Goal: Task Accomplishment & Management: Complete application form

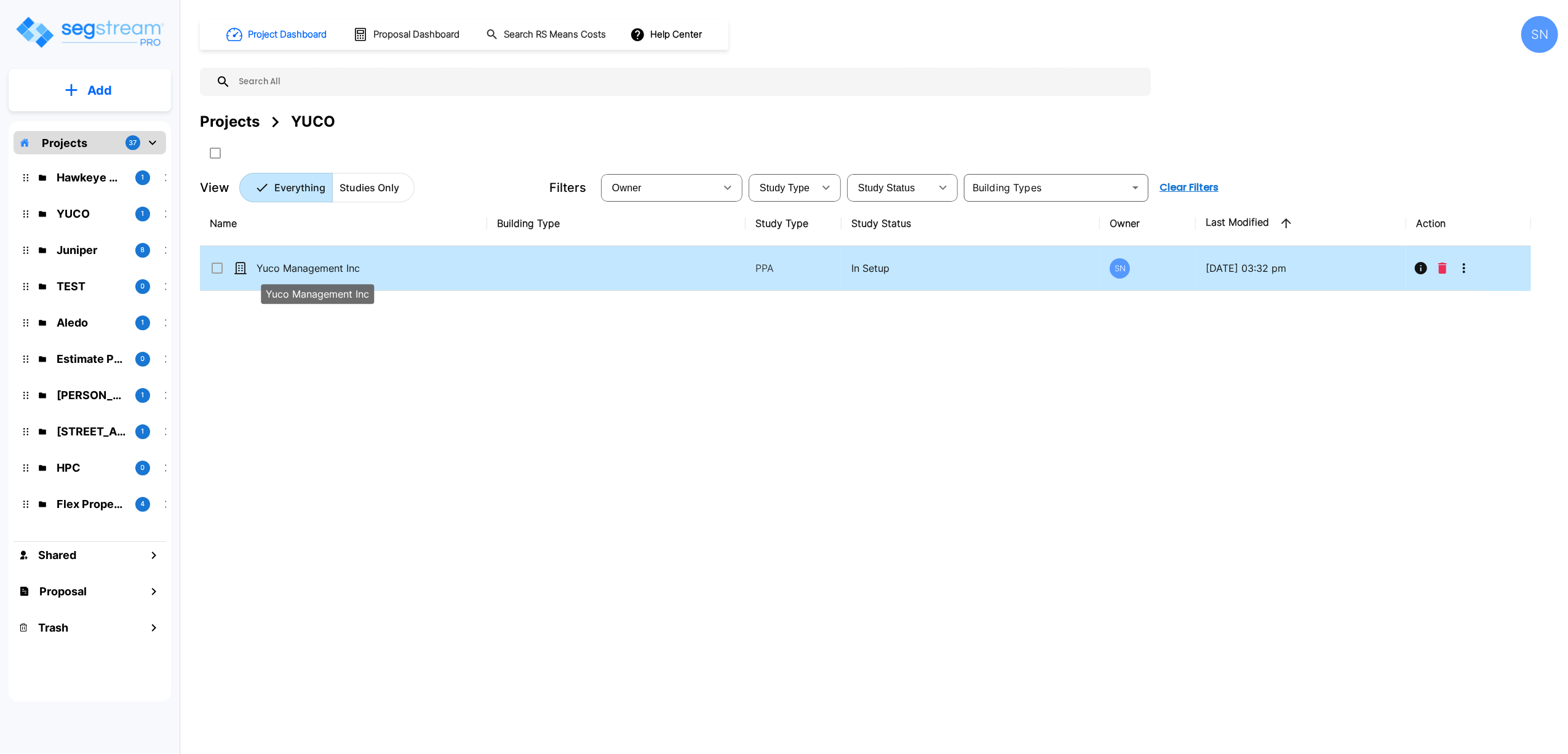
click at [338, 273] on p "Yuco Management Inc" at bounding box center [318, 268] width 123 height 15
checkbox input "true"
click at [338, 273] on p "Yuco Management Inc" at bounding box center [318, 268] width 123 height 15
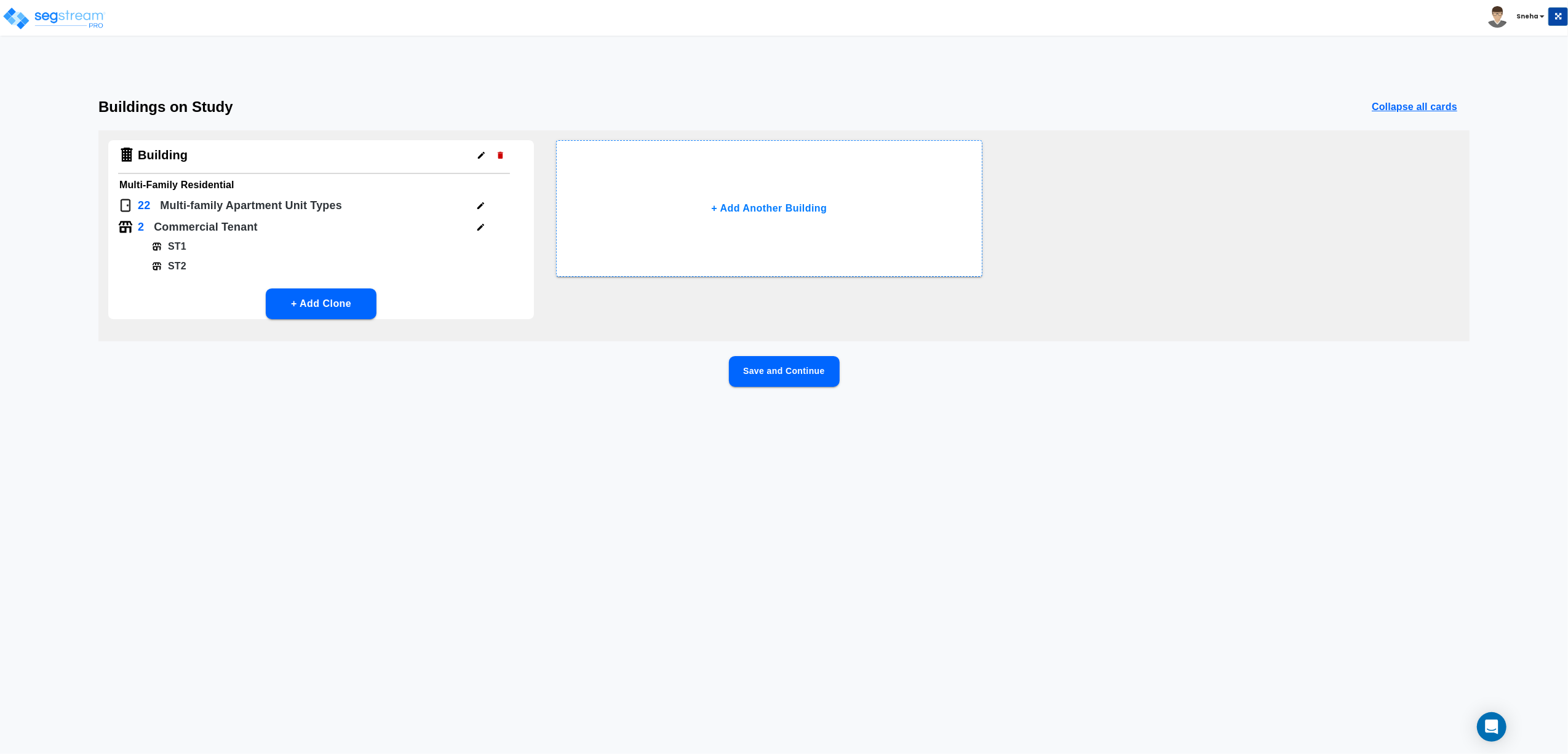
click at [798, 371] on button "Save and Continue" at bounding box center [784, 371] width 111 height 31
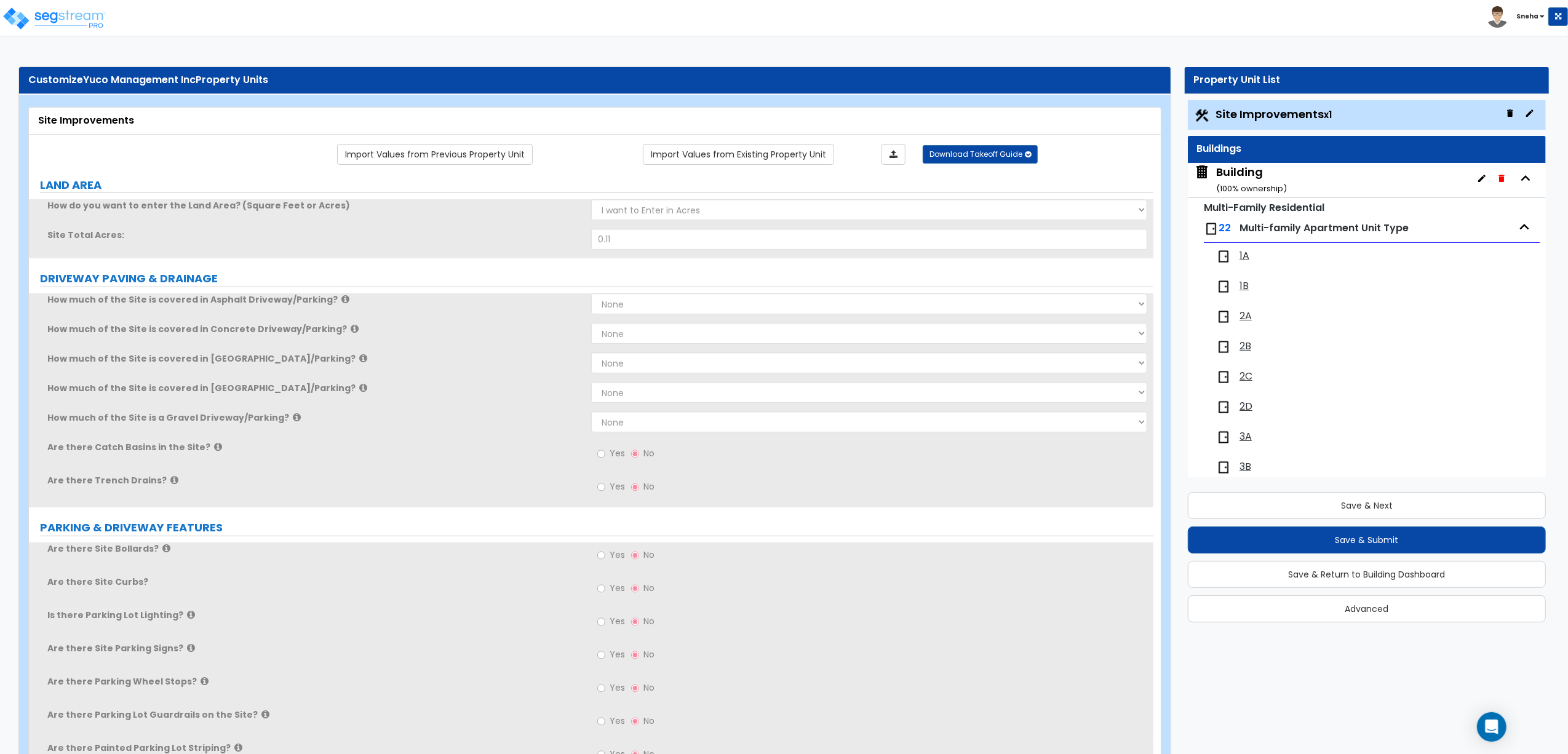
click at [1235, 170] on div "Building ( 100 % ownership)" at bounding box center [1251, 180] width 71 height 31
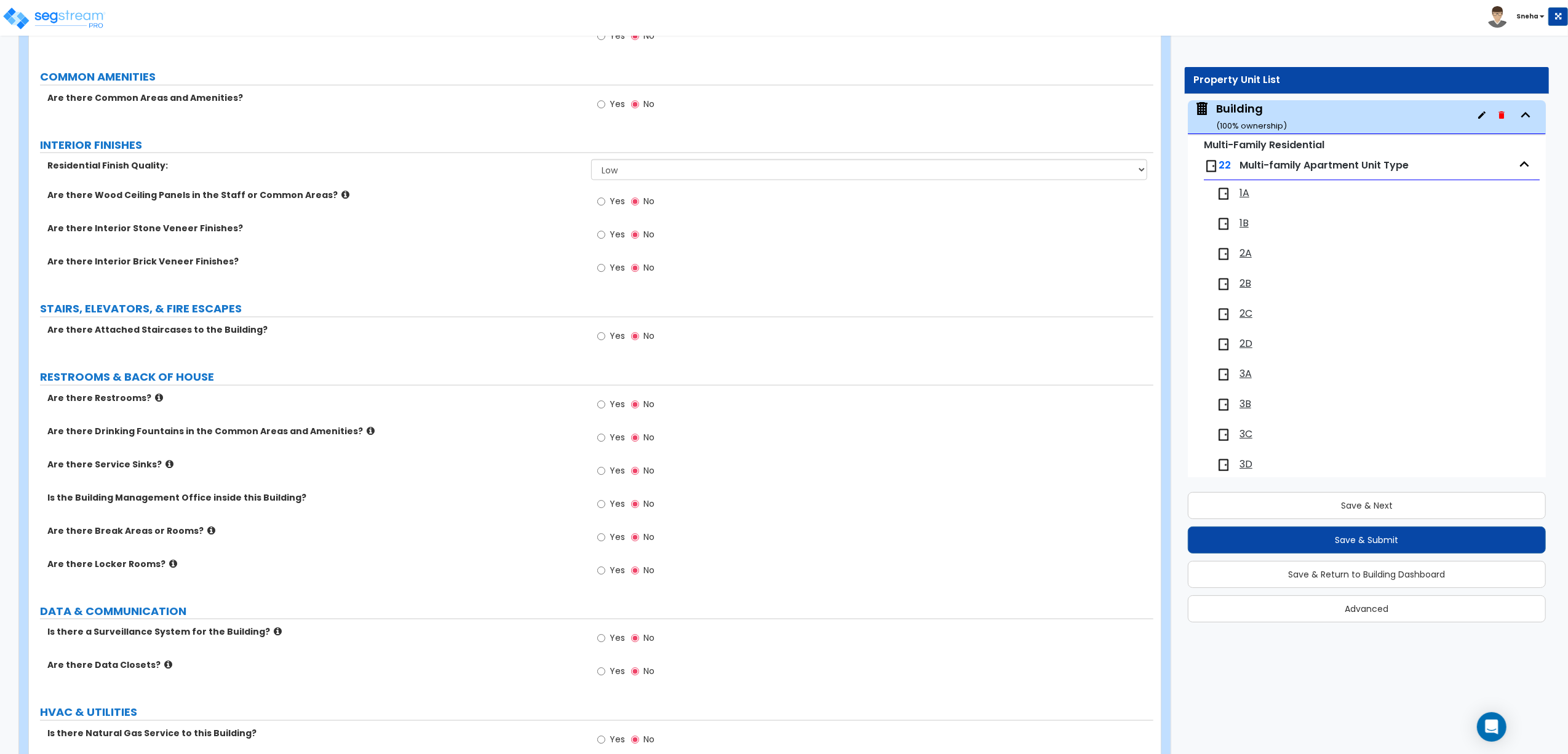
scroll to position [1226, 0]
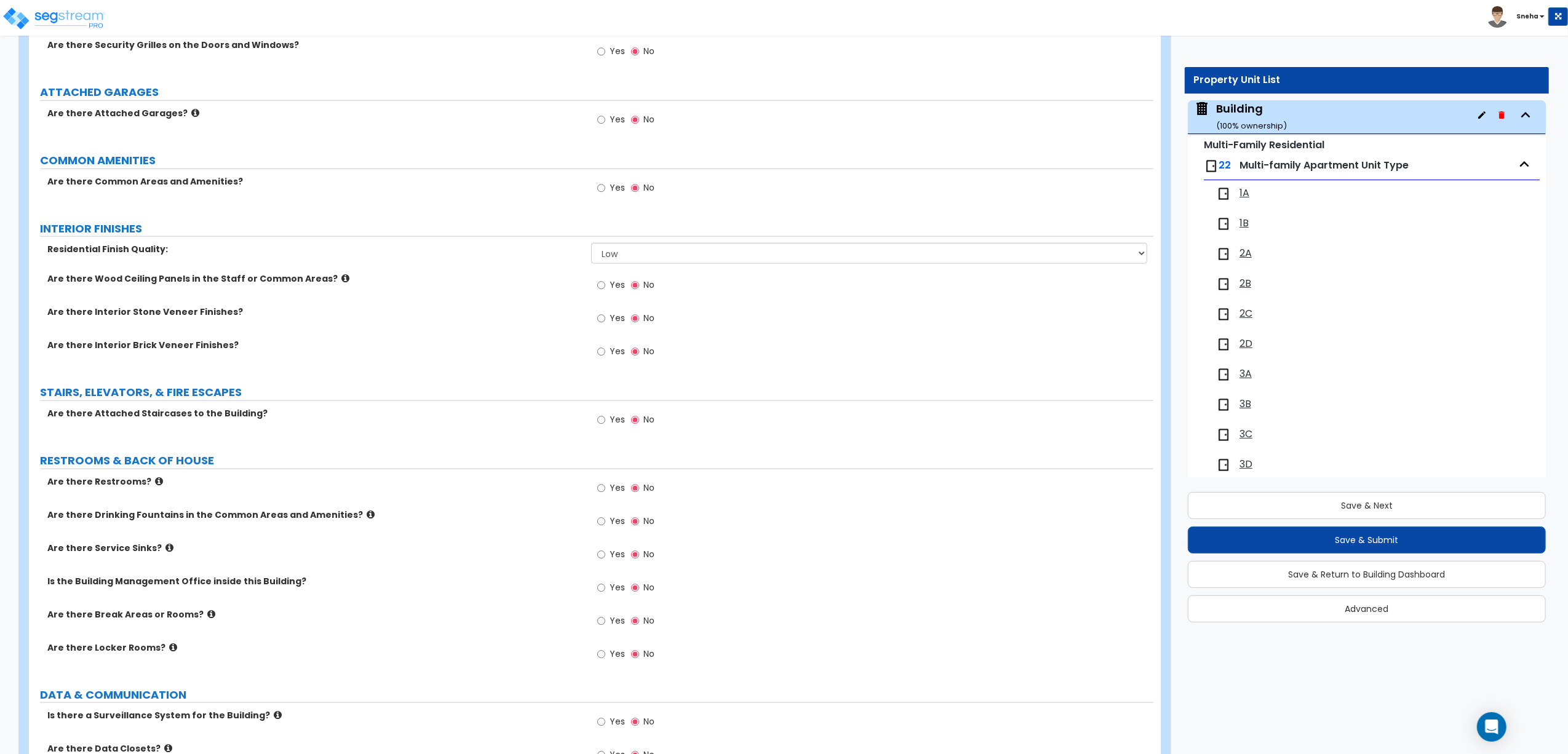
click at [615, 187] on span "Yes" at bounding box center [617, 187] width 16 height 12
click at [605, 187] on input "Yes" at bounding box center [601, 188] width 8 height 14
radio input "true"
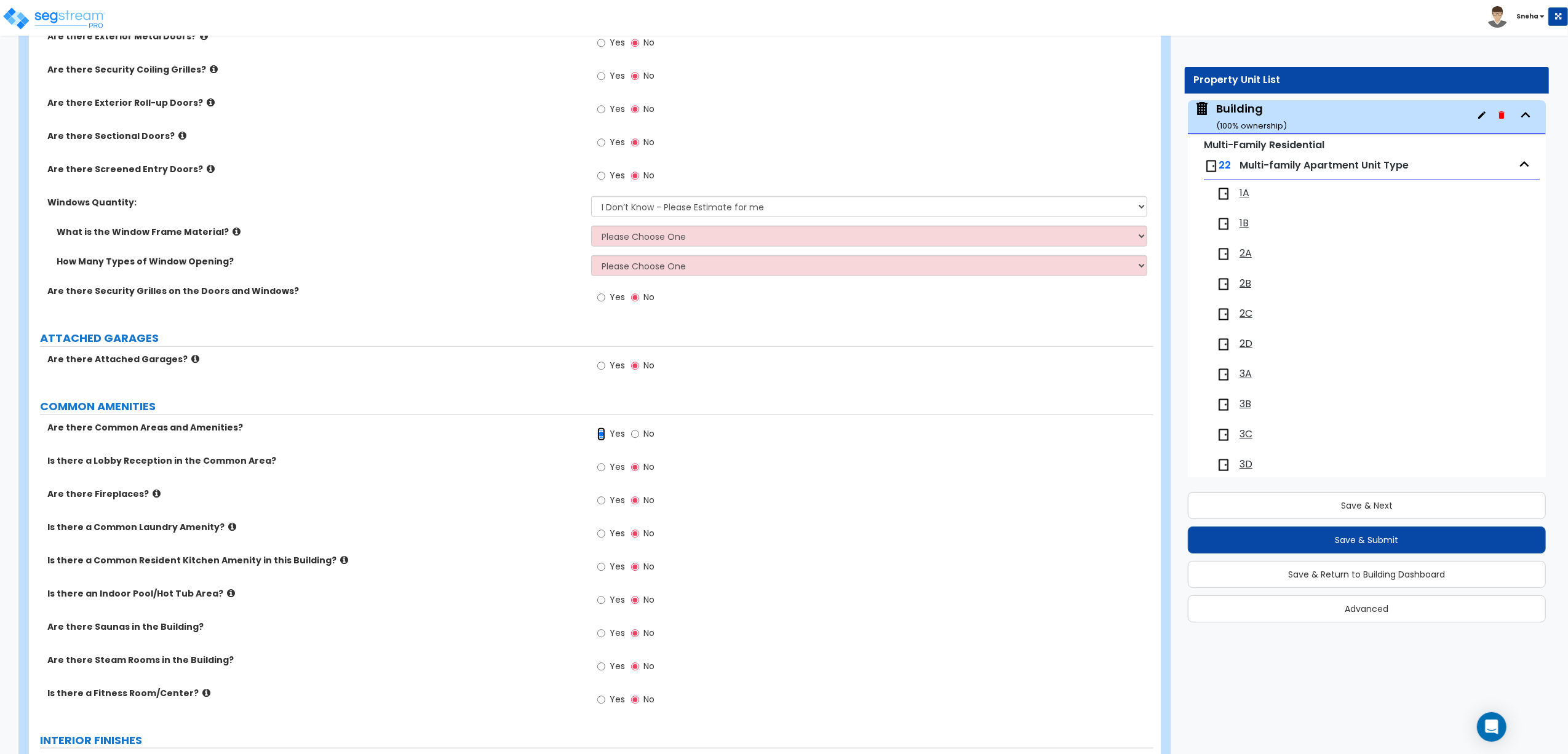
scroll to position [734, 0]
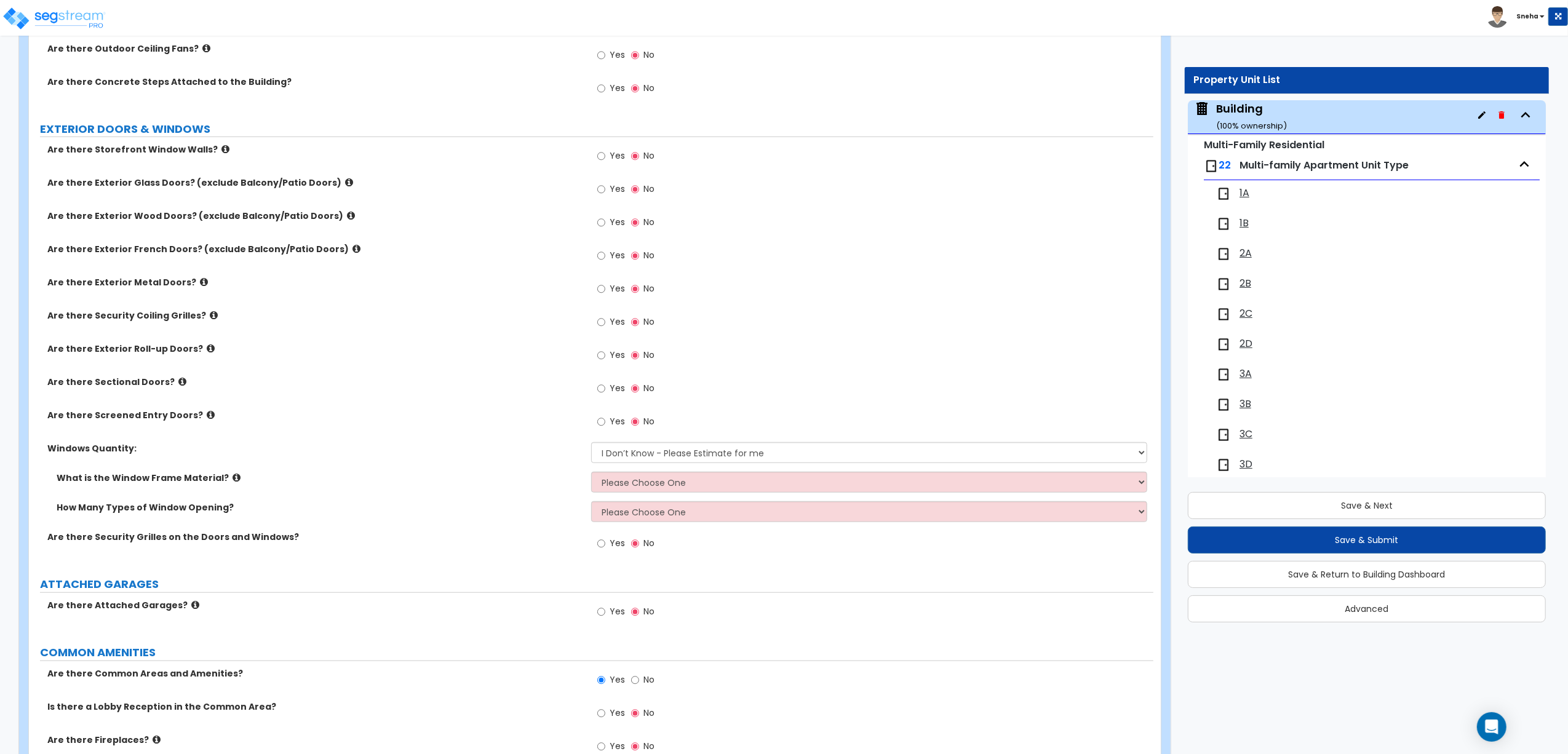
click at [813, 92] on div "Yes No" at bounding box center [872, 92] width 562 height 33
click at [896, 64] on div "Yes No" at bounding box center [872, 59] width 562 height 33
click at [893, 69] on div "Yes No" at bounding box center [872, 59] width 562 height 33
drag, startPoint x: 924, startPoint y: 35, endPoint x: 922, endPoint y: 18, distance: 17.1
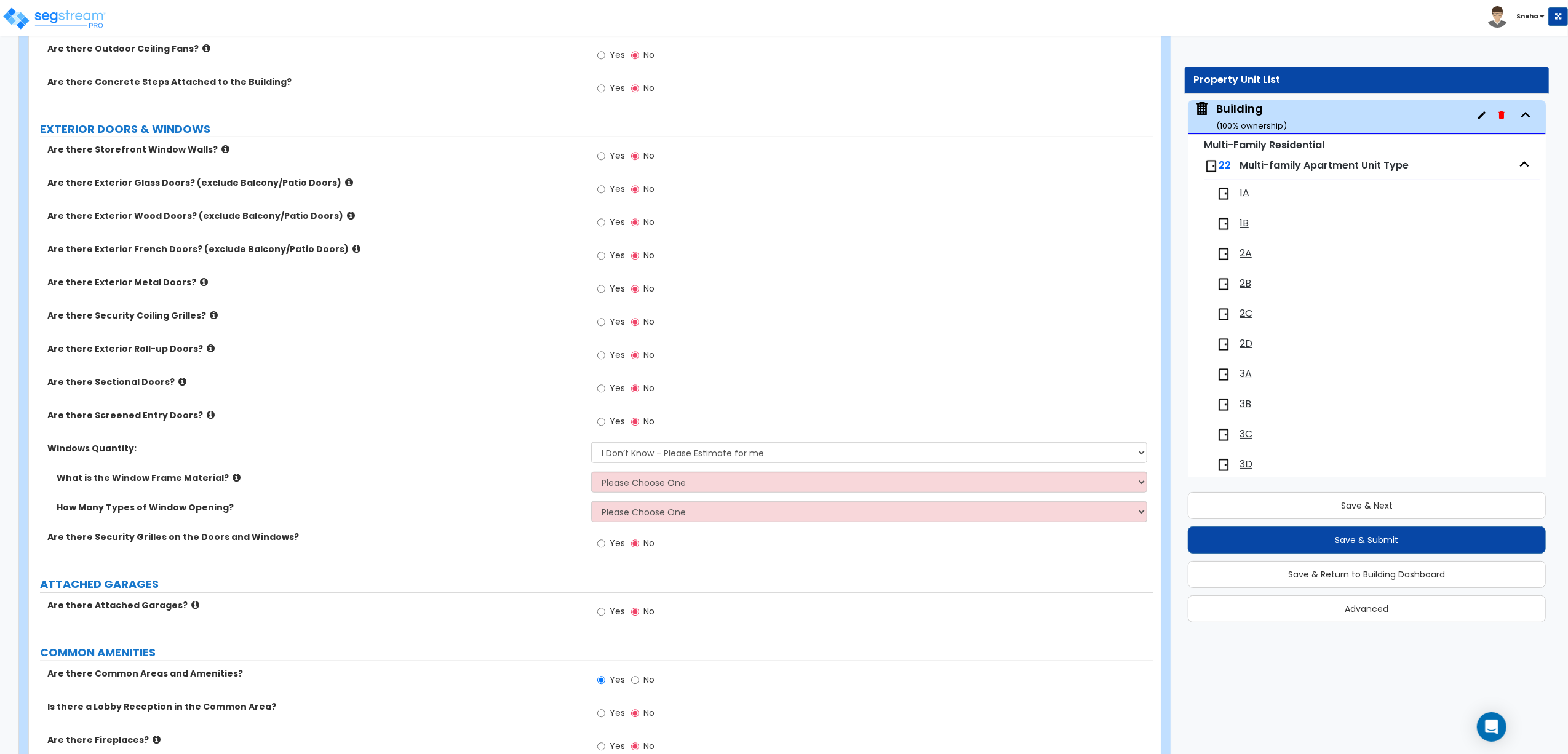
click at [922, 18] on div "Toggle navigation Sneha" at bounding box center [784, 18] width 1568 height 36
click at [895, 17] on div "Toggle navigation Sneha" at bounding box center [784, 18] width 1568 height 36
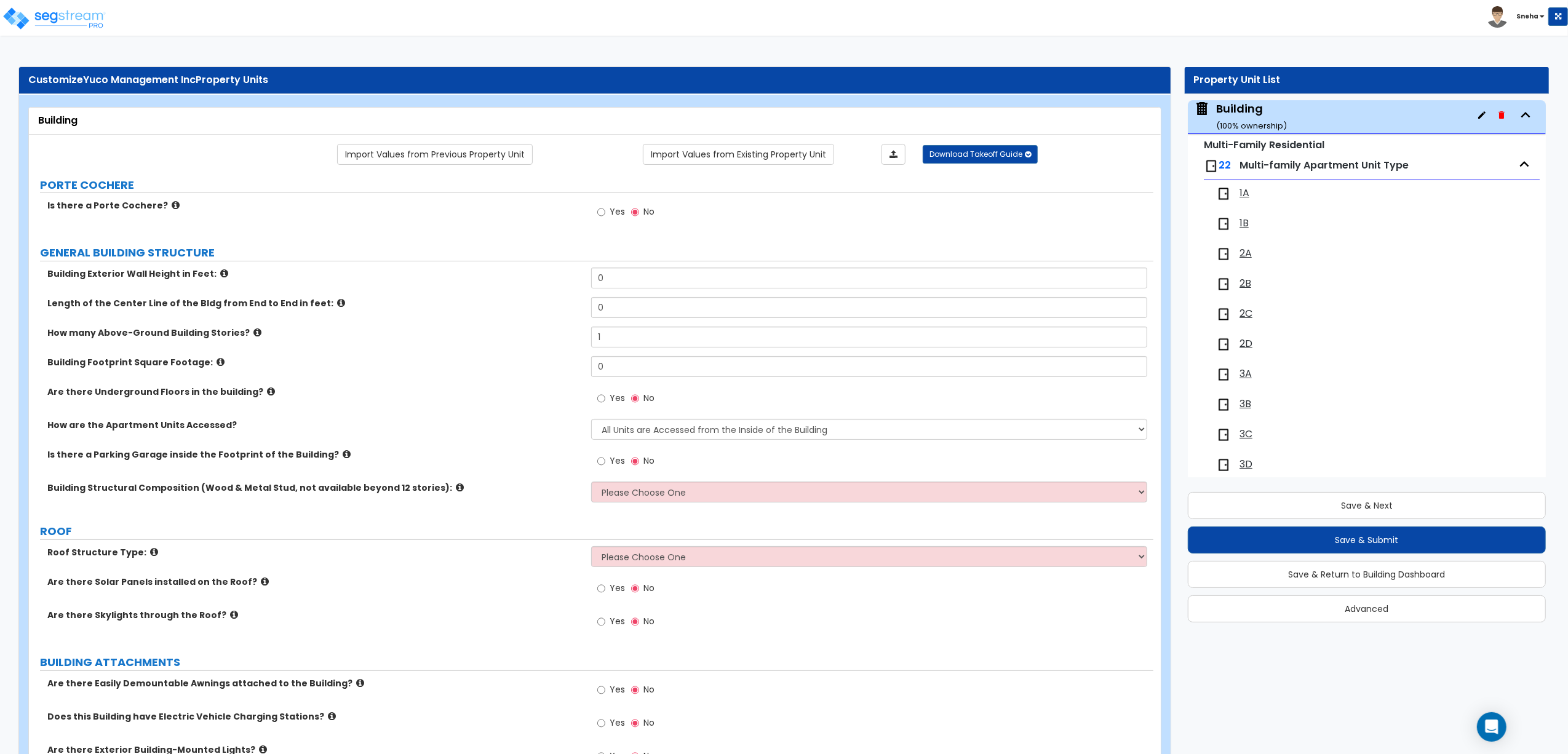
scroll to position [2252, 0]
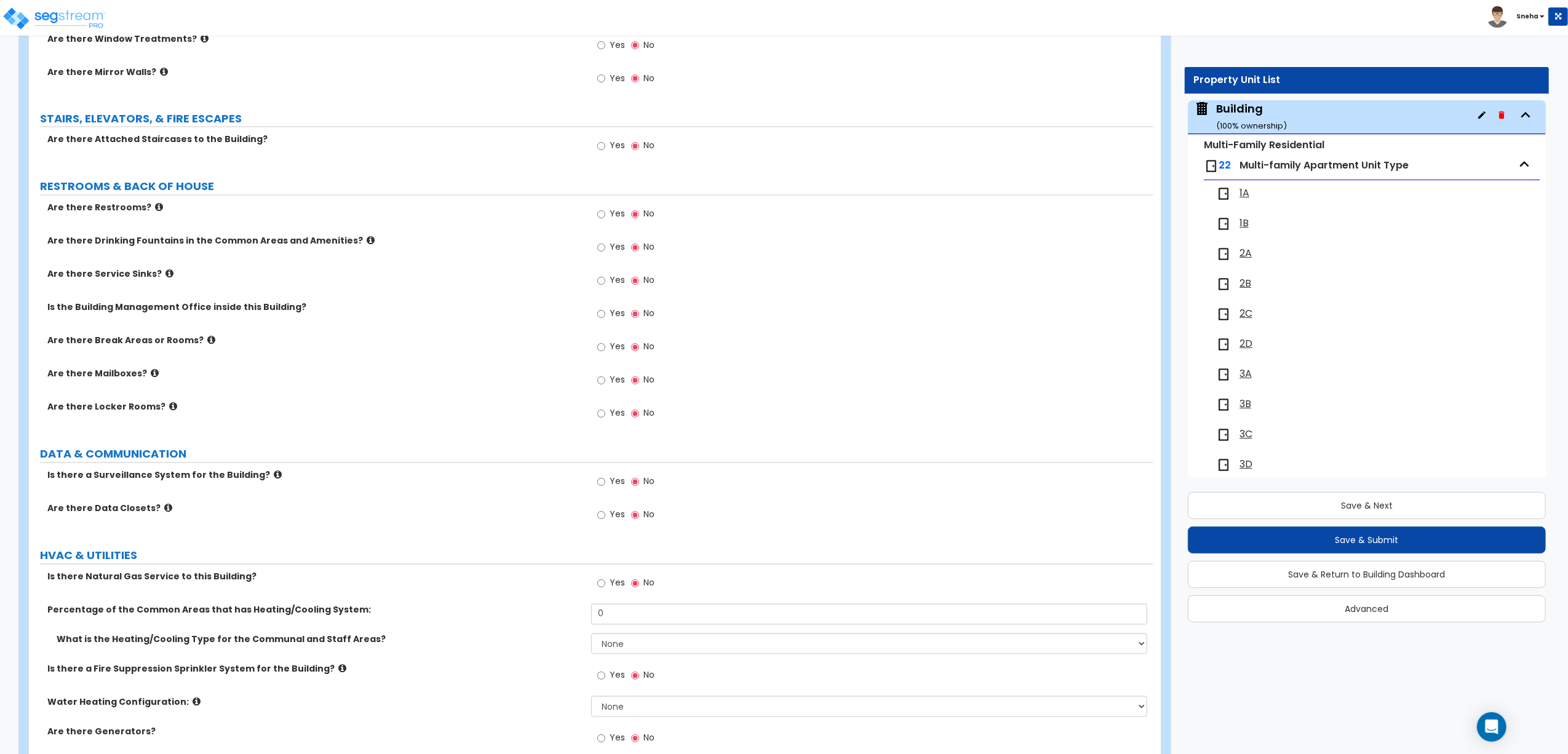
click at [608, 382] on label "Yes" at bounding box center [611, 381] width 28 height 21
click at [605, 382] on input "Yes" at bounding box center [601, 381] width 8 height 14
radio input "true"
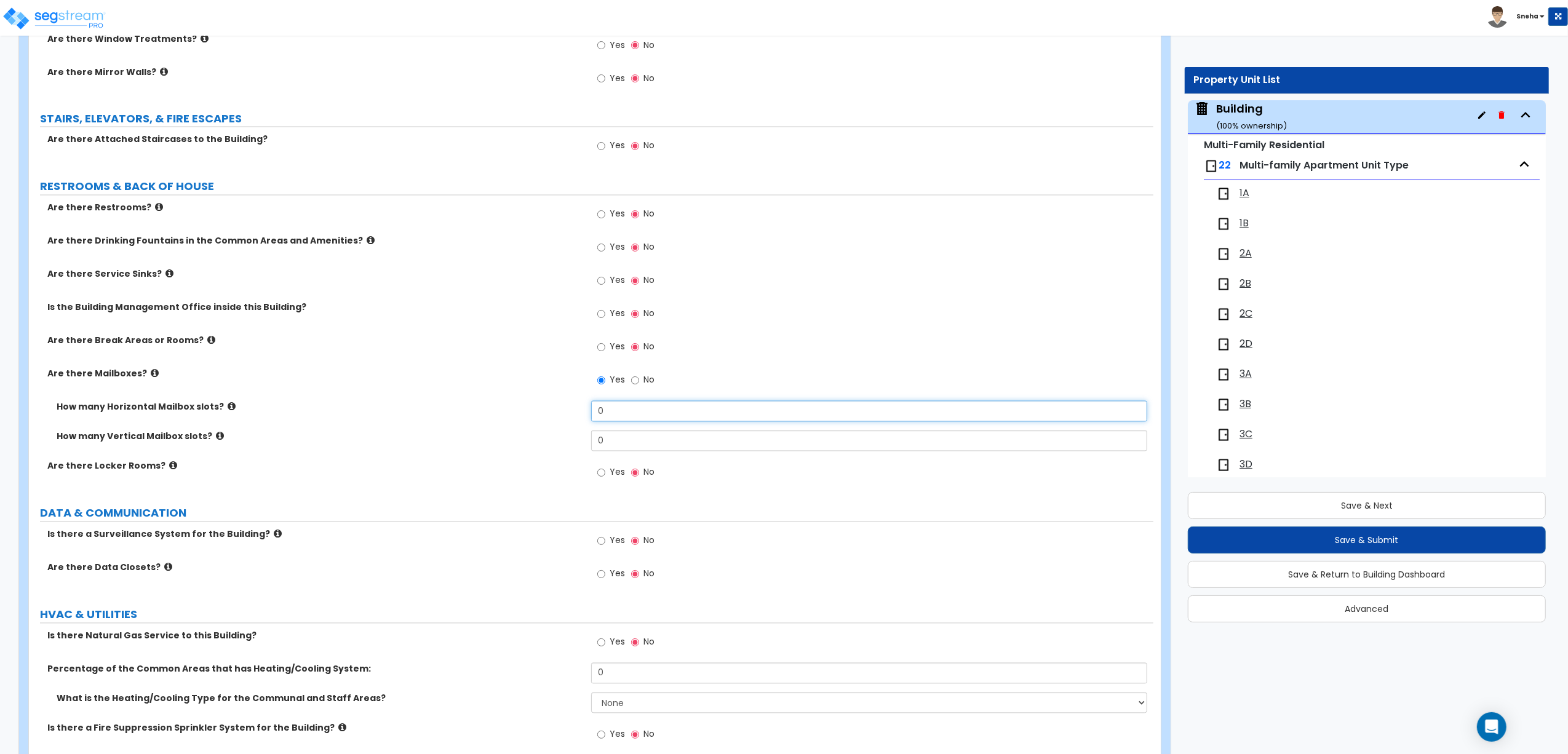
drag, startPoint x: 620, startPoint y: 413, endPoint x: 572, endPoint y: 418, distance: 48.3
click at [572, 418] on div "How many Horizontal Mailbox slots? 0" at bounding box center [591, 415] width 1124 height 29
drag, startPoint x: 608, startPoint y: 438, endPoint x: 570, endPoint y: 454, distance: 41.2
click at [570, 454] on div "How many Vertical Mailbox slots? 0" at bounding box center [591, 445] width 1124 height 29
click at [628, 445] on input "0" at bounding box center [869, 440] width 556 height 21
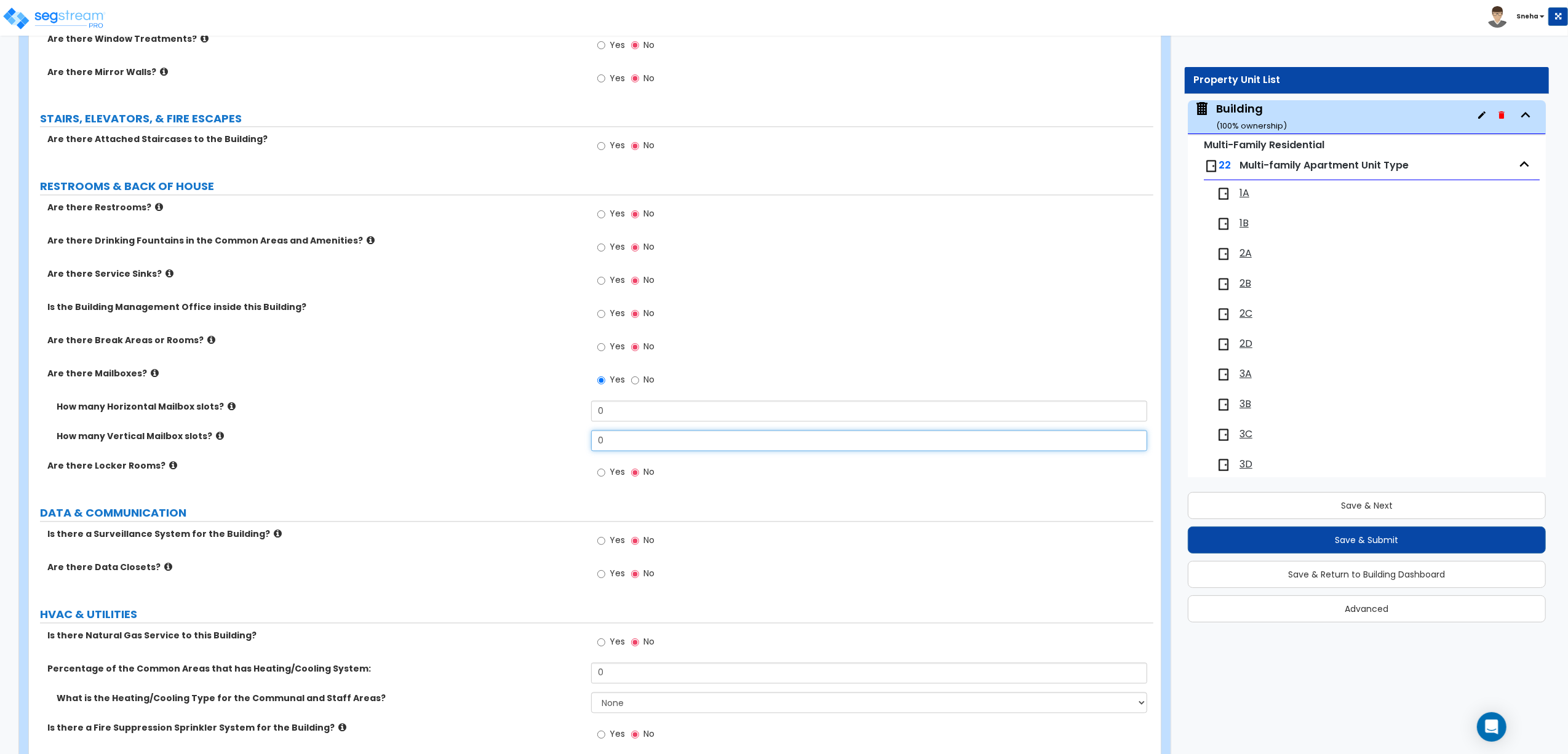
drag, startPoint x: 628, startPoint y: 445, endPoint x: 574, endPoint y: 442, distance: 54.1
click at [574, 442] on div "How many Vertical Mailbox slots? 0" at bounding box center [591, 445] width 1124 height 29
type input "22"
click at [531, 459] on div "How many Vertical Mailbox slots? 22" at bounding box center [591, 445] width 1124 height 29
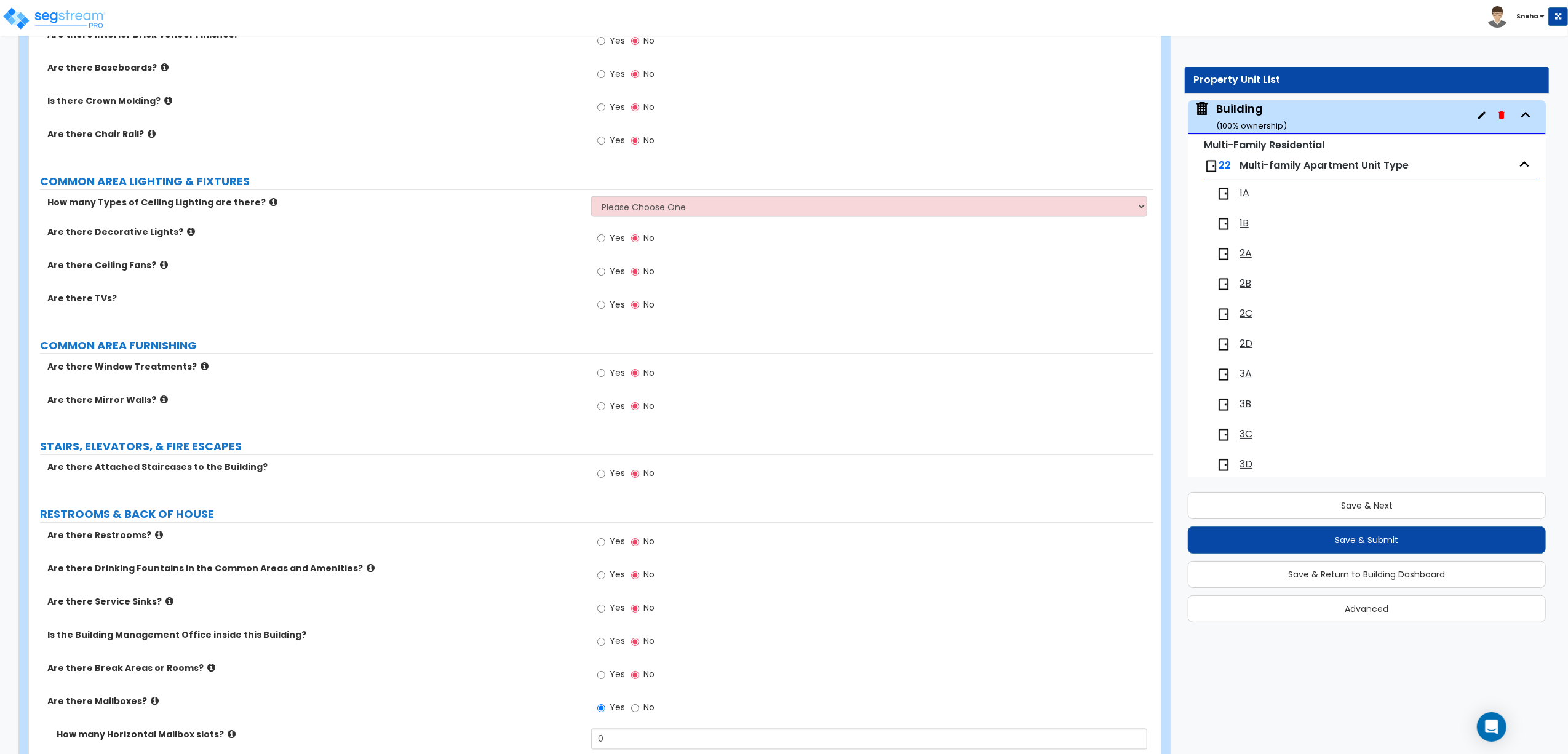
scroll to position [1678, 0]
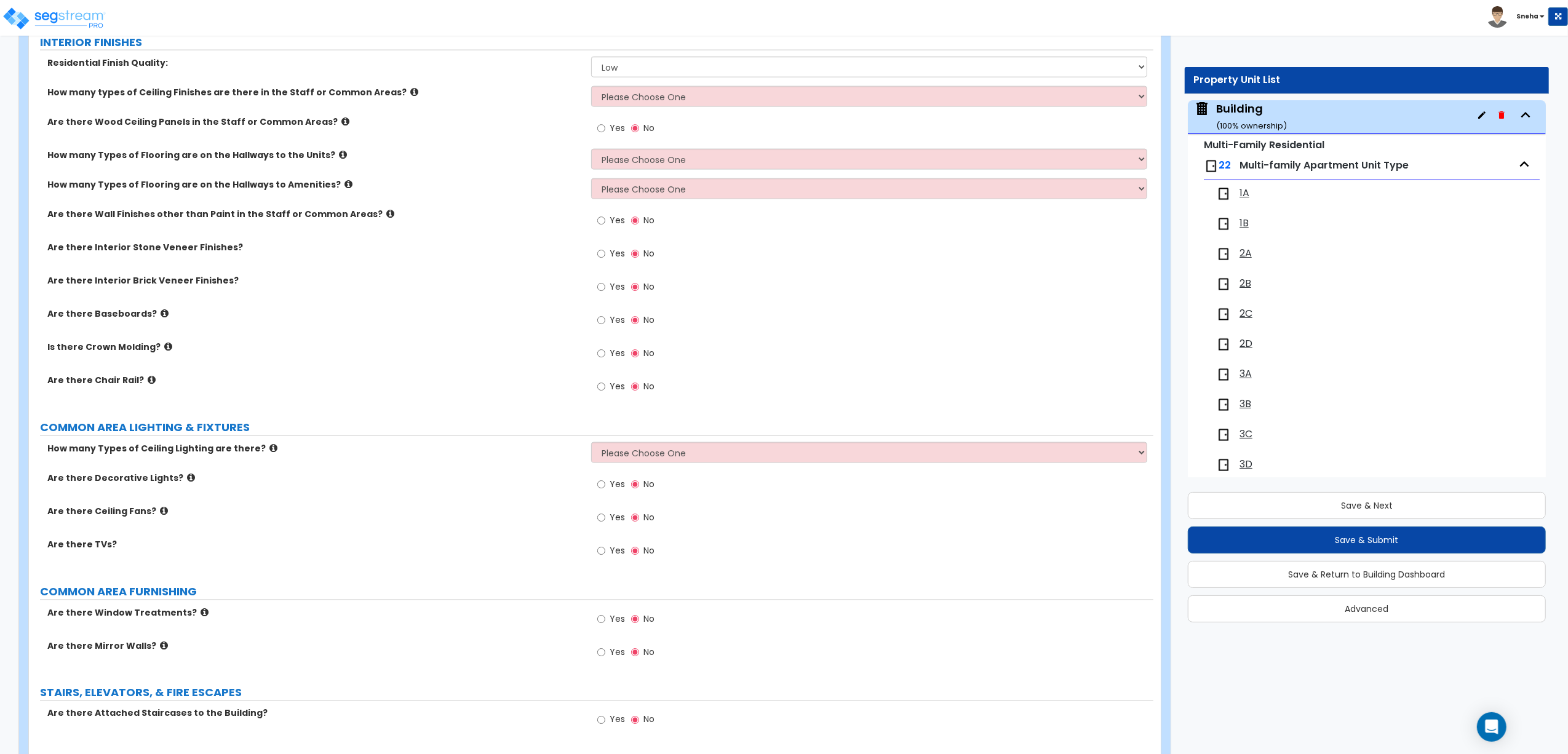
click at [611, 223] on span "Yes" at bounding box center [617, 220] width 16 height 12
click at [605, 223] on input "Yes" at bounding box center [601, 221] width 8 height 14
radio input "true"
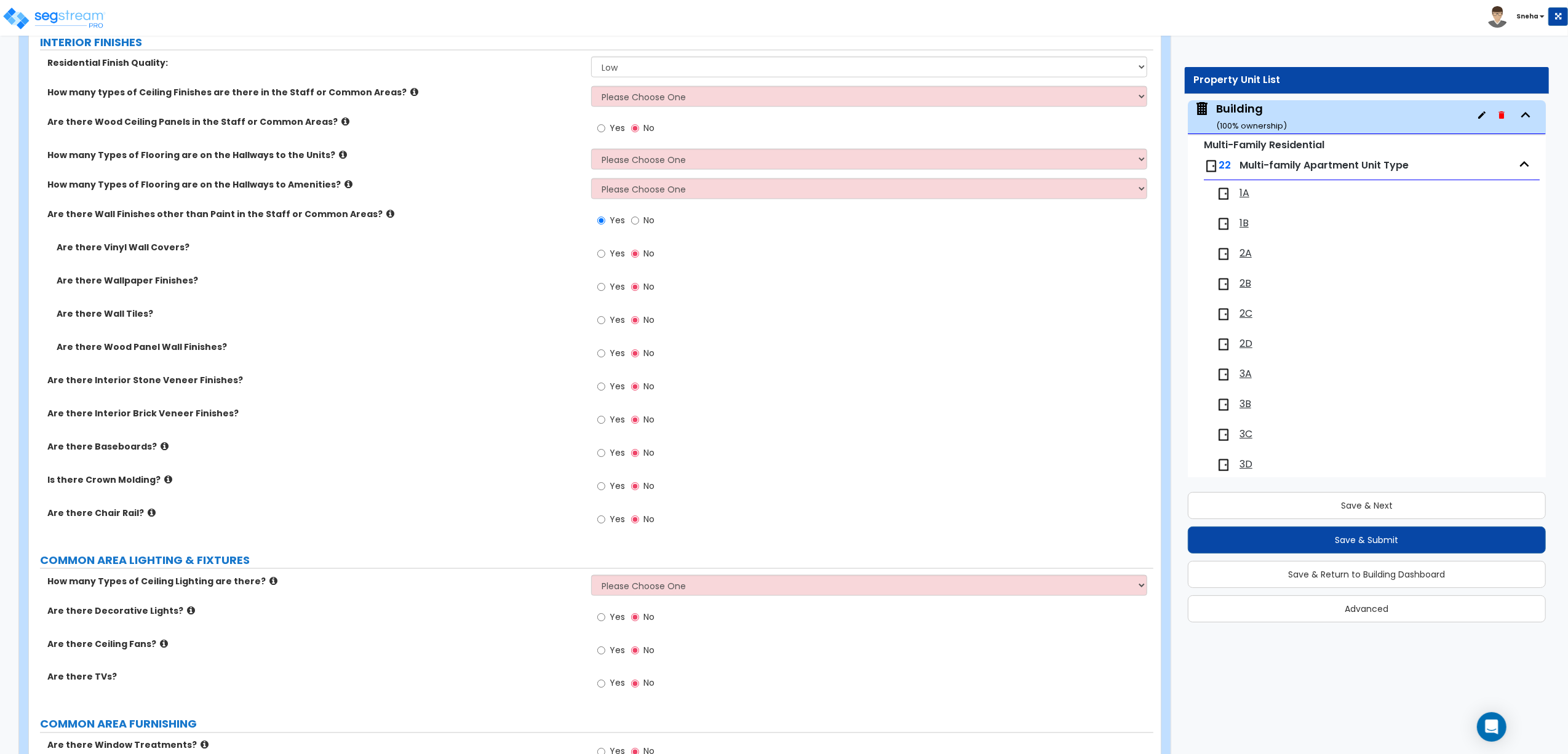
click at [606, 360] on label "Yes" at bounding box center [611, 354] width 28 height 21
click at [605, 360] on input "Yes" at bounding box center [601, 354] width 8 height 14
radio input "true"
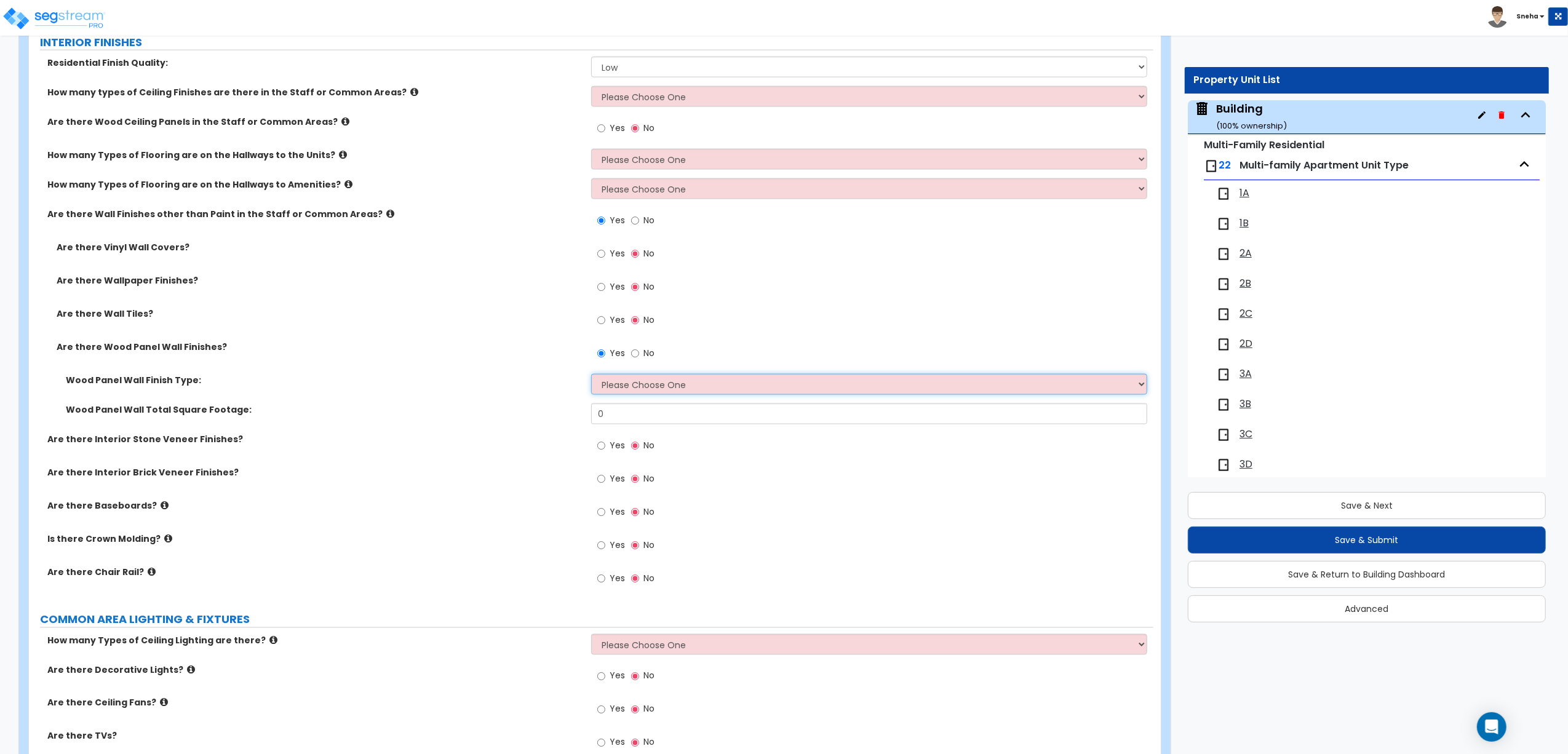
click at [651, 392] on select "Please Choose One Birch Mahogany Oak or Cherry Rosewood Teak I Don't Know, Plea…" at bounding box center [869, 384] width 556 height 21
select select "6"
click at [591, 377] on select "Please Choose One Birch Mahogany Oak or Cherry Rosewood Teak I Don't Know, Plea…" at bounding box center [869, 384] width 556 height 21
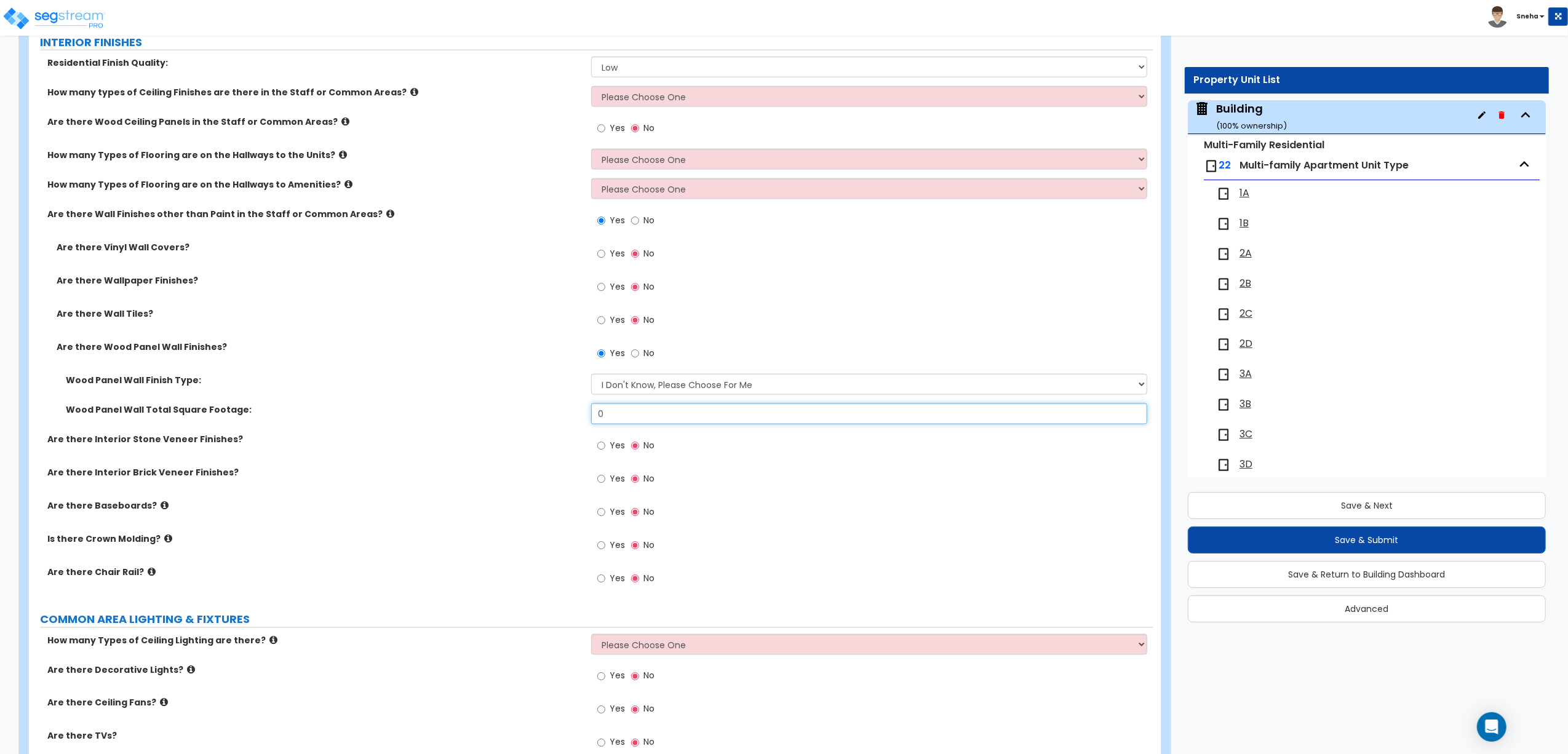
drag, startPoint x: 620, startPoint y: 409, endPoint x: 560, endPoint y: 411, distance: 60.0
click at [560, 411] on div "Wood Panel Wall Total Square Footage: 0" at bounding box center [591, 417] width 1124 height 29
click at [687, 409] on input "0" at bounding box center [869, 413] width 556 height 21
drag, startPoint x: 670, startPoint y: 417, endPoint x: 577, endPoint y: 426, distance: 93.4
click at [577, 426] on div "Wood Panel Wall Total Square Footage: 0" at bounding box center [591, 417] width 1124 height 29
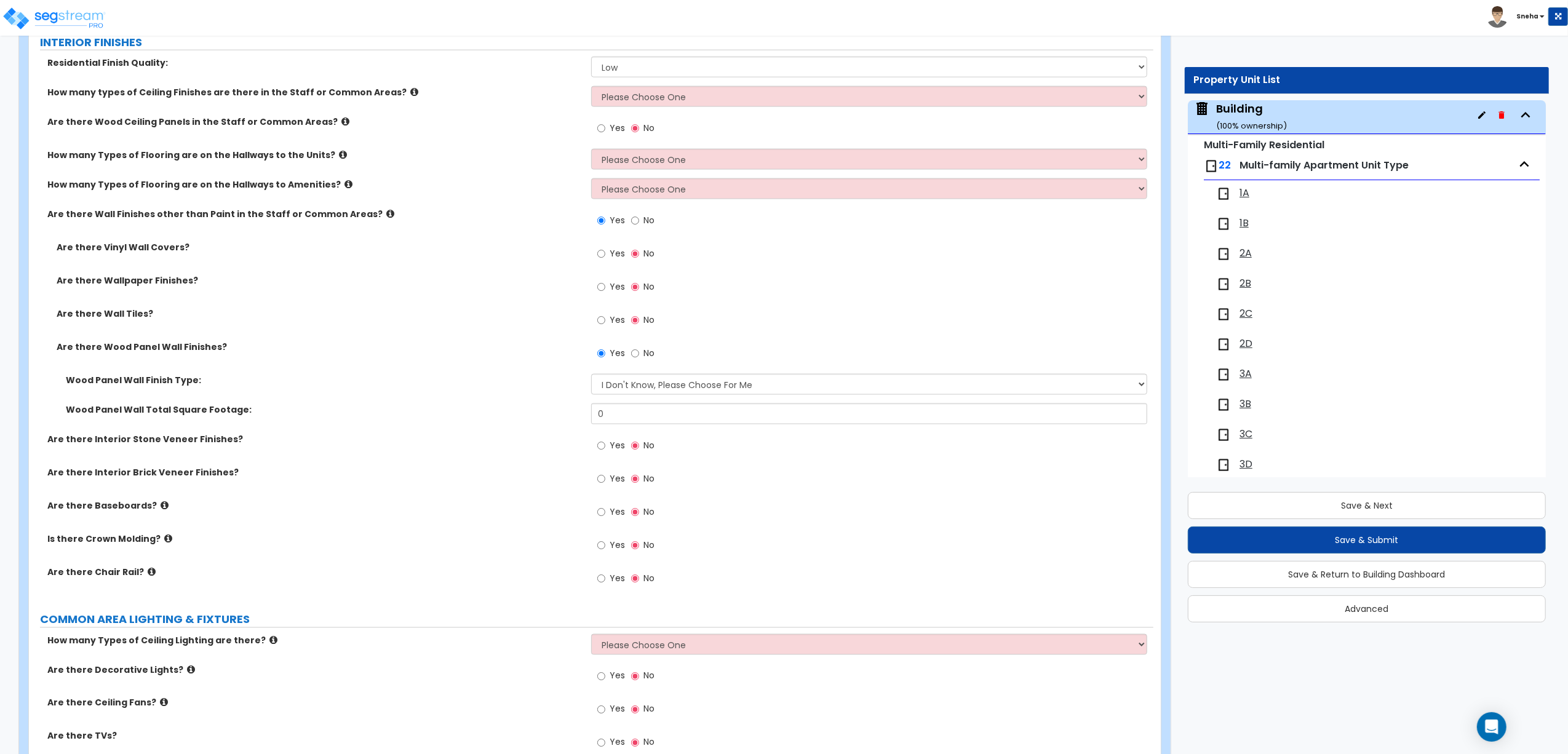
click at [572, 429] on div "Wood Panel Wall Total Square Footage: 0" at bounding box center [591, 417] width 1124 height 29
drag, startPoint x: 627, startPoint y: 412, endPoint x: 542, endPoint y: 416, distance: 85.1
click at [542, 416] on div "Wood Panel Wall Total Square Footage: 0" at bounding box center [591, 417] width 1124 height 29
type input "176"
click at [463, 390] on div "Wood Panel Wall Finish Type: Please Choose One Birch Mahogany Oak or Cherry Ros…" at bounding box center [591, 388] width 1124 height 29
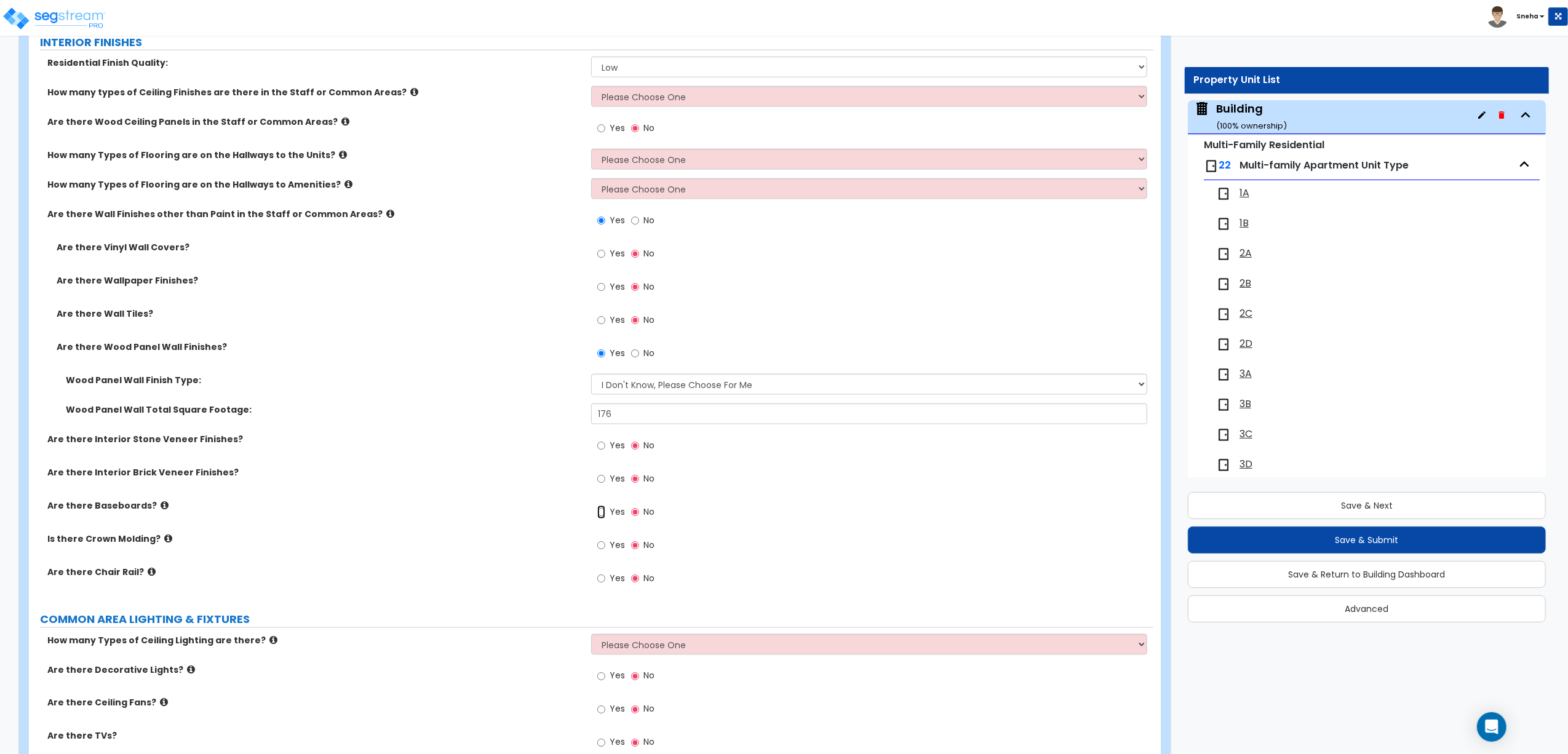
click at [603, 512] on input "Yes" at bounding box center [601, 512] width 8 height 14
radio input "true"
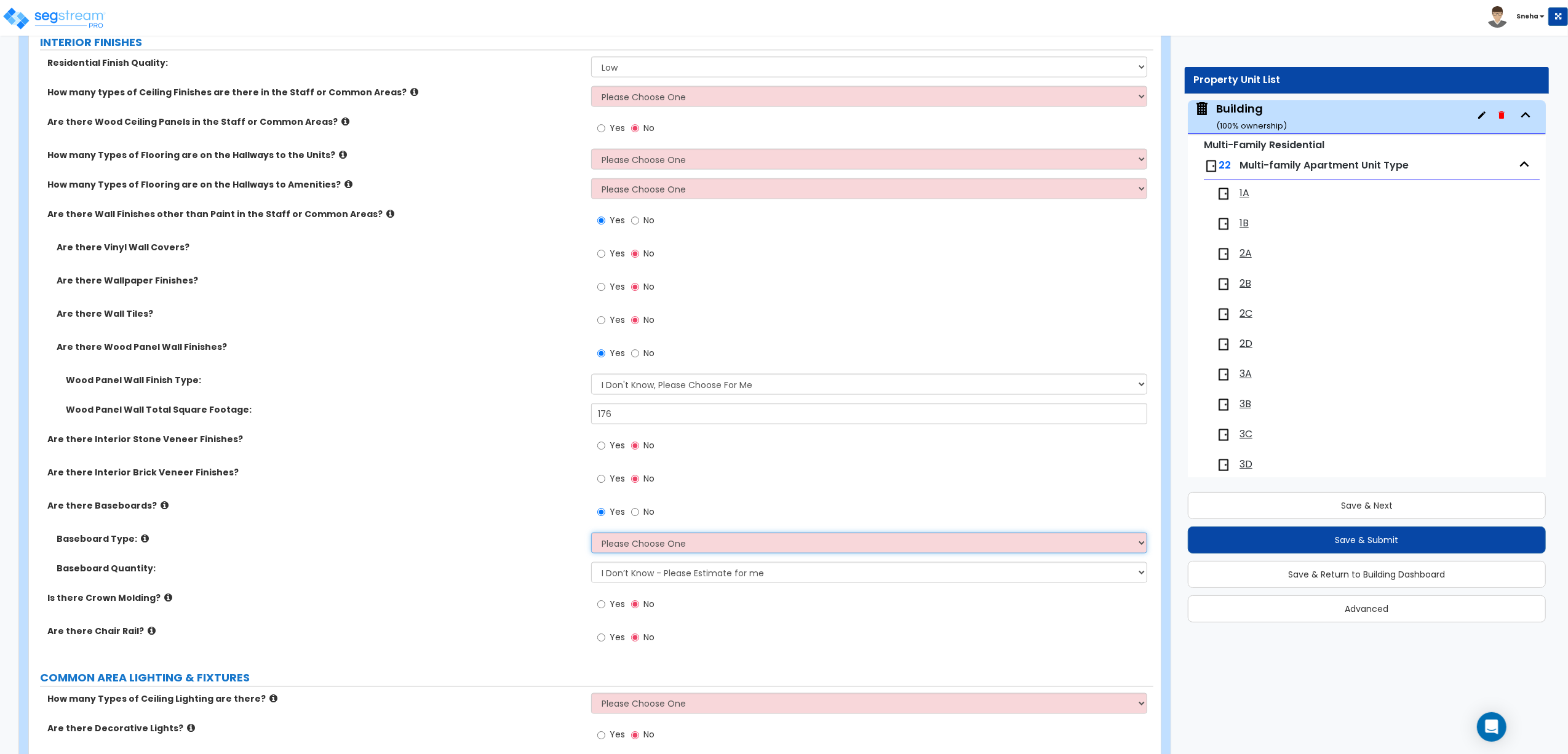
click at [620, 549] on select "Please Choose One Wood Vinyl Carpet Tile" at bounding box center [869, 543] width 556 height 21
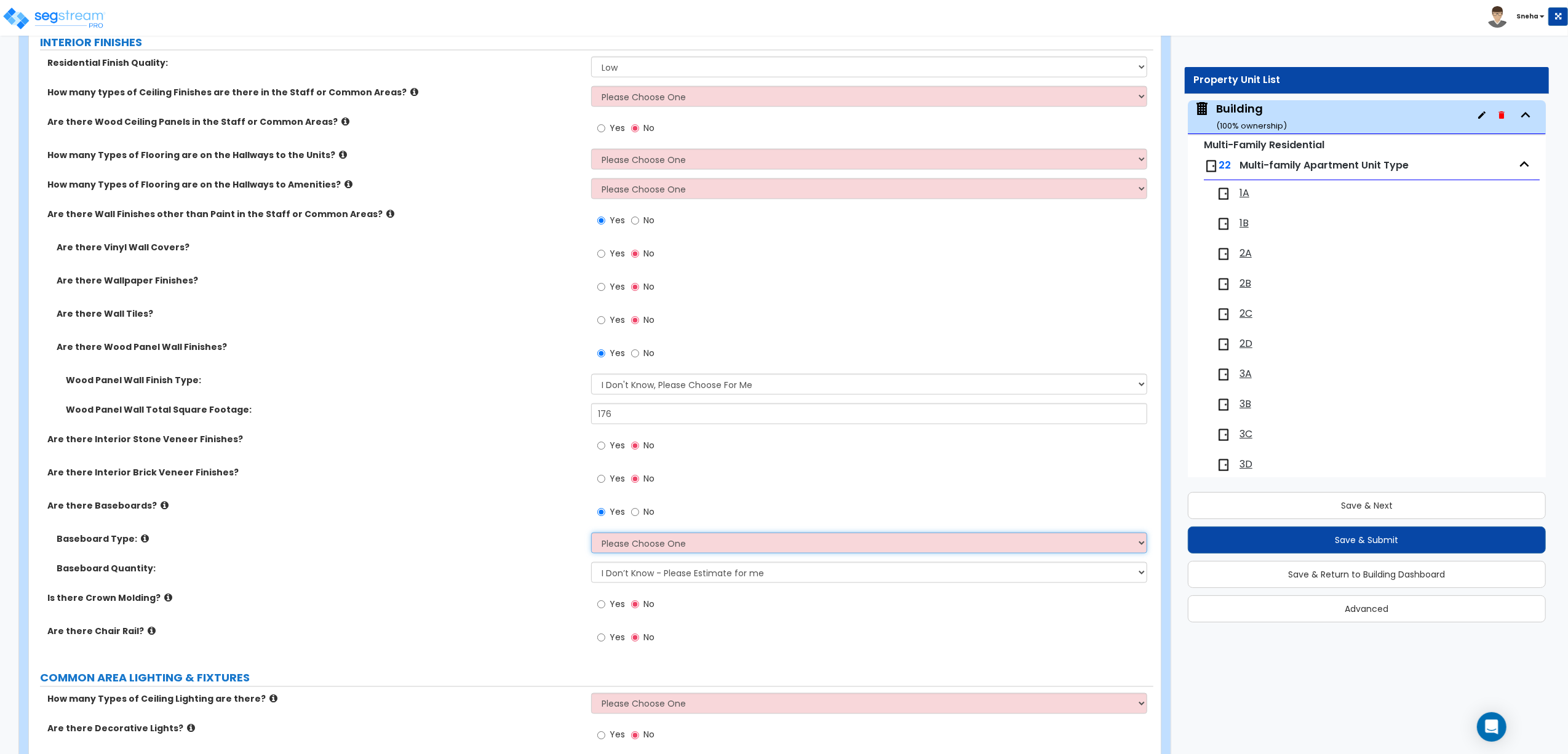
select select "4"
click at [591, 535] on select "Please Choose One Wood Vinyl Carpet Tile" at bounding box center [869, 543] width 556 height 21
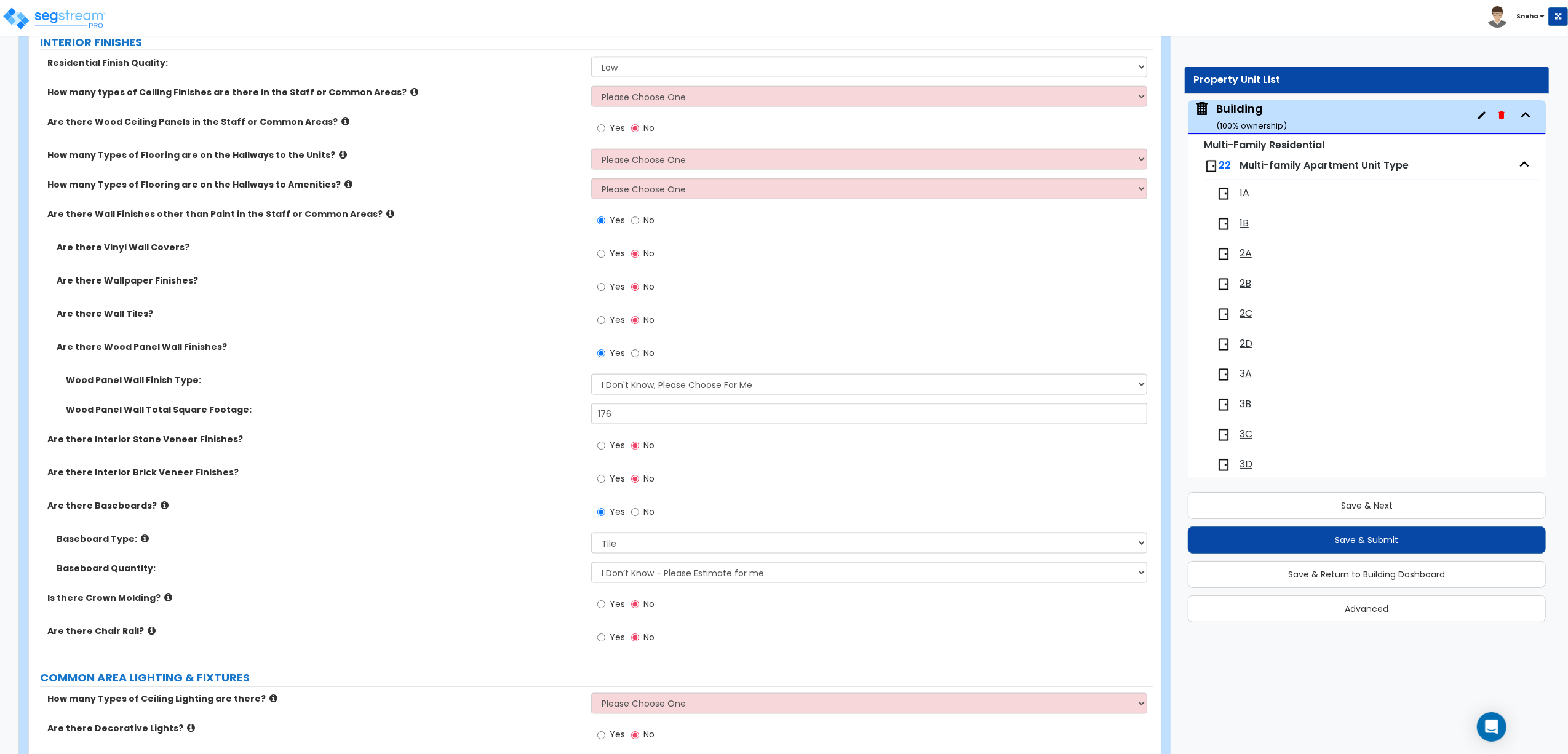
click at [550, 571] on label "Baseboard Quantity:" at bounding box center [319, 568] width 525 height 12
click at [613, 603] on span "Yes" at bounding box center [617, 604] width 16 height 12
click at [605, 603] on input "Yes" at bounding box center [601, 605] width 8 height 14
radio input "true"
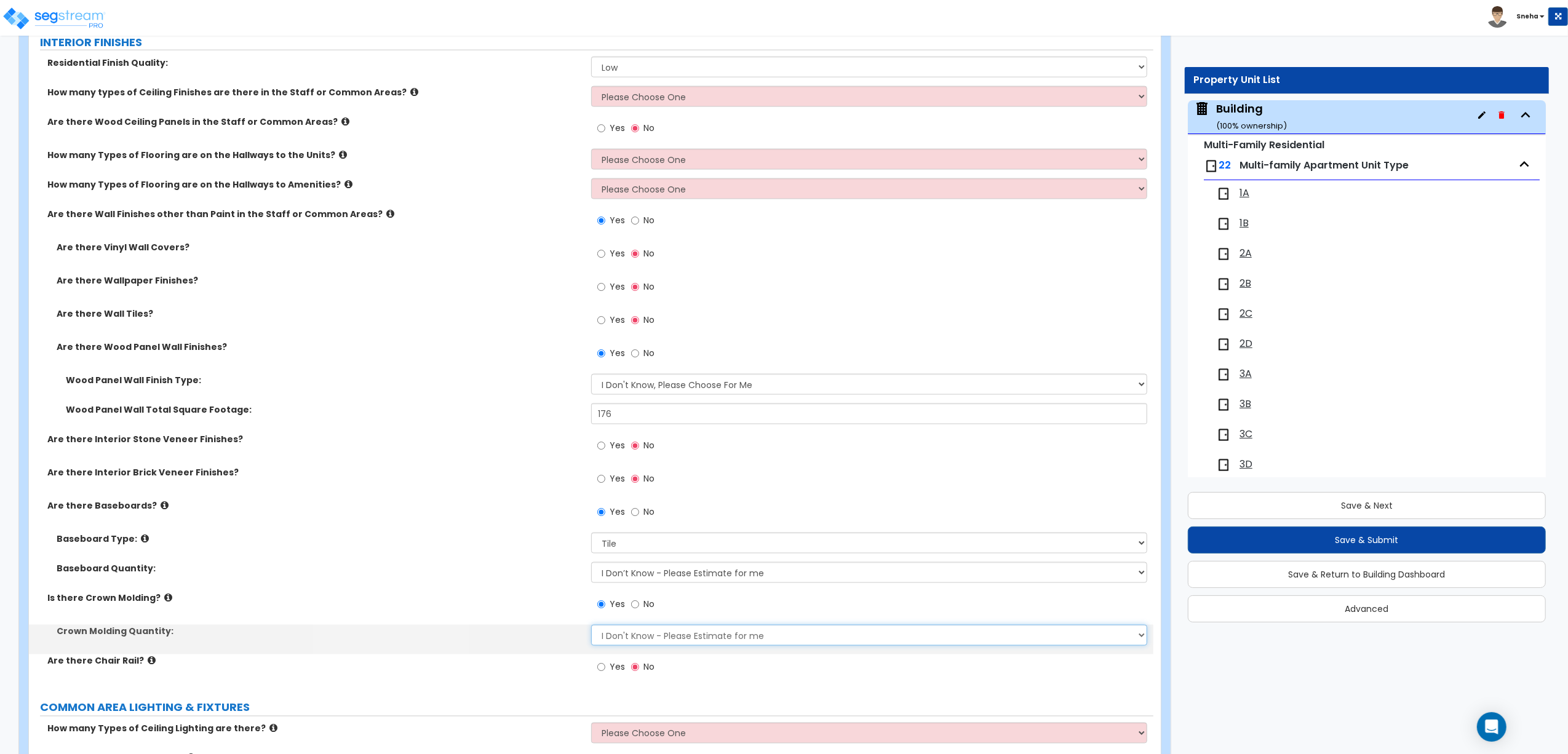
click at [633, 633] on select "I Don't Know - Please Estimate for me I want to Enter the Linear Footage" at bounding box center [869, 635] width 556 height 21
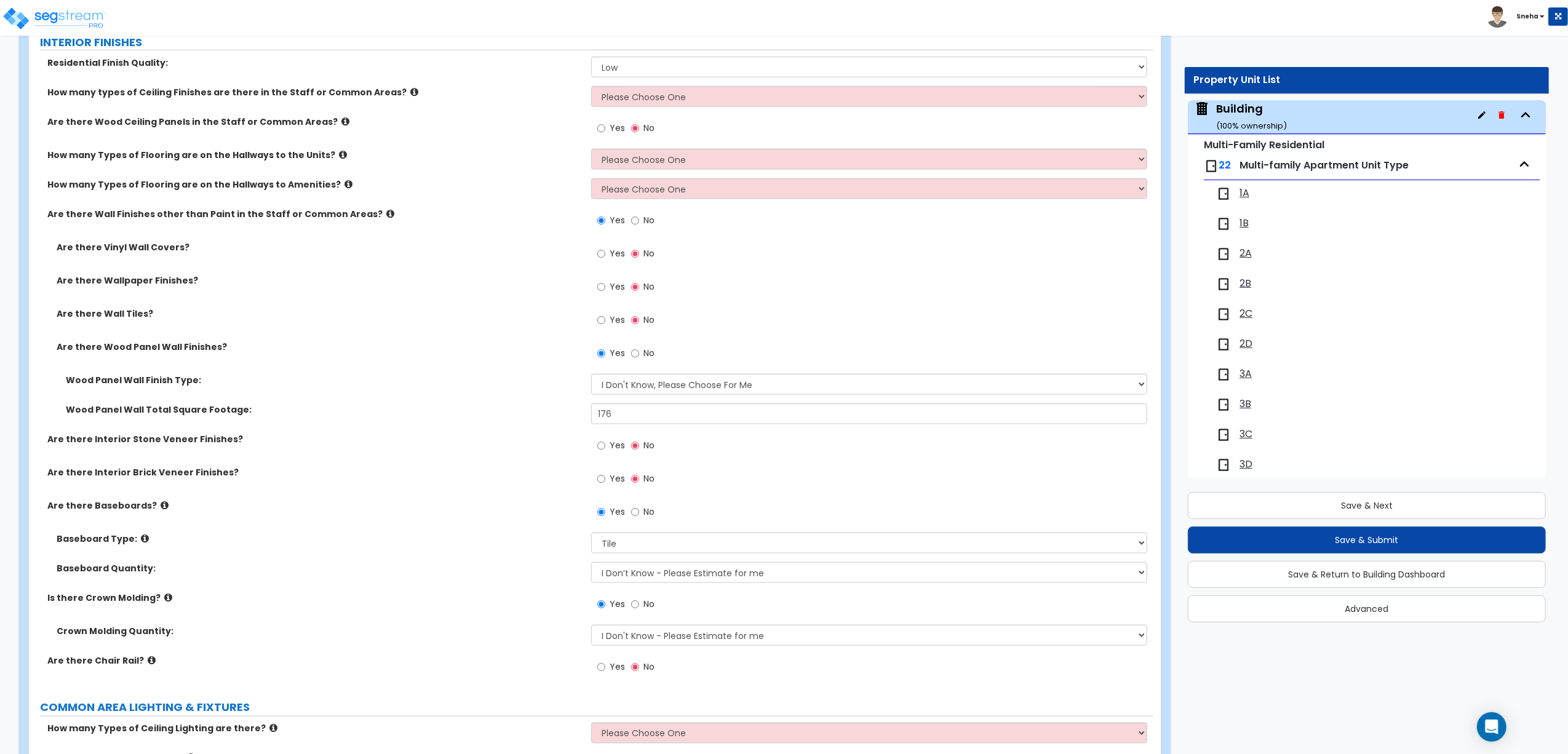
click at [466, 578] on div "Baseboard Quantity: I Don’t Know - Please Estimate for me I want to Enter the L…" at bounding box center [591, 576] width 1124 height 29
click at [1361, 577] on button "Save & Return to Building Dashboard" at bounding box center [1366, 574] width 358 height 27
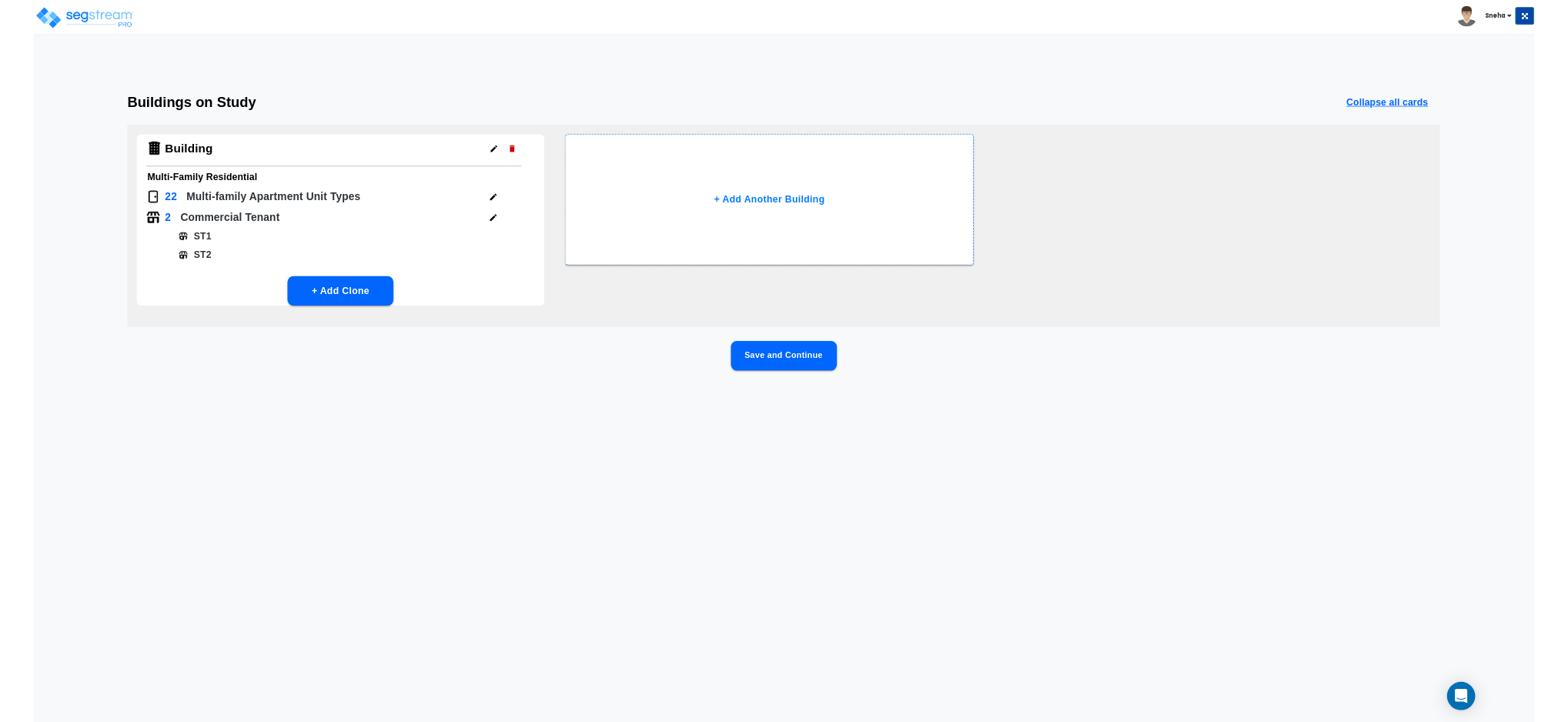
scroll to position [0, 0]
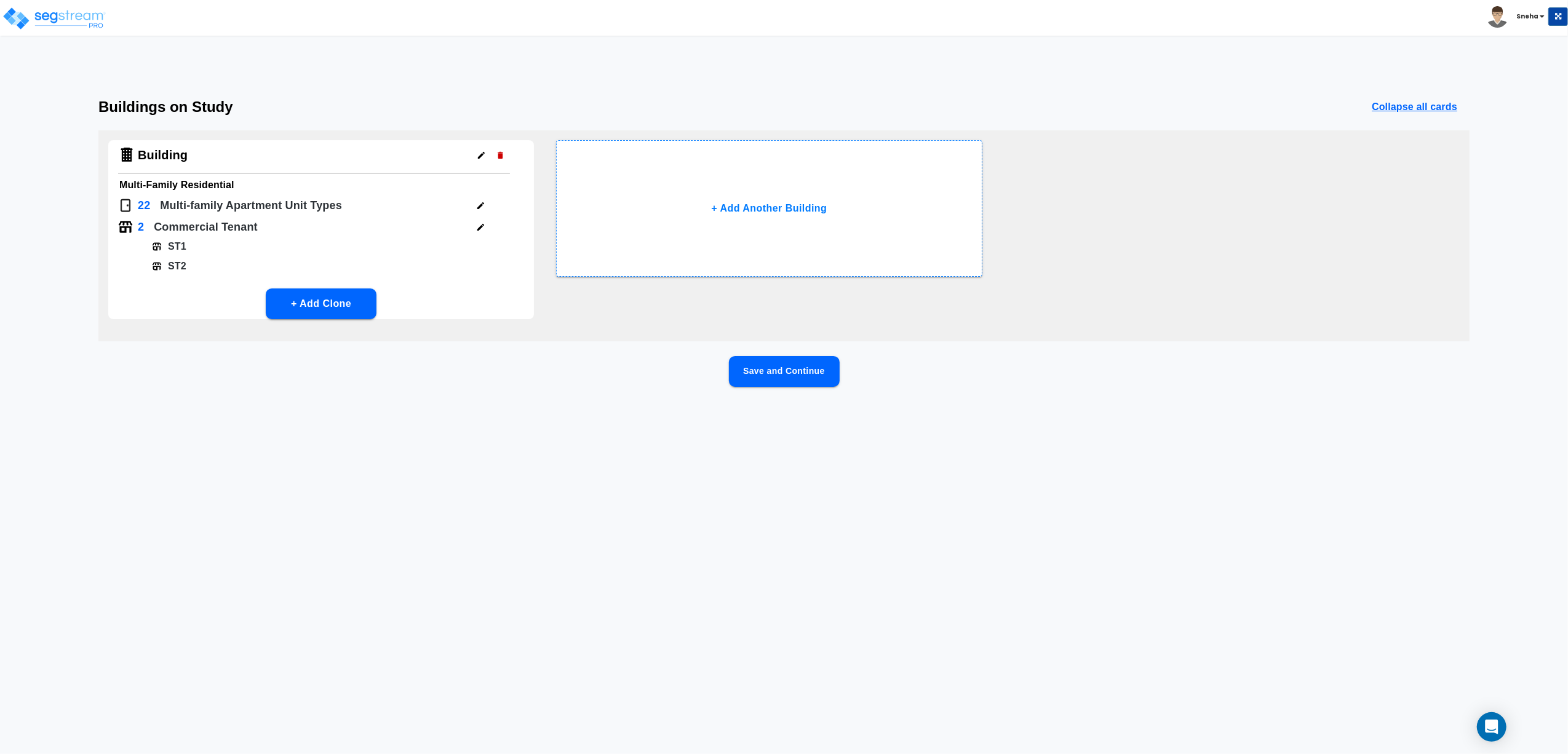
click at [1361, 441] on html "Toggle navigation Sneha x" at bounding box center [784, 221] width 1568 height 441
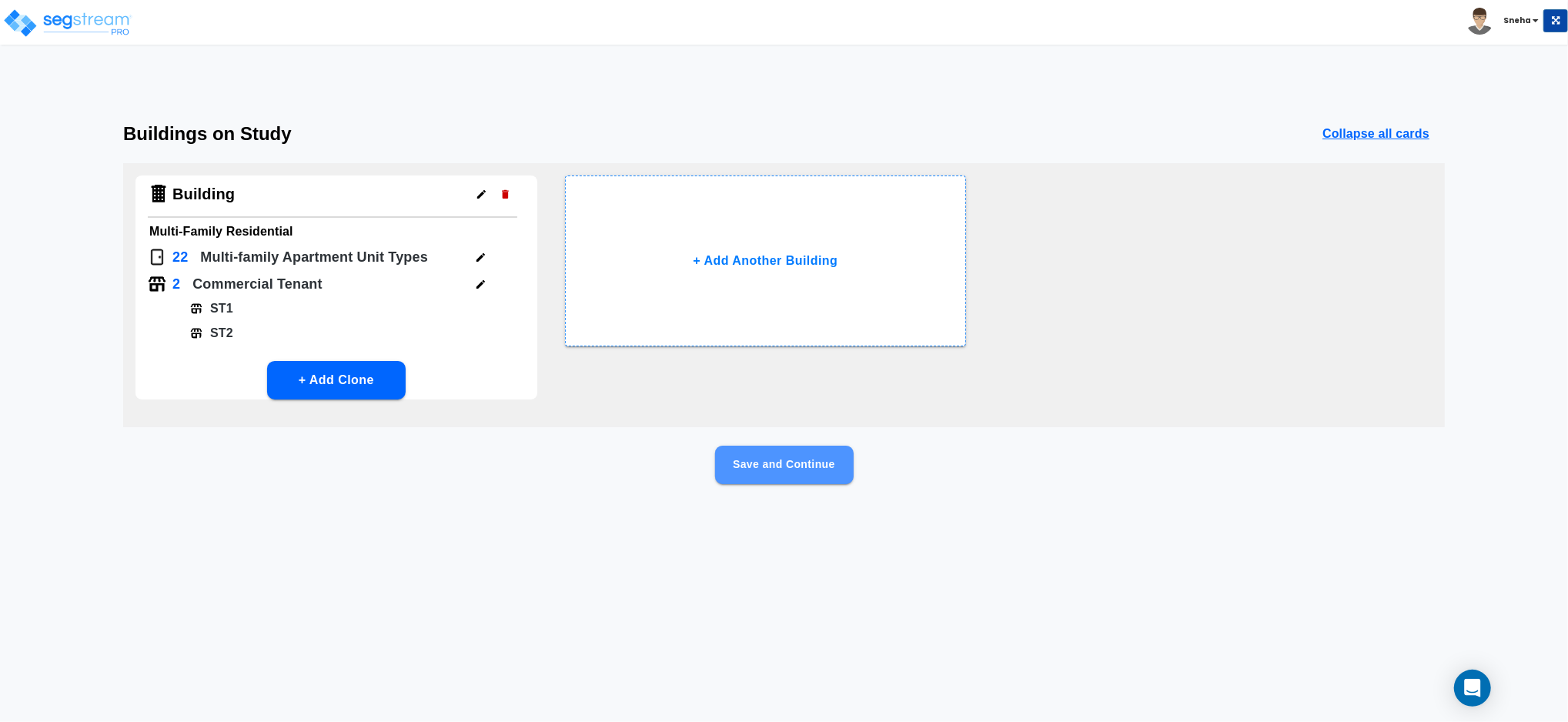
click at [828, 478] on button "Save and Continue" at bounding box center [784, 465] width 138 height 38
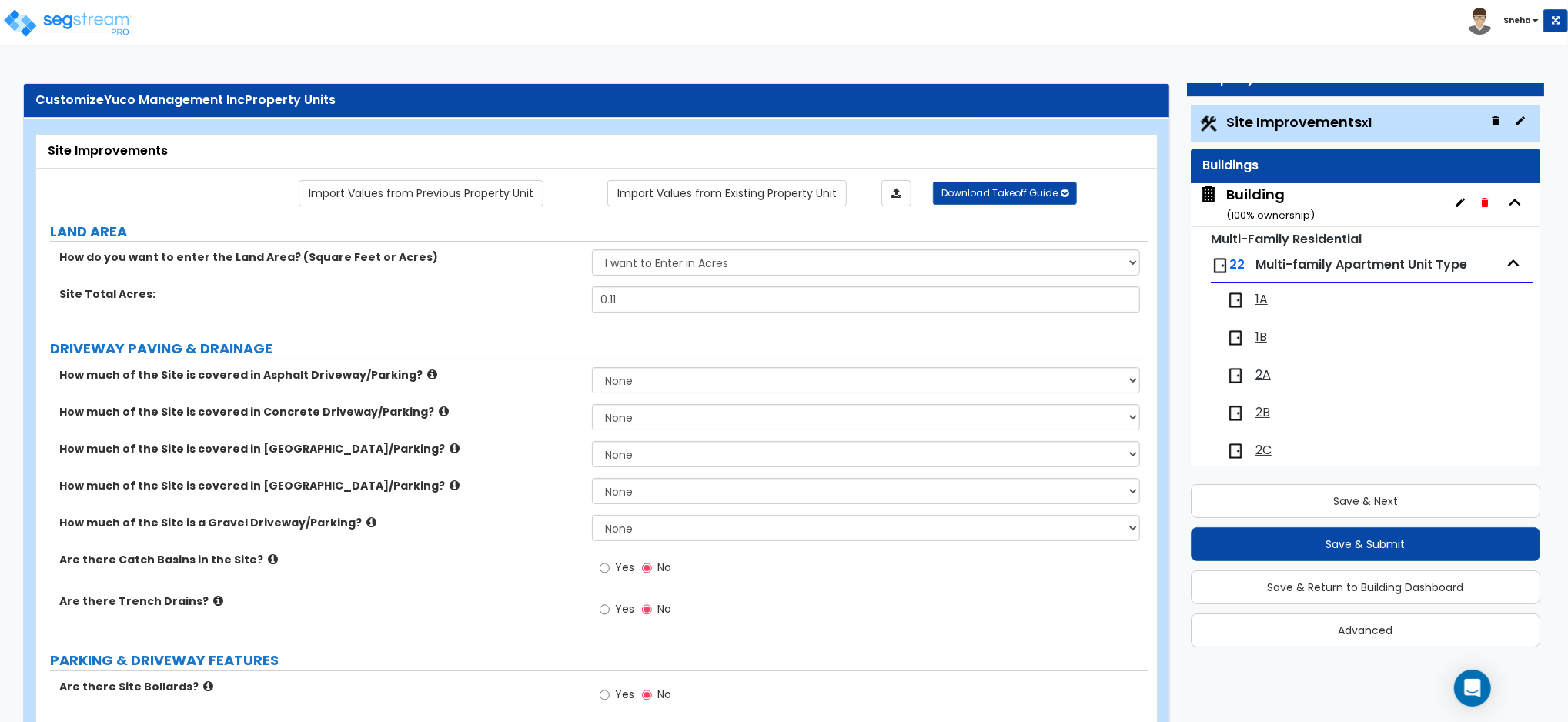
click at [747, 357] on label "DRIVEWAY PAVING & DRAINAGE" at bounding box center [599, 349] width 1097 height 20
click at [682, 400] on div "How much of the Site is covered in Asphalt Driveway/Parking? None I want to Ent…" at bounding box center [592, 385] width 1111 height 37
click at [1272, 200] on div "Building ( 100 % ownership)" at bounding box center [1271, 204] width 88 height 39
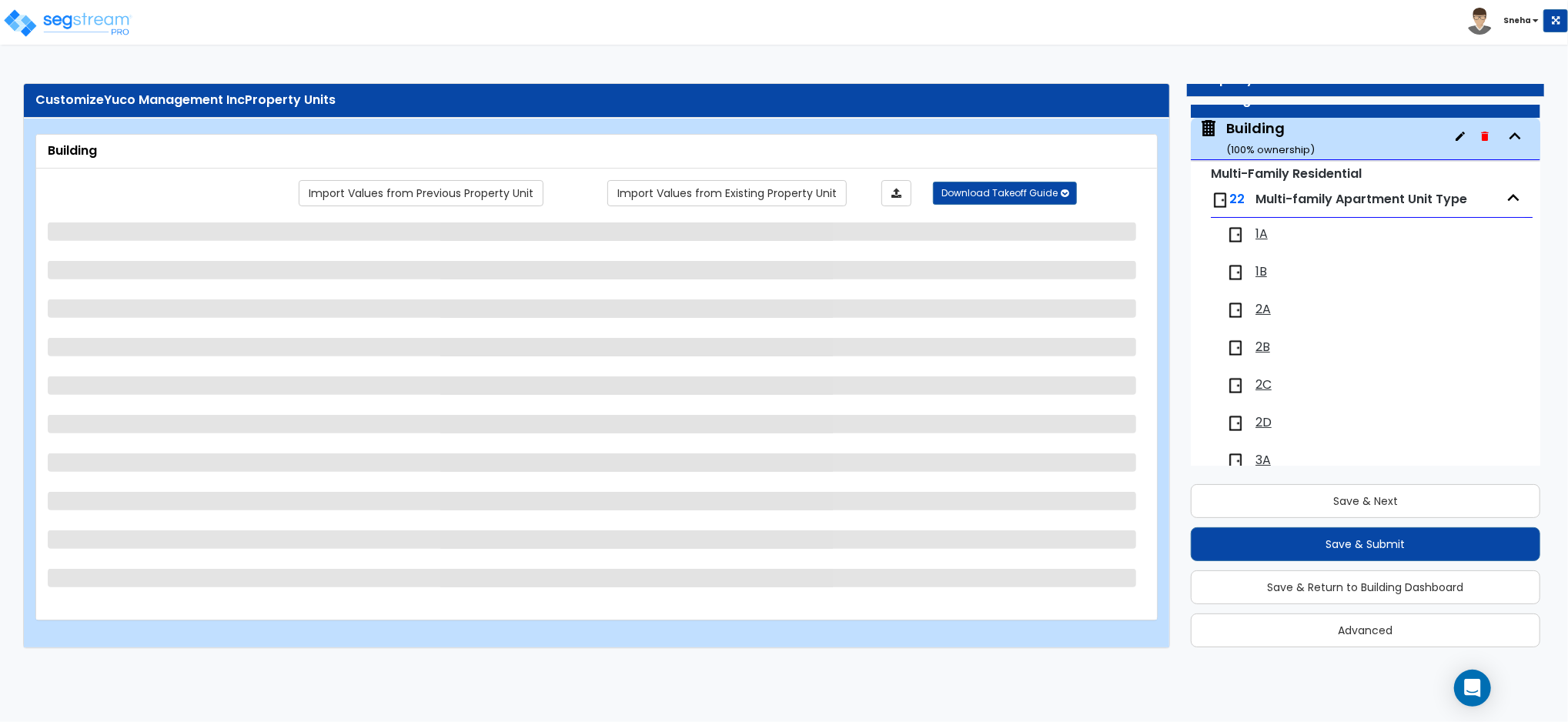
scroll to position [78, 0]
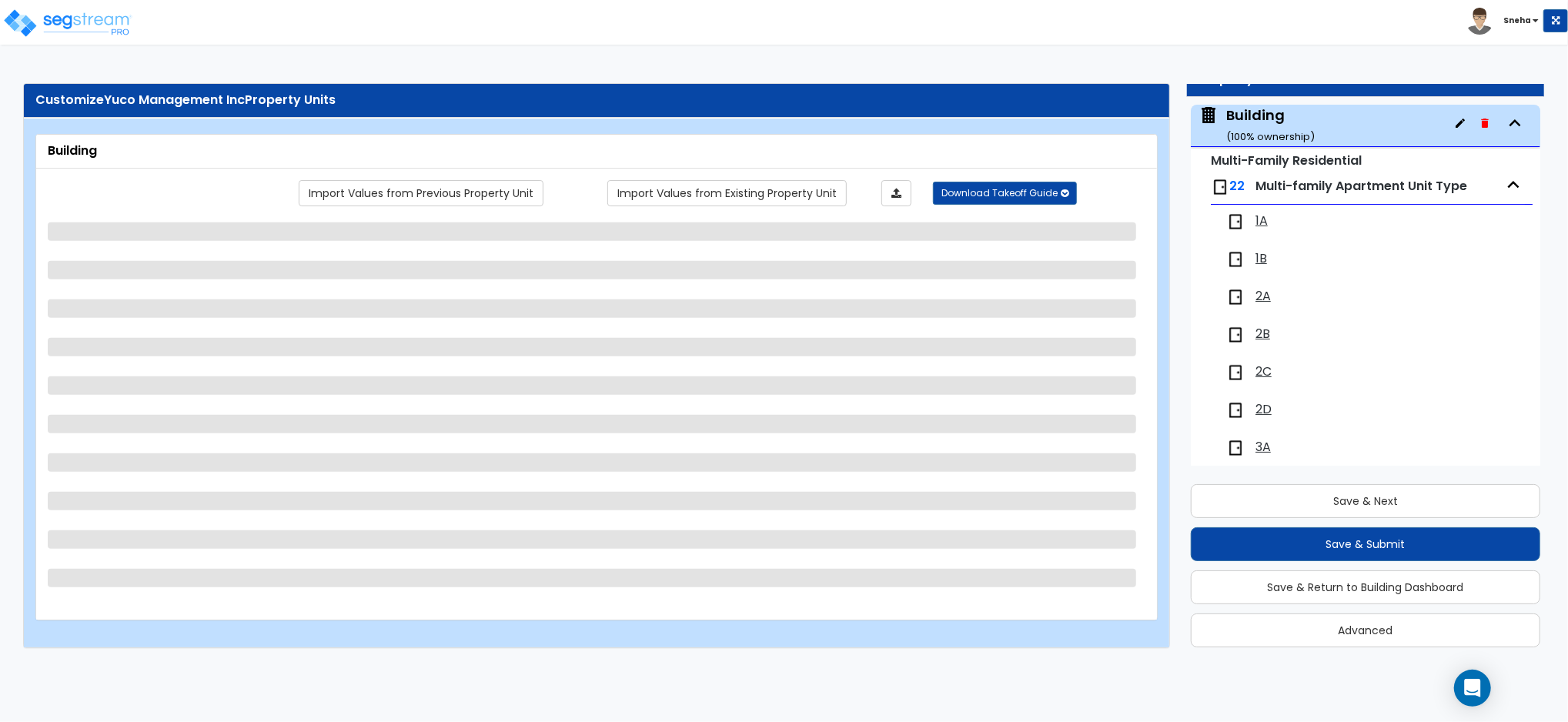
select select "6"
select select "4"
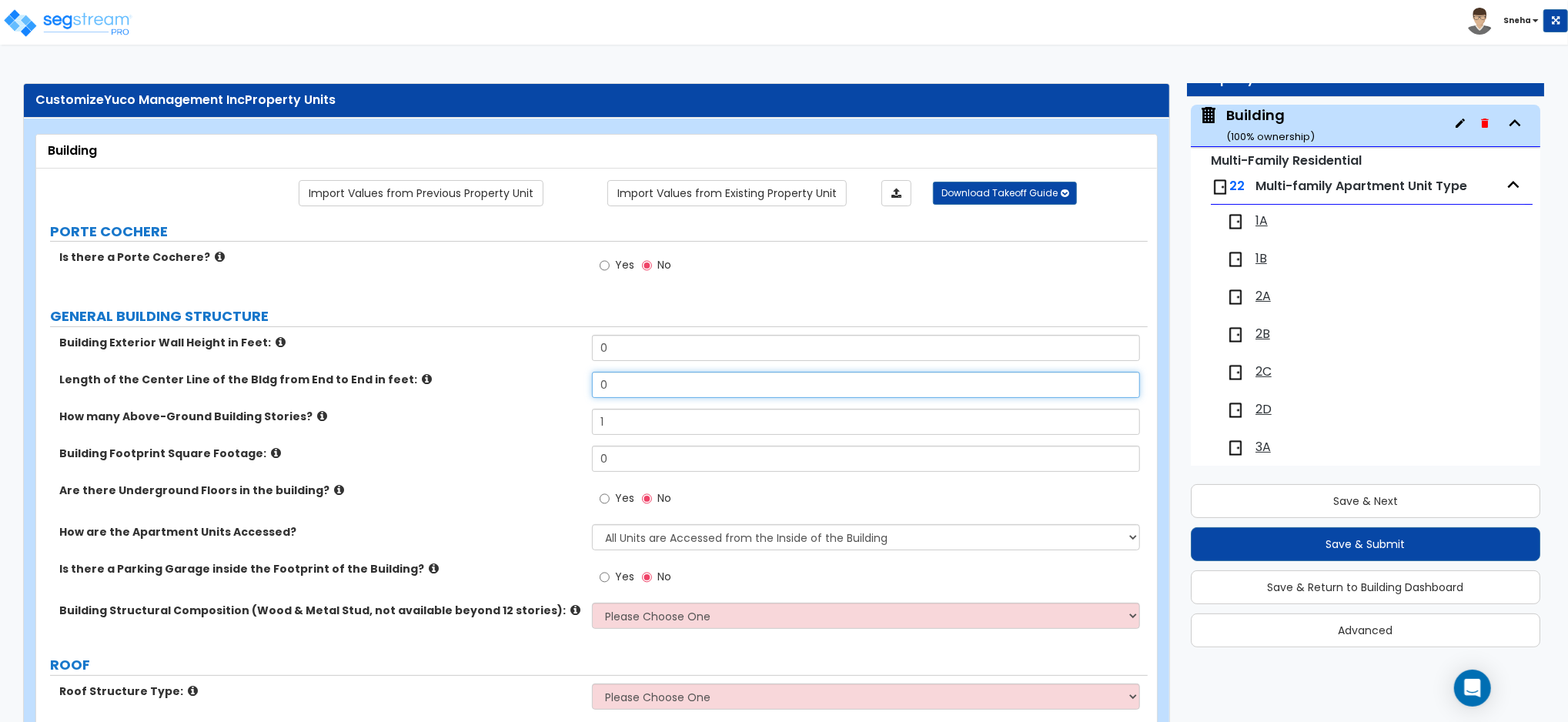
drag, startPoint x: 618, startPoint y: 381, endPoint x: 516, endPoint y: 392, distance: 102.6
click at [516, 392] on div "Length of the Center Line of the Bldg from End to End in feet: 0" at bounding box center [592, 390] width 1111 height 37
type input "88"
drag, startPoint x: 623, startPoint y: 347, endPoint x: 580, endPoint y: 351, distance: 43.2
click at [580, 351] on div "Building Exterior Wall Height in Feet: 0" at bounding box center [592, 353] width 1111 height 37
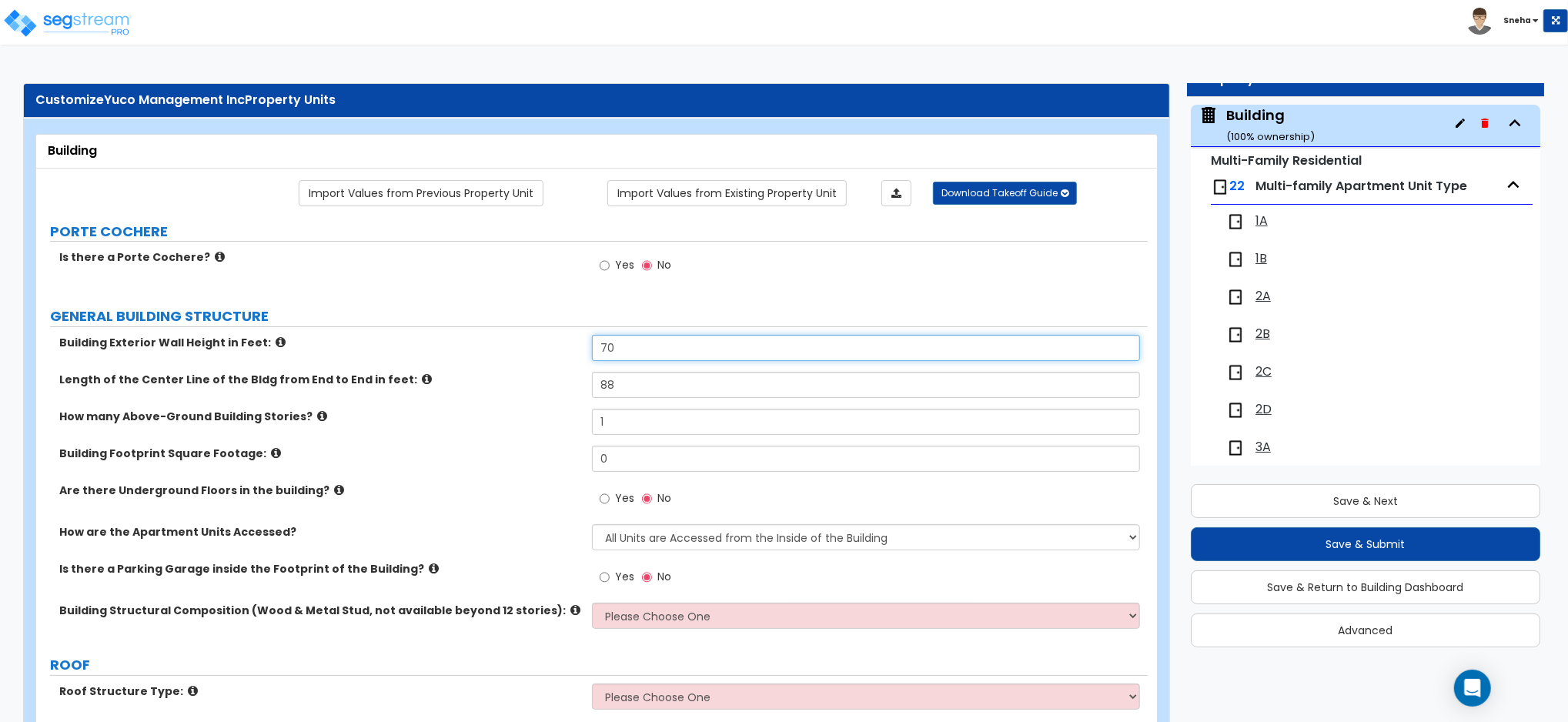
type input "70"
click at [508, 415] on label "How many Above-Ground Building Stories?" at bounding box center [319, 416] width 521 height 15
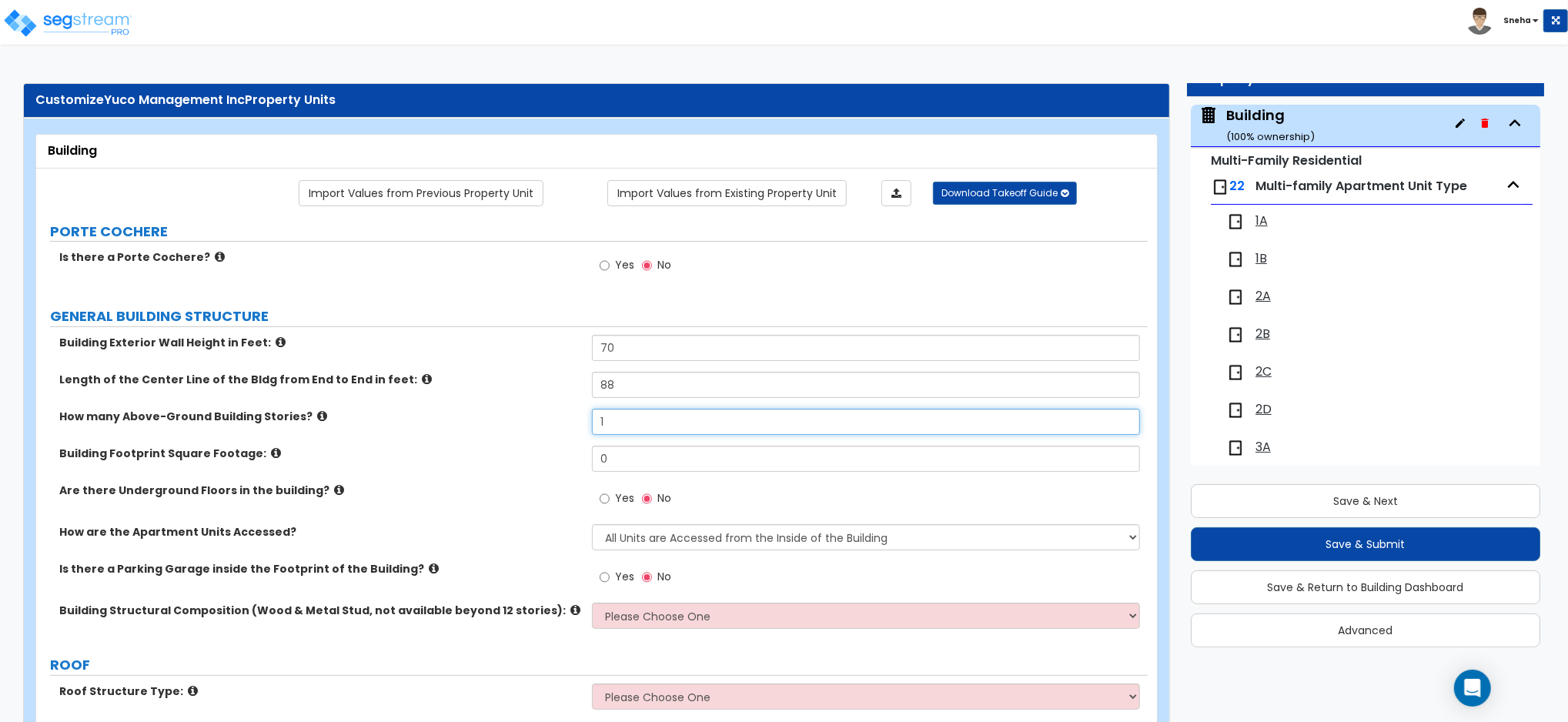
drag, startPoint x: 631, startPoint y: 424, endPoint x: 542, endPoint y: 421, distance: 89.1
click at [542, 421] on div "How many Above-Ground Building Stories? 1" at bounding box center [592, 426] width 1111 height 37
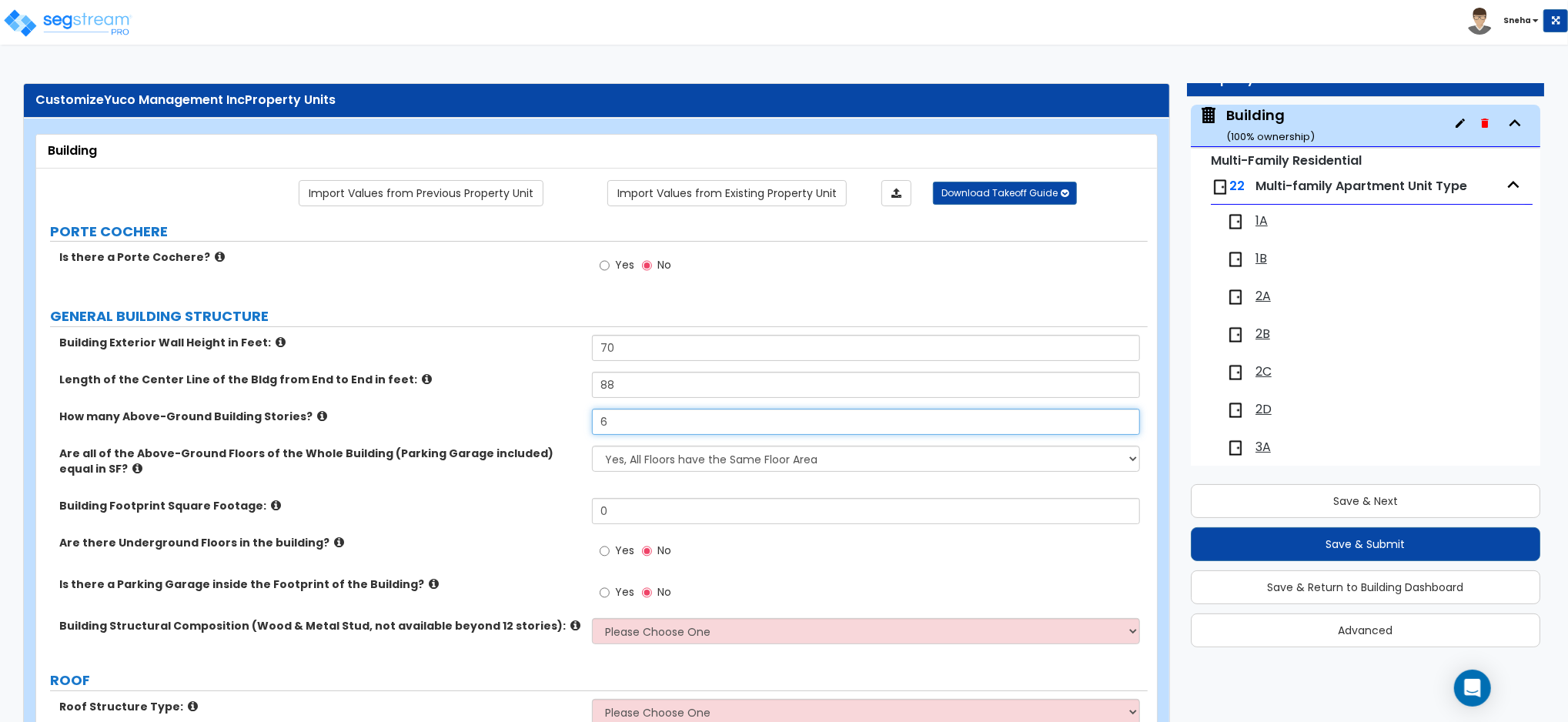
type input "6"
click at [515, 504] on label "Building Footprint Square Footage:" at bounding box center [319, 505] width 521 height 15
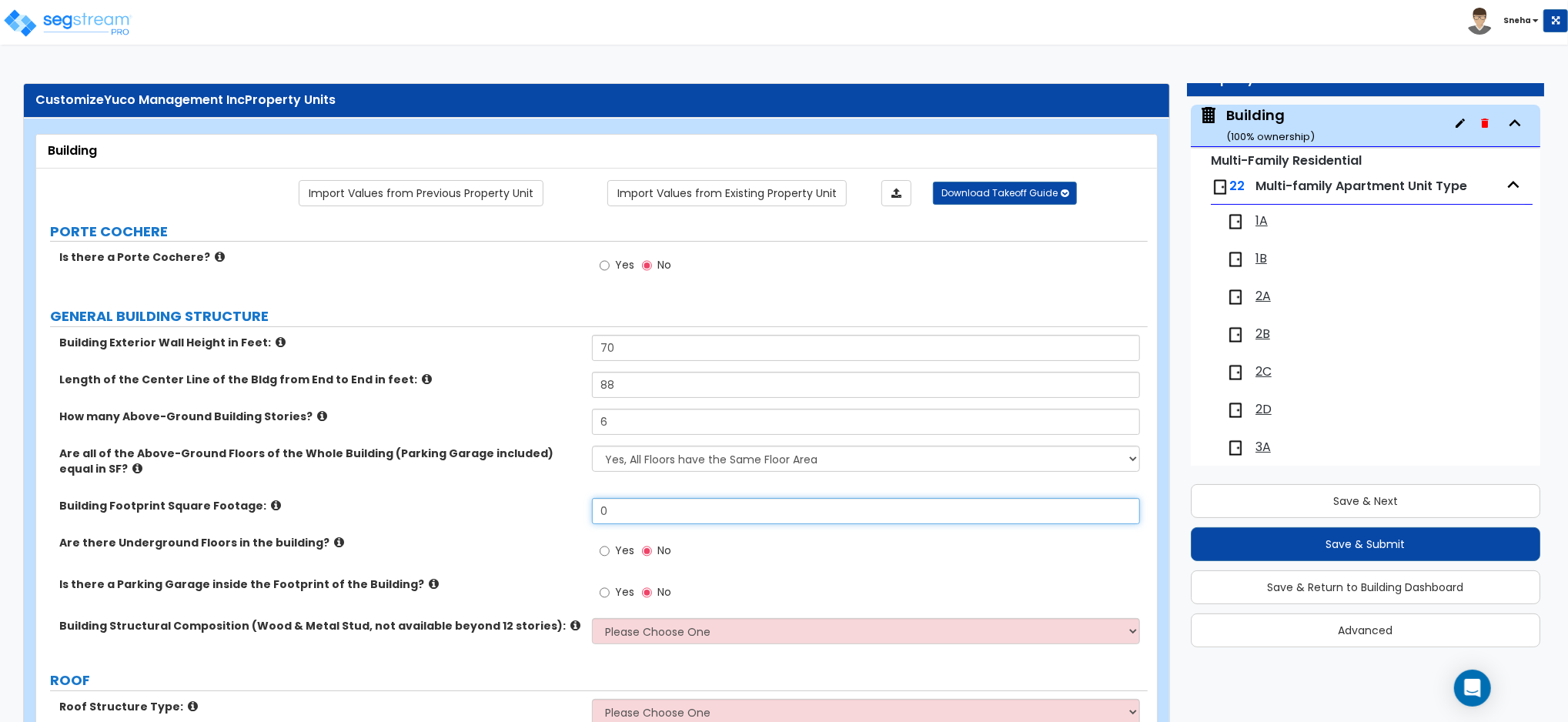
drag, startPoint x: 635, startPoint y: 512, endPoint x: 579, endPoint y: 515, distance: 56.1
click at [579, 515] on div "Building Footprint Square Footage: 0" at bounding box center [592, 516] width 1111 height 37
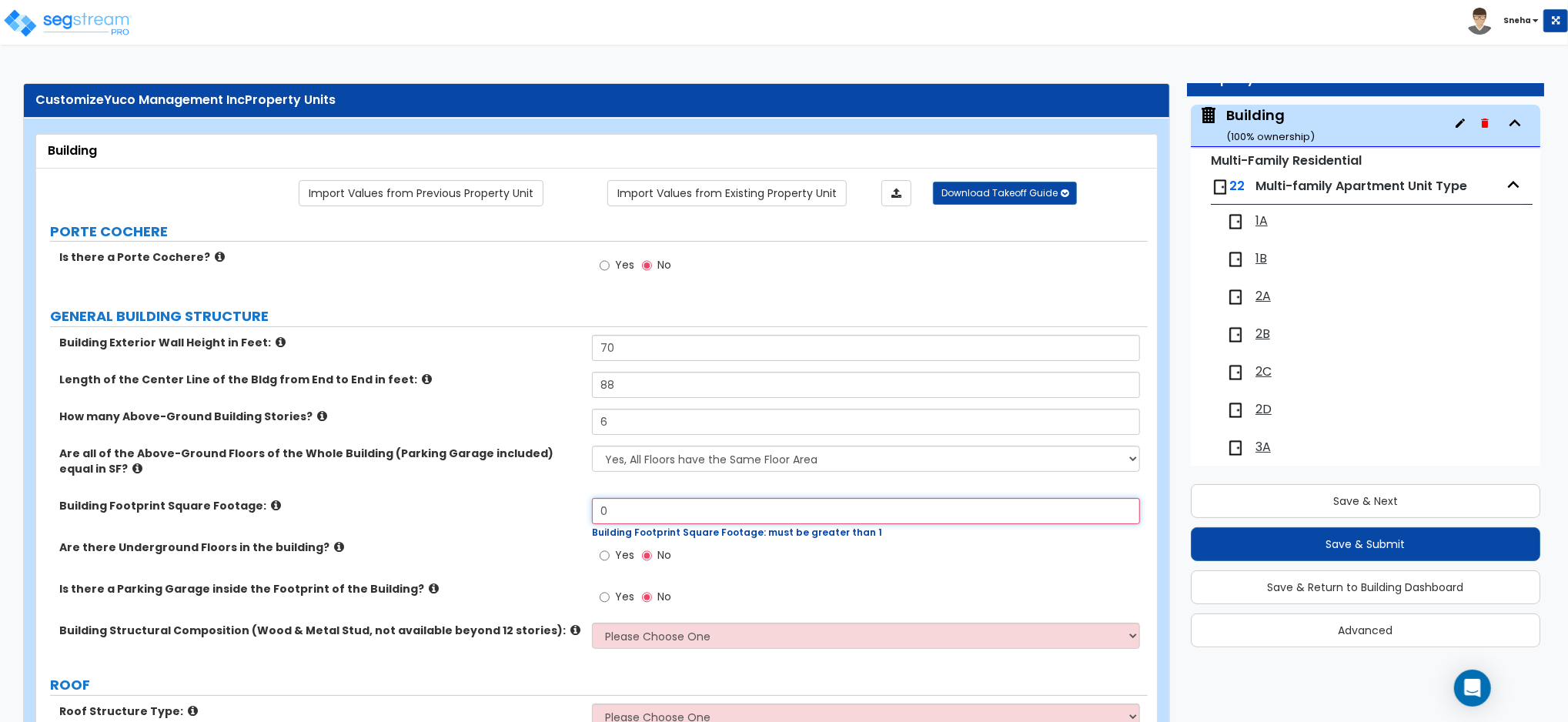
click at [629, 502] on input "0" at bounding box center [866, 510] width 548 height 26
click at [551, 512] on div "Building Footprint Square Footage: 0 Building Footprint Square Footage: must be…" at bounding box center [592, 518] width 1111 height 42
type input "2,950"
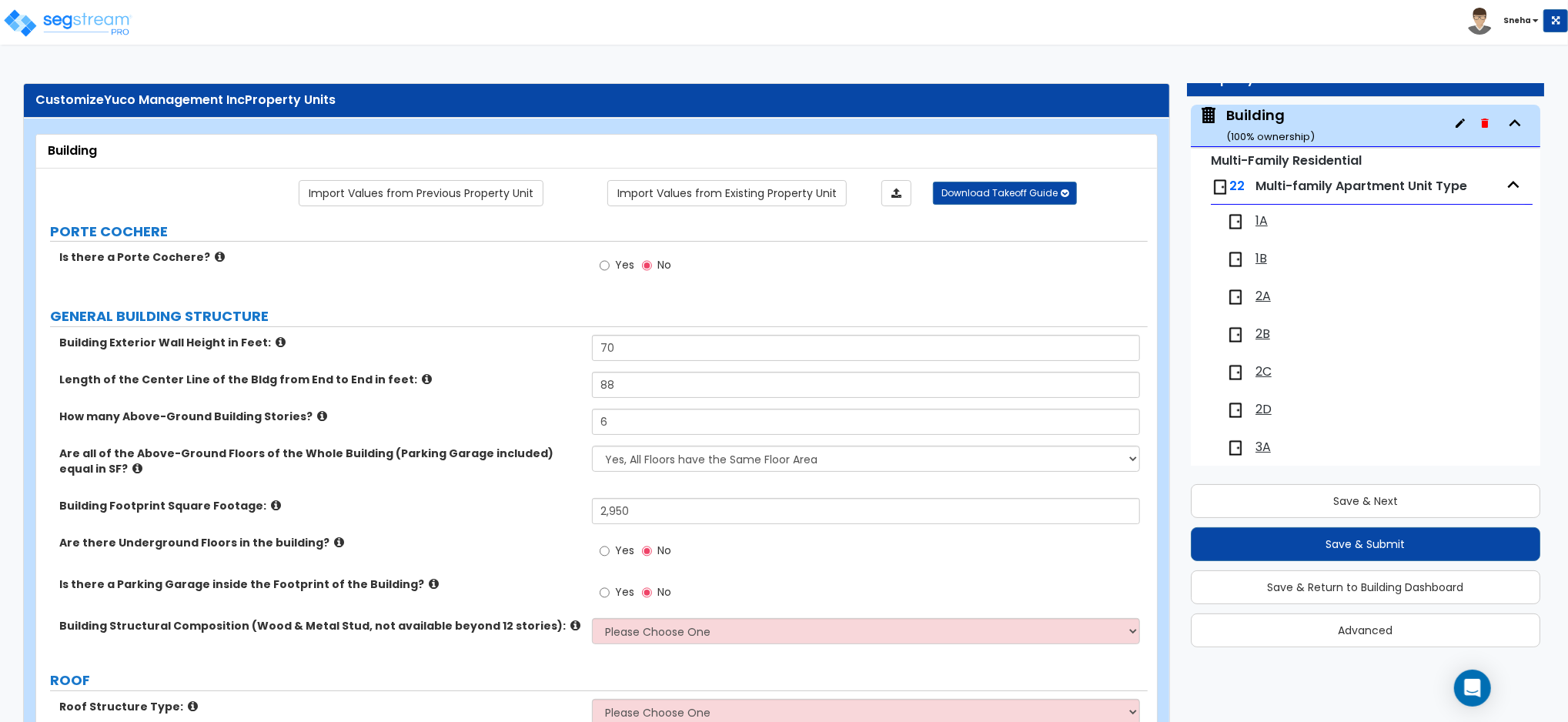
click at [456, 471] on label "Are all of the Above-Ground Floors of the Whole Building (Parking Garage includ…" at bounding box center [319, 461] width 521 height 31
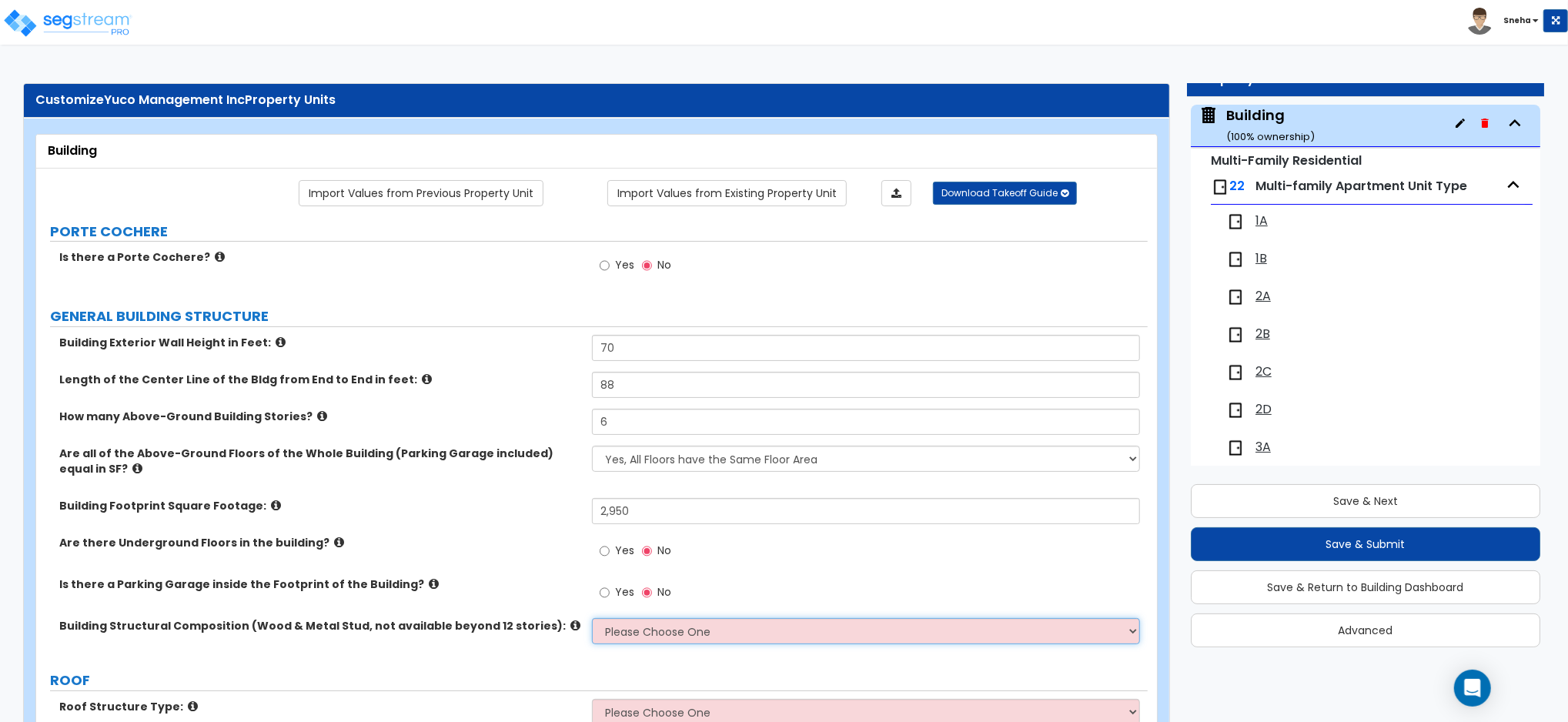
click at [665, 625] on select "Please Choose One Reinforced Concrete Structural Steel Brick Masonry CMU Masonr…" at bounding box center [866, 631] width 548 height 26
select select "7"
click at [592, 618] on select "Please Choose One Reinforced Concrete Structural Steel Brick Masonry CMU Masonr…" at bounding box center [866, 631] width 548 height 26
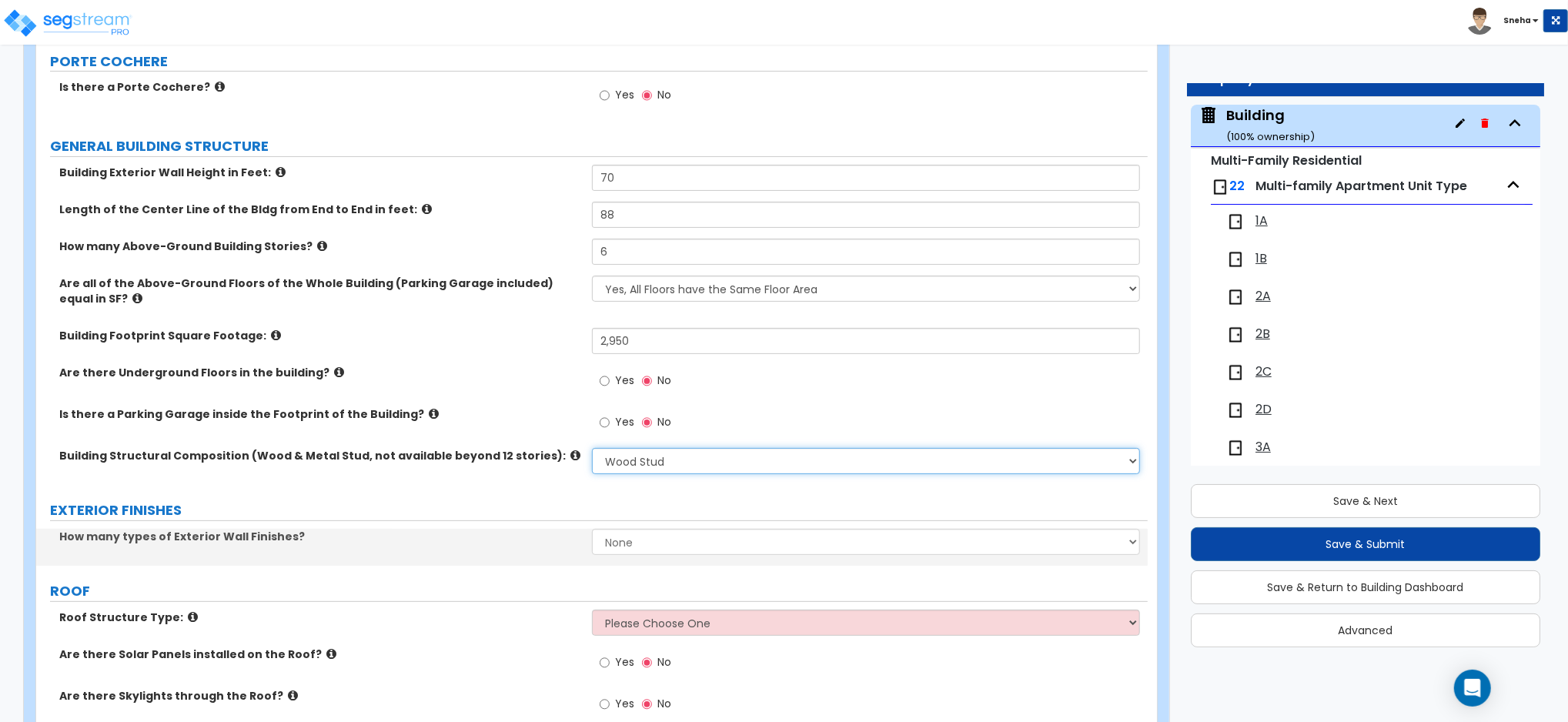
scroll to position [205, 0]
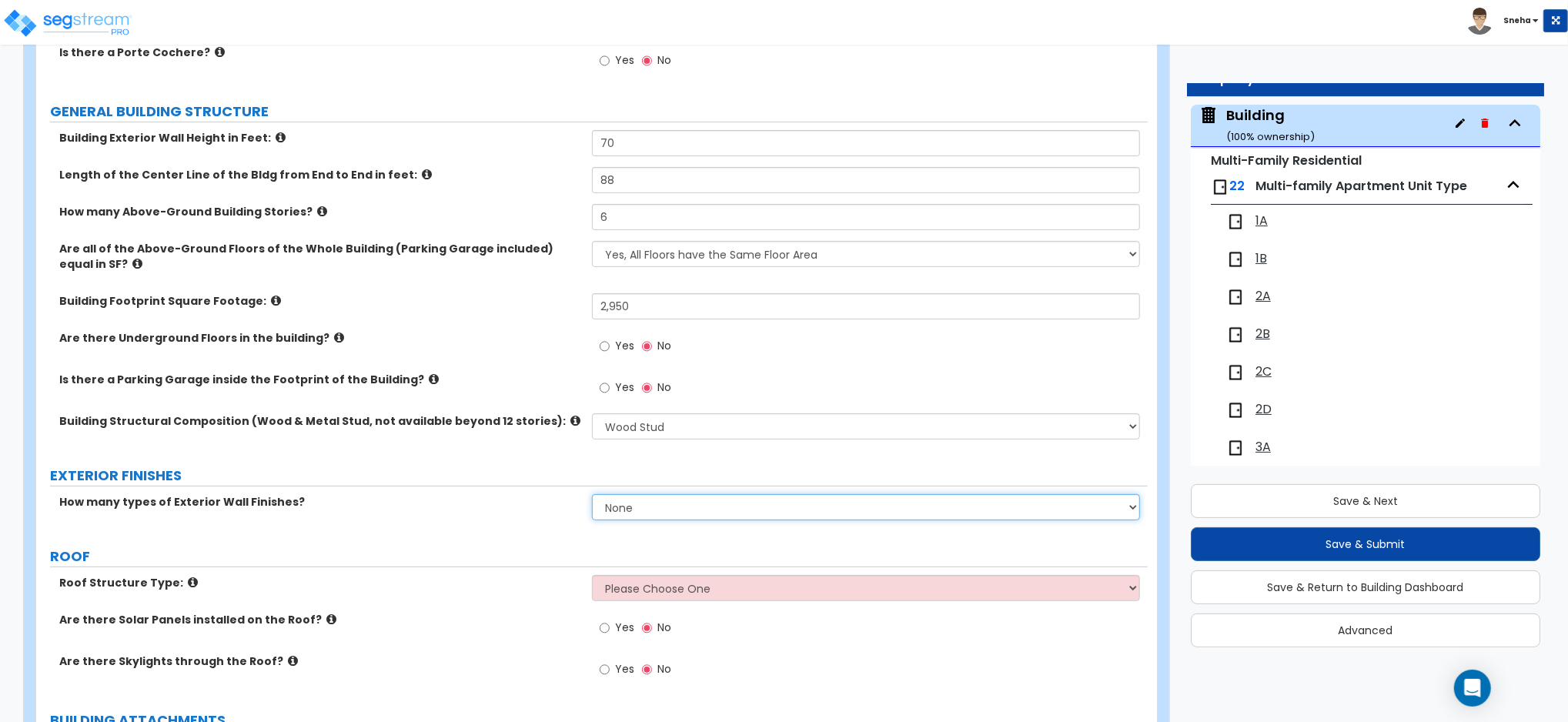
click at [643, 510] on select "None 1 2 3" at bounding box center [866, 507] width 548 height 26
select select "1"
click at [592, 494] on select "None 1 2 3" at bounding box center [866, 507] width 548 height 26
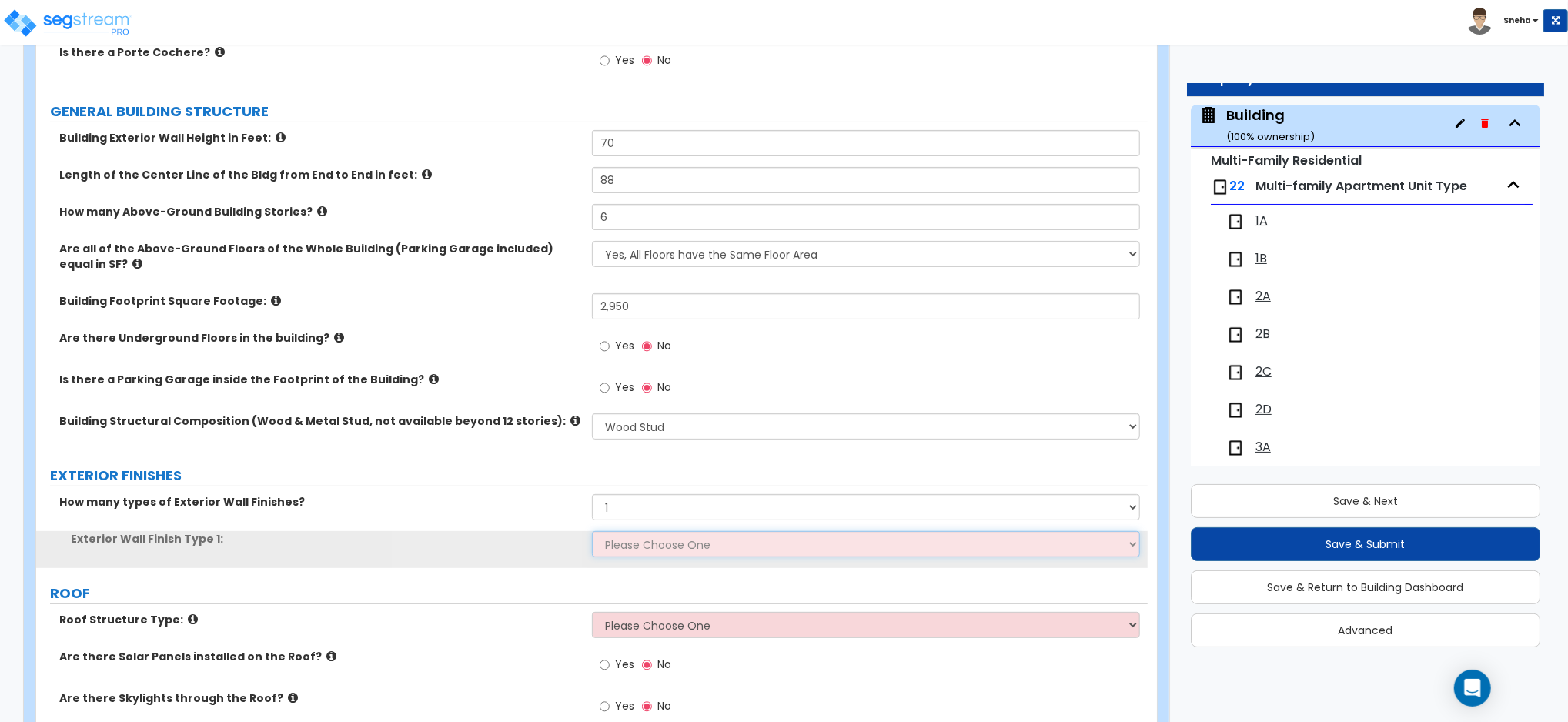
click at [640, 544] on select "Please Choose One No Finish/Shared Wall No Wall Brick Veneer Stone Veneer Wood …" at bounding box center [866, 544] width 548 height 26
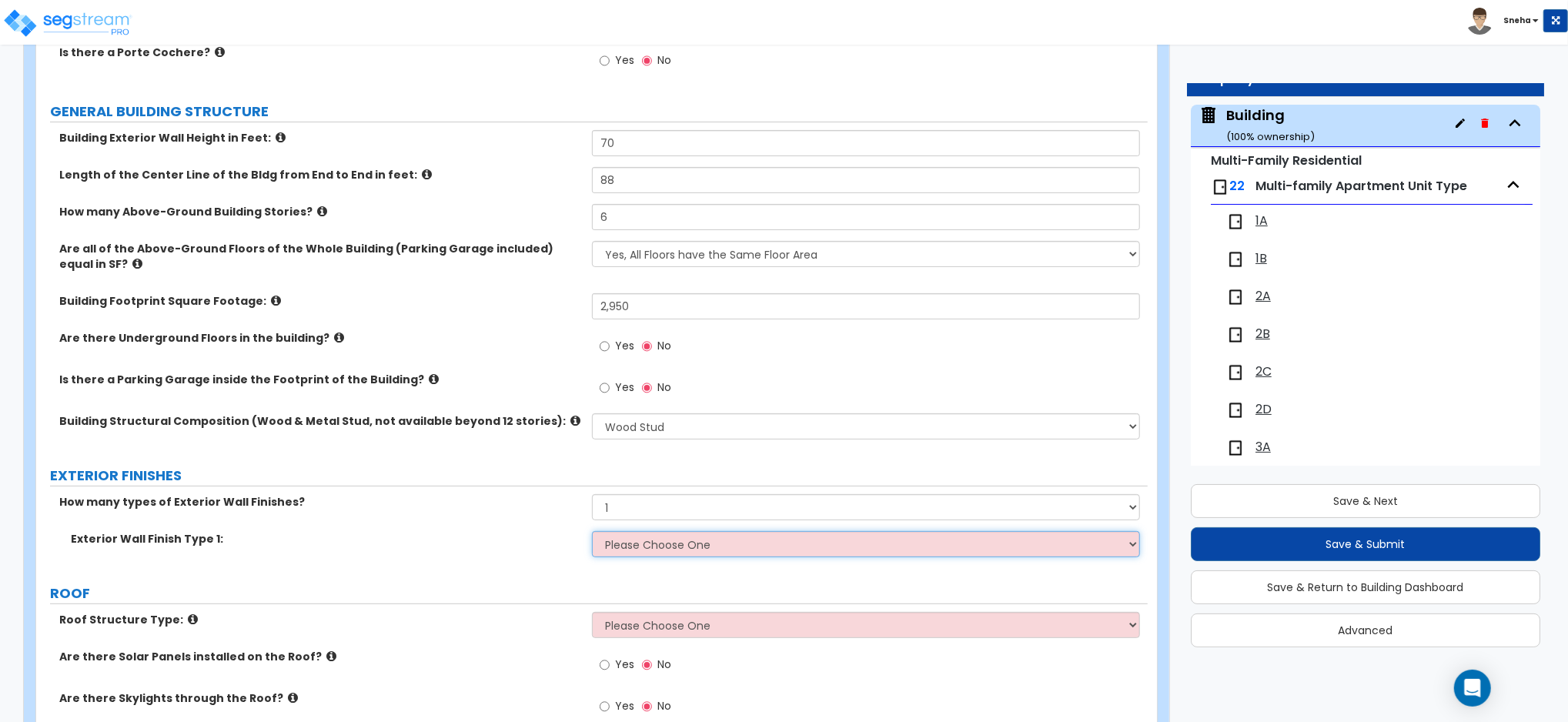
click at [621, 546] on select "Please Choose One No Finish/Shared Wall No Wall Brick Veneer Stone Veneer Wood …" at bounding box center [866, 544] width 548 height 26
select select "2"
click at [592, 531] on select "Please Choose One No Finish/Shared Wall No Wall Brick Veneer Stone Veneer Wood …" at bounding box center [866, 544] width 548 height 26
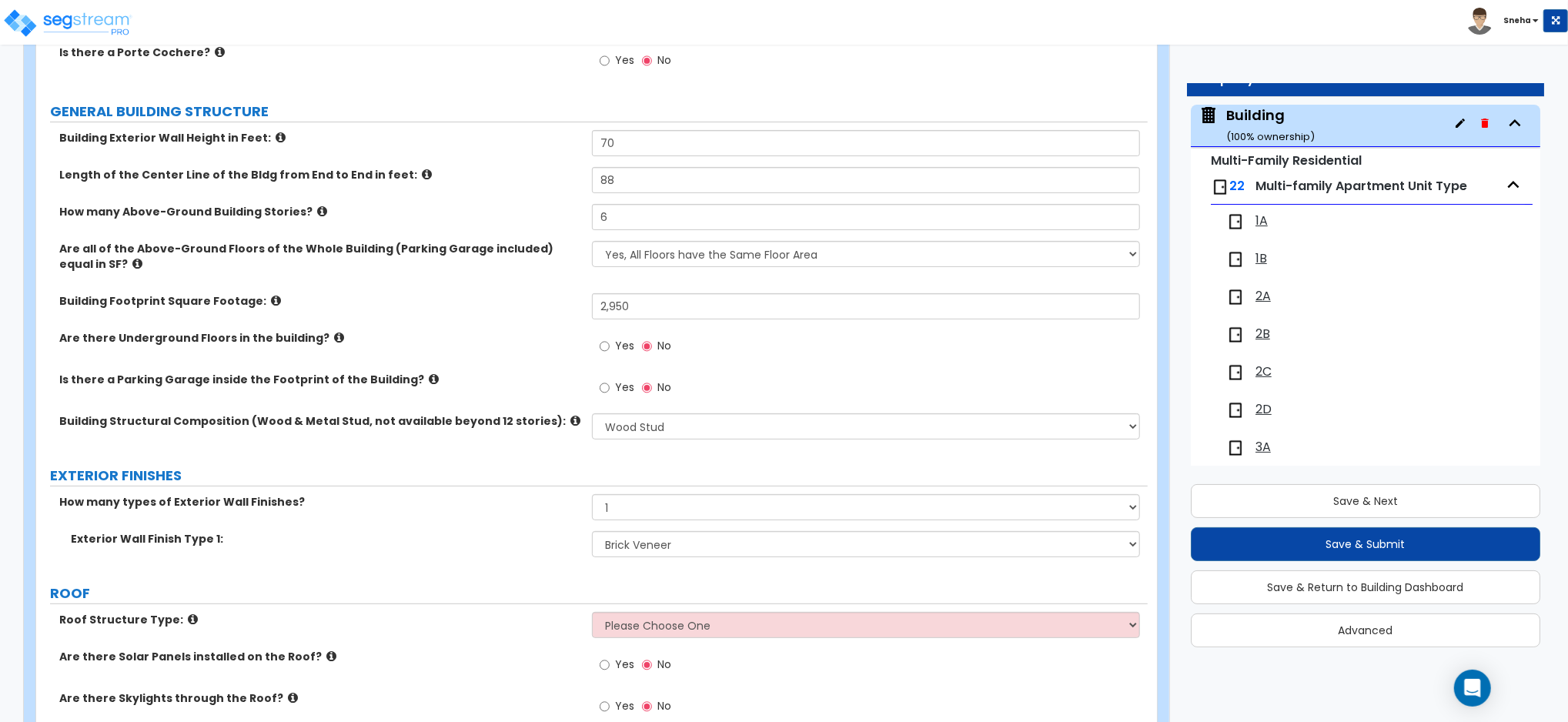
click at [550, 533] on label "Exterior Wall Finish Type 1:" at bounding box center [325, 539] width 510 height 15
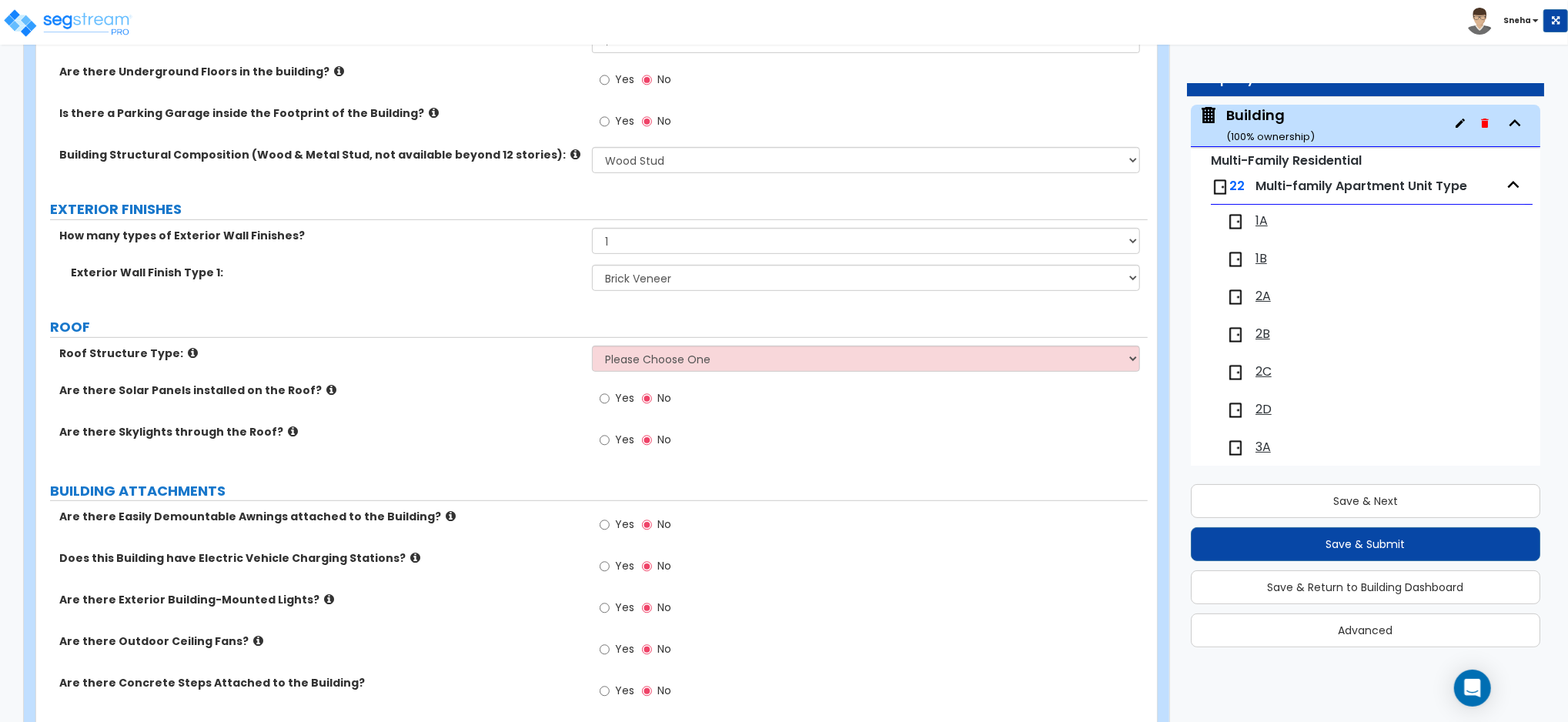
scroll to position [616, 0]
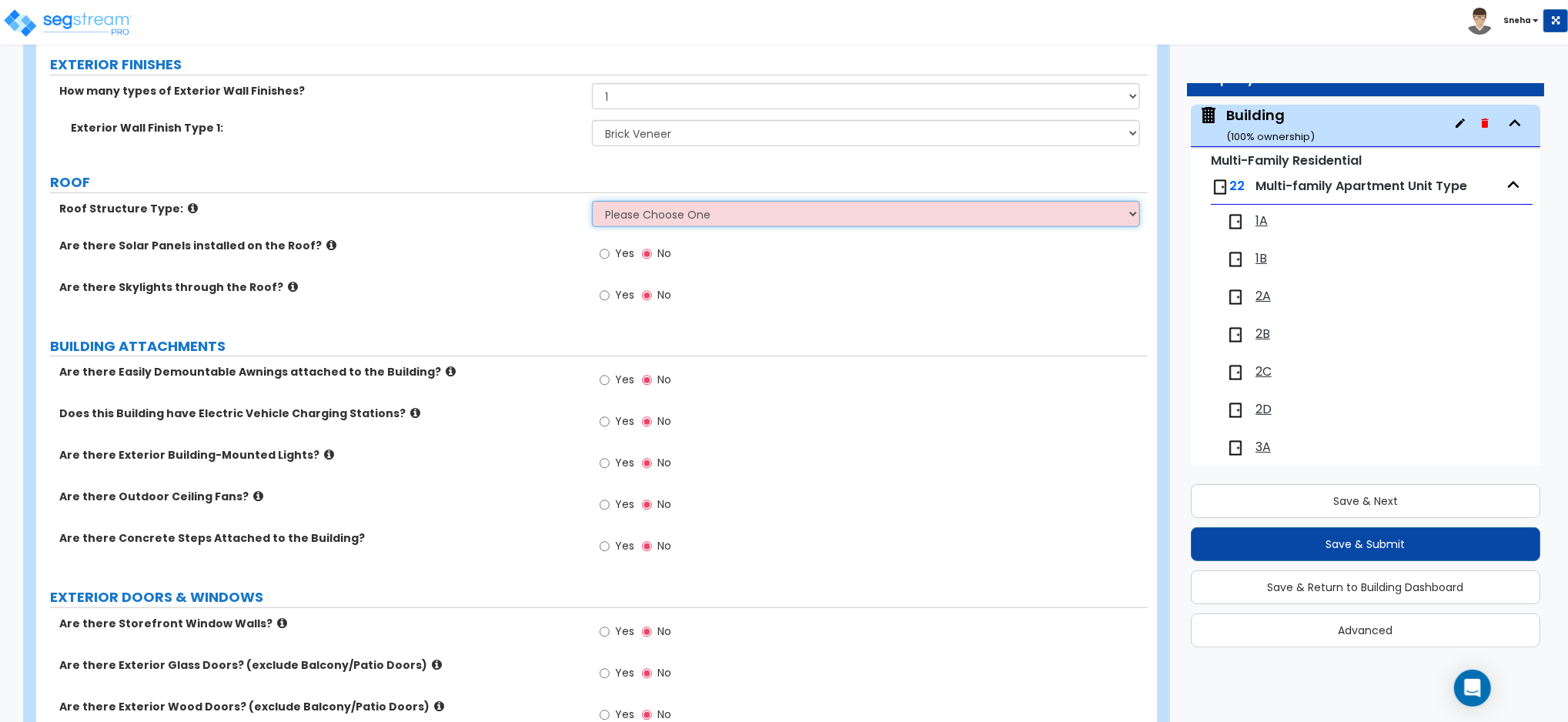
click at [670, 218] on select "Please Choose One [PERSON_NAME] Roof Flat Roof Hybrid [PERSON_NAME] & Flat Roof" at bounding box center [866, 214] width 548 height 26
select select "2"
click at [592, 201] on select "Please Choose One [PERSON_NAME] Roof Flat Roof Hybrid [PERSON_NAME] & Flat Roof" at bounding box center [866, 214] width 548 height 26
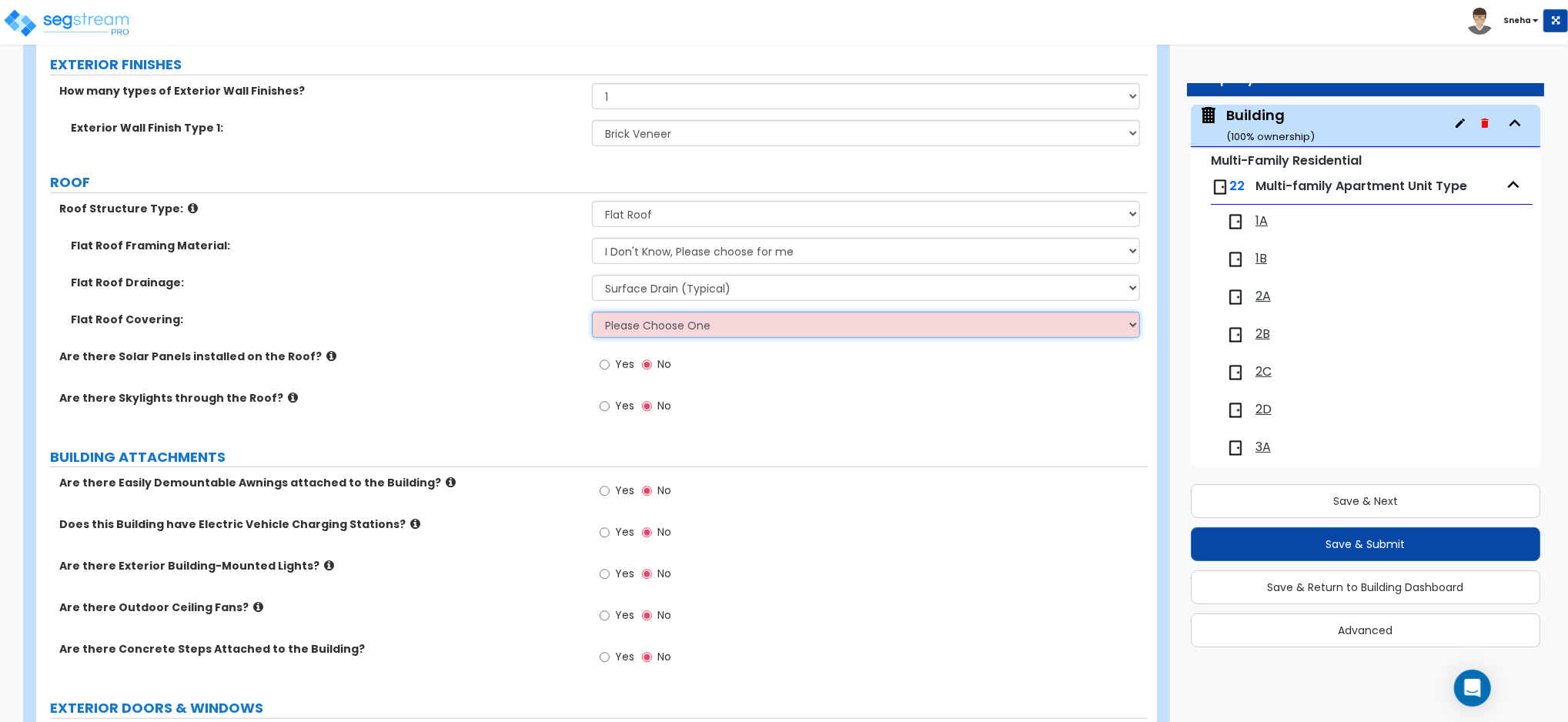
click at [629, 317] on select "Please Choose One Rolled Asphalt PVC Membrane Plastic (EPDM) Membrane Asphalt F…" at bounding box center [866, 324] width 548 height 26
click at [626, 324] on select "Please Choose One Rolled Asphalt PVC Membrane Plastic (EPDM) Membrane Asphalt F…" at bounding box center [866, 324] width 548 height 26
select select "3"
click at [592, 312] on select "Please Choose One Rolled Asphalt PVC Membrane Plastic (EPDM) Membrane Asphalt F…" at bounding box center [866, 324] width 548 height 26
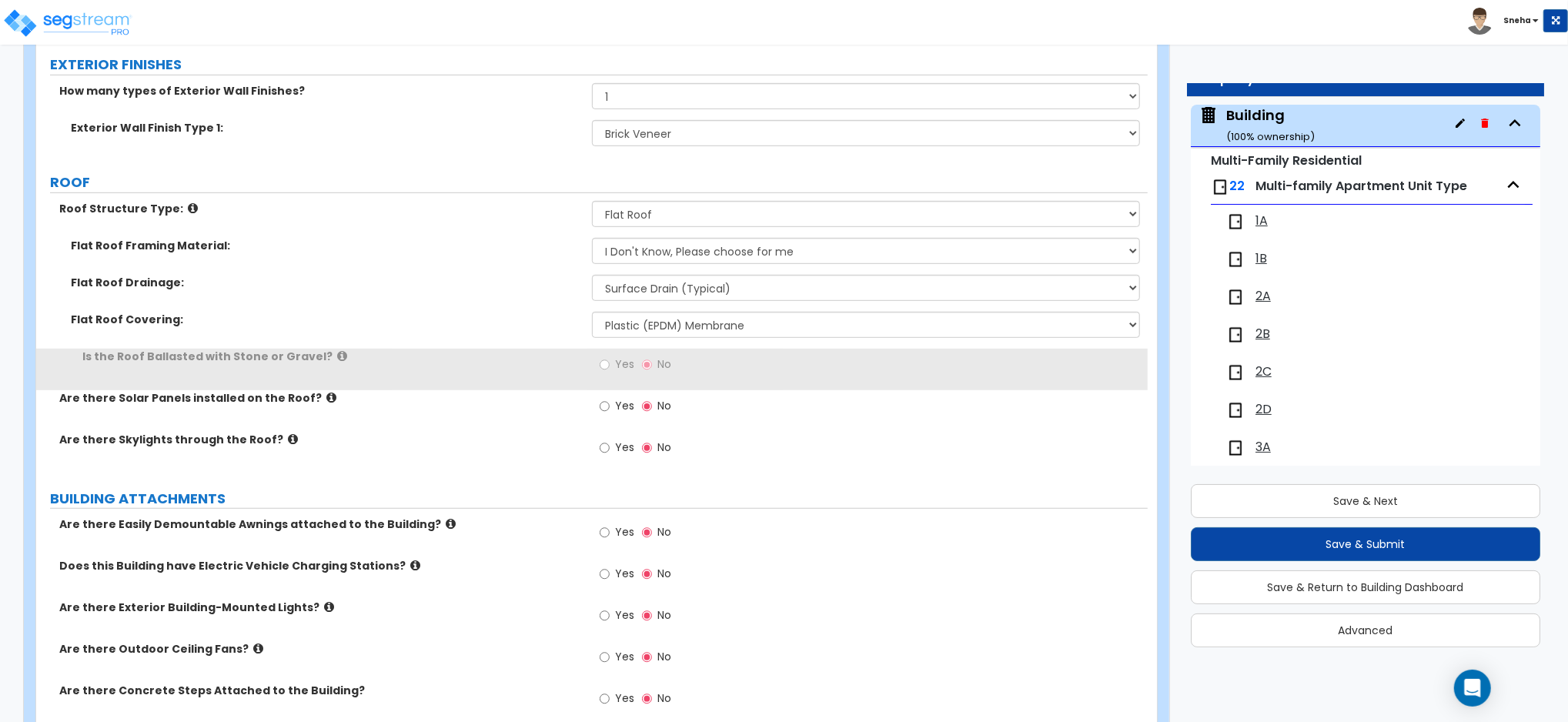
click at [456, 361] on label "Is the Roof Ballasted with Stone or Gravel?" at bounding box center [331, 356] width 498 height 15
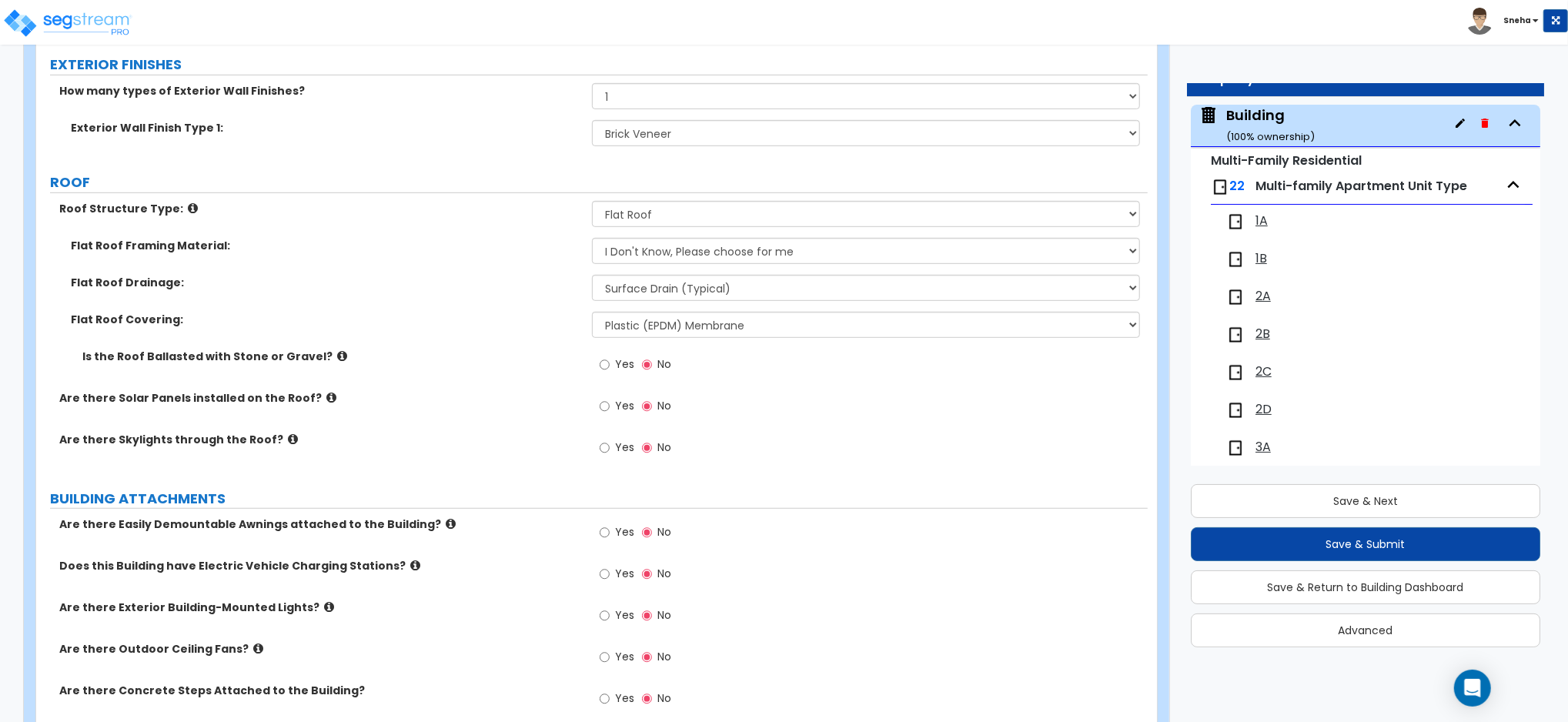
click at [482, 439] on label "Are there Skylights through the Roof?" at bounding box center [319, 439] width 521 height 15
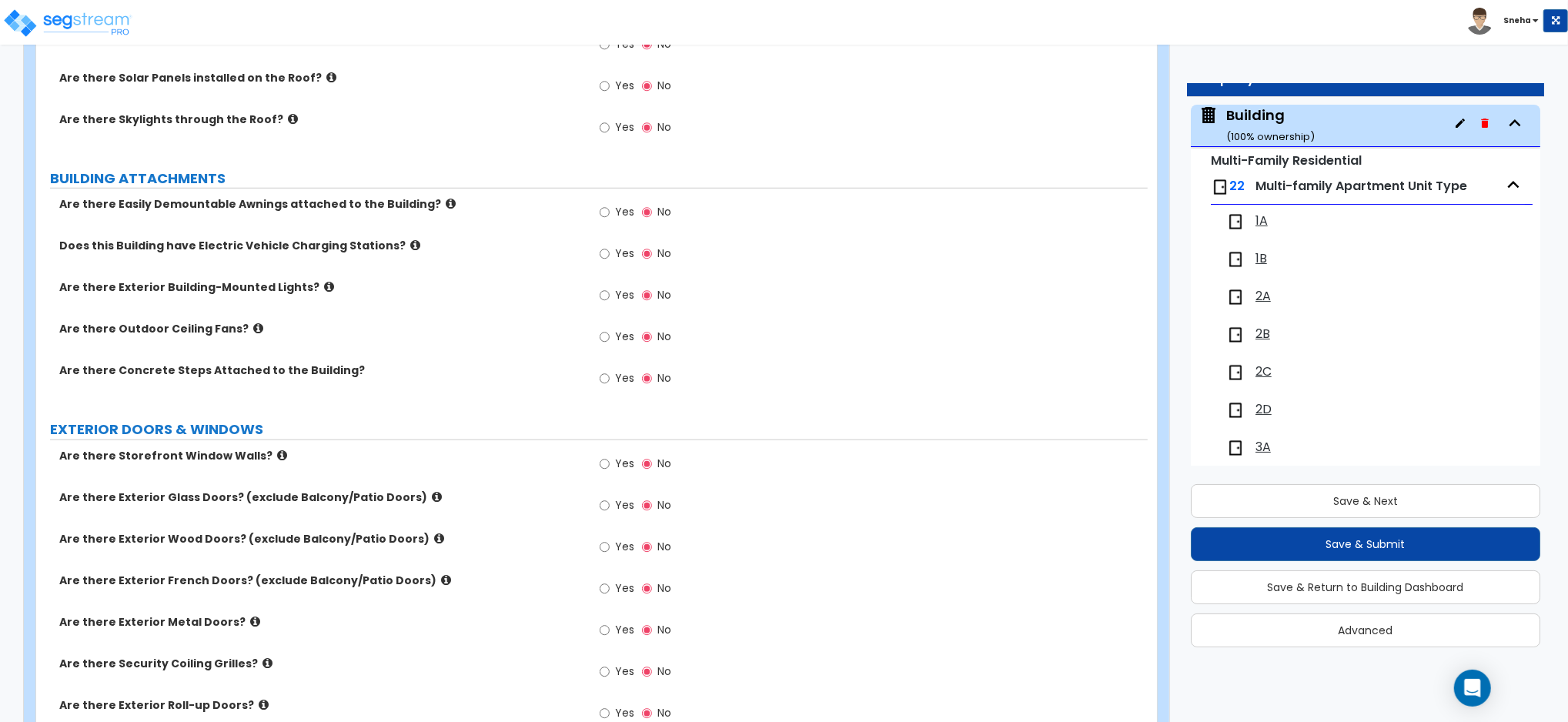
scroll to position [1128, 0]
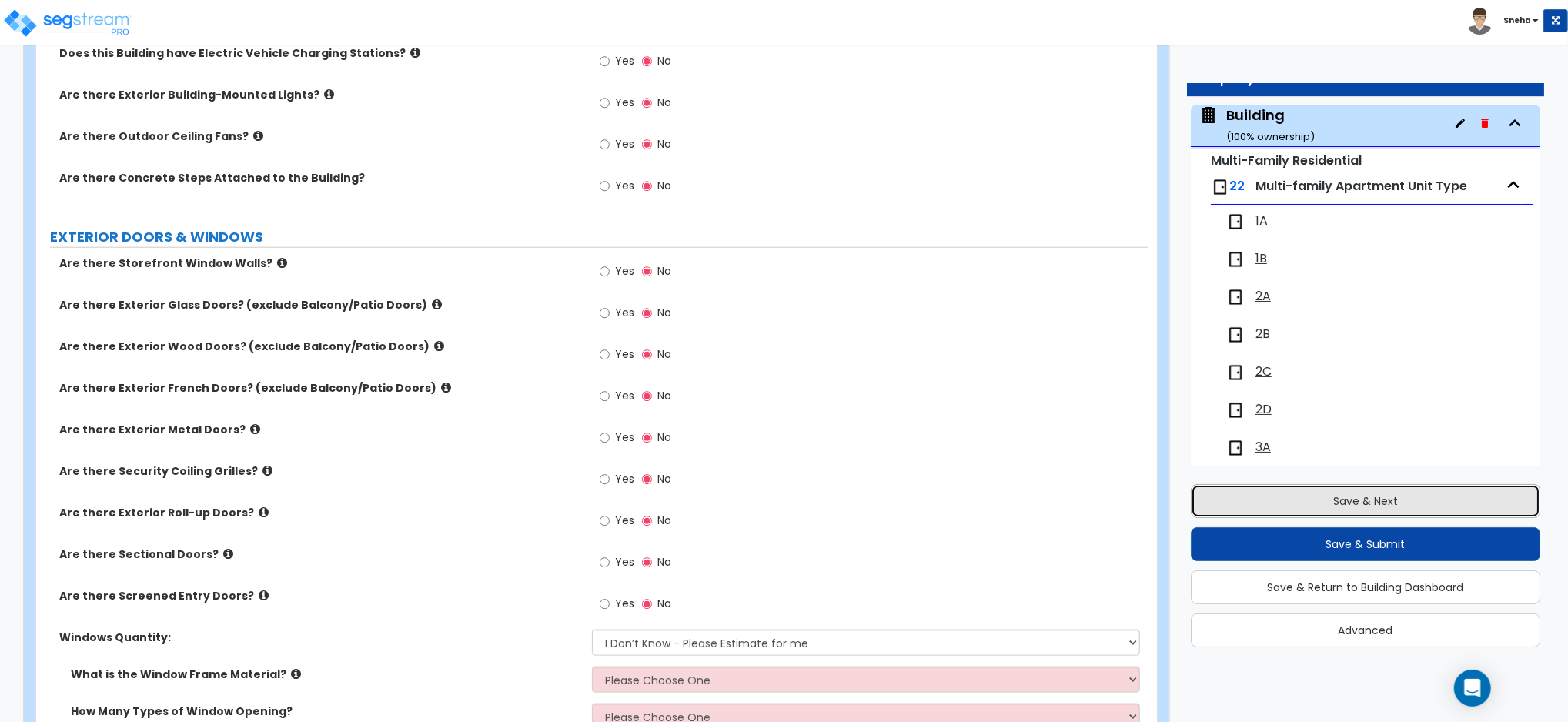
click at [1398, 506] on button "Save & Next" at bounding box center [1365, 501] width 349 height 34
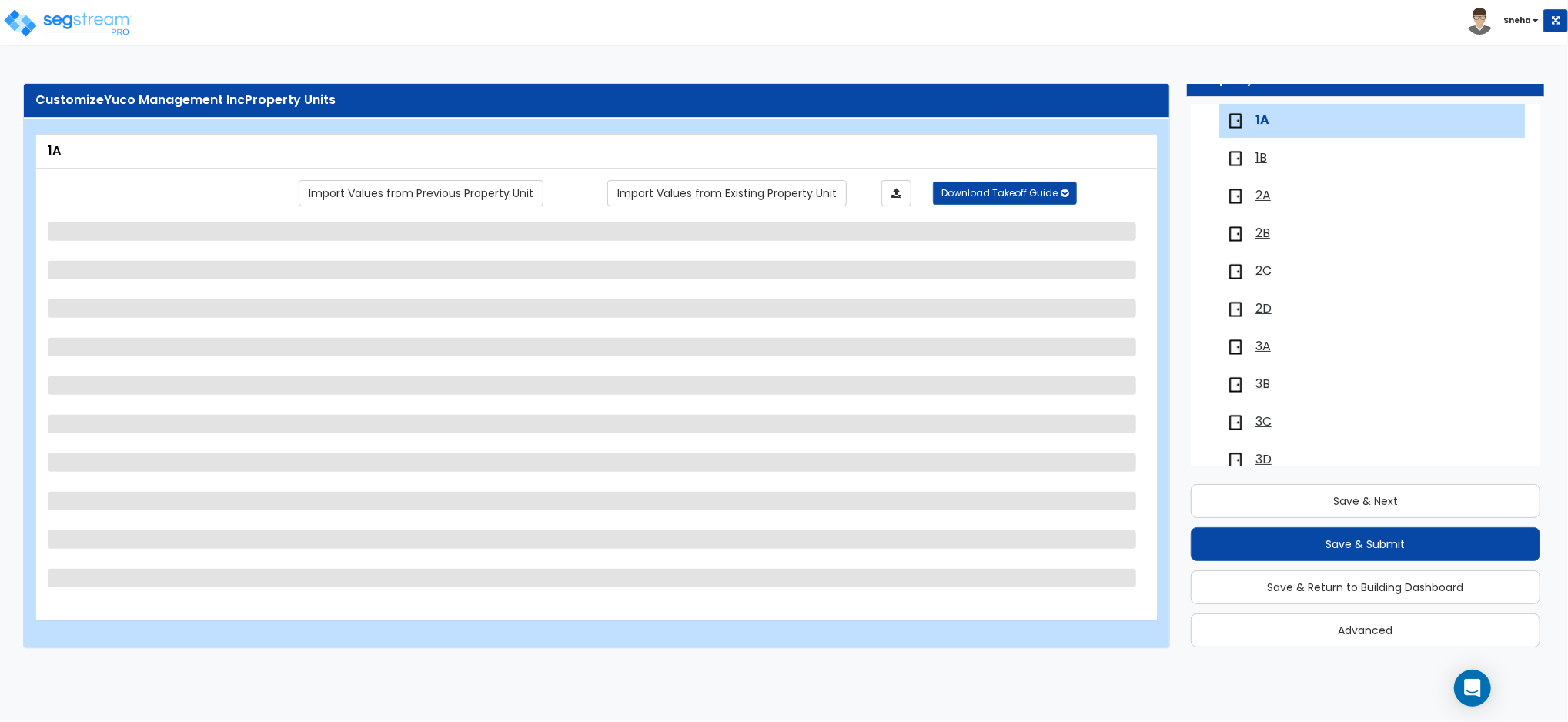
scroll to position [0, 0]
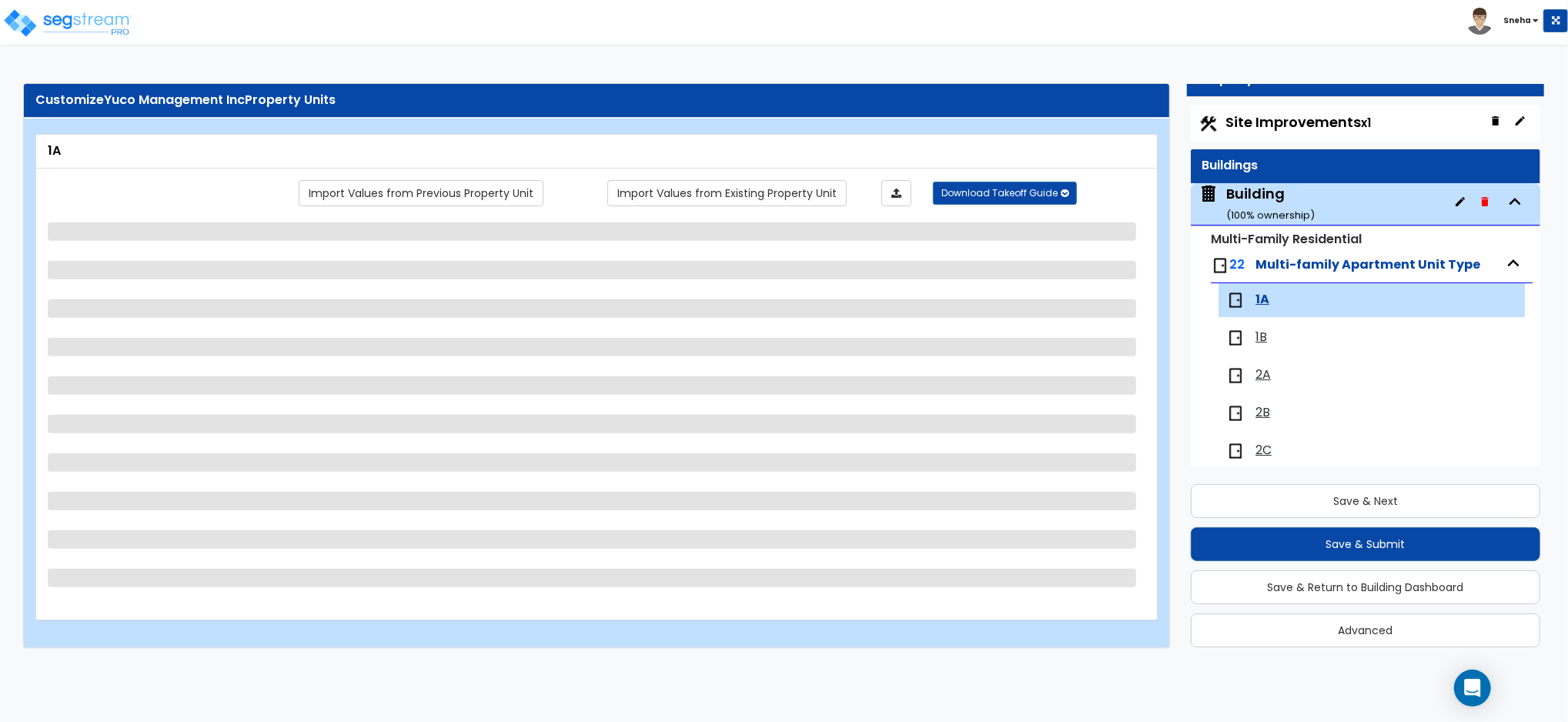
click at [1289, 199] on div "Building ( 100 % ownership)" at bounding box center [1271, 204] width 88 height 39
select select "1"
select select "3"
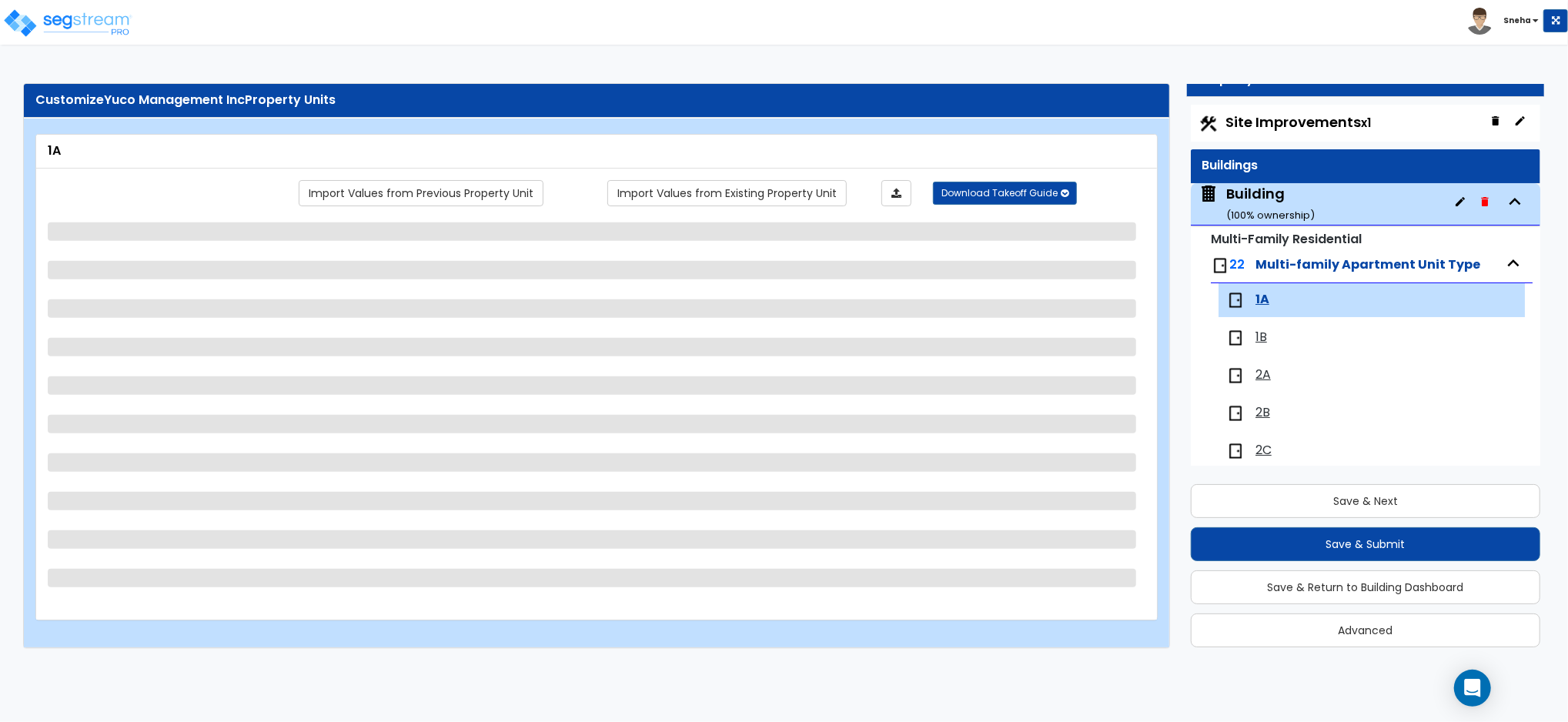
select select "1"
select select "3"
select select "1"
select select "2"
select select "1"
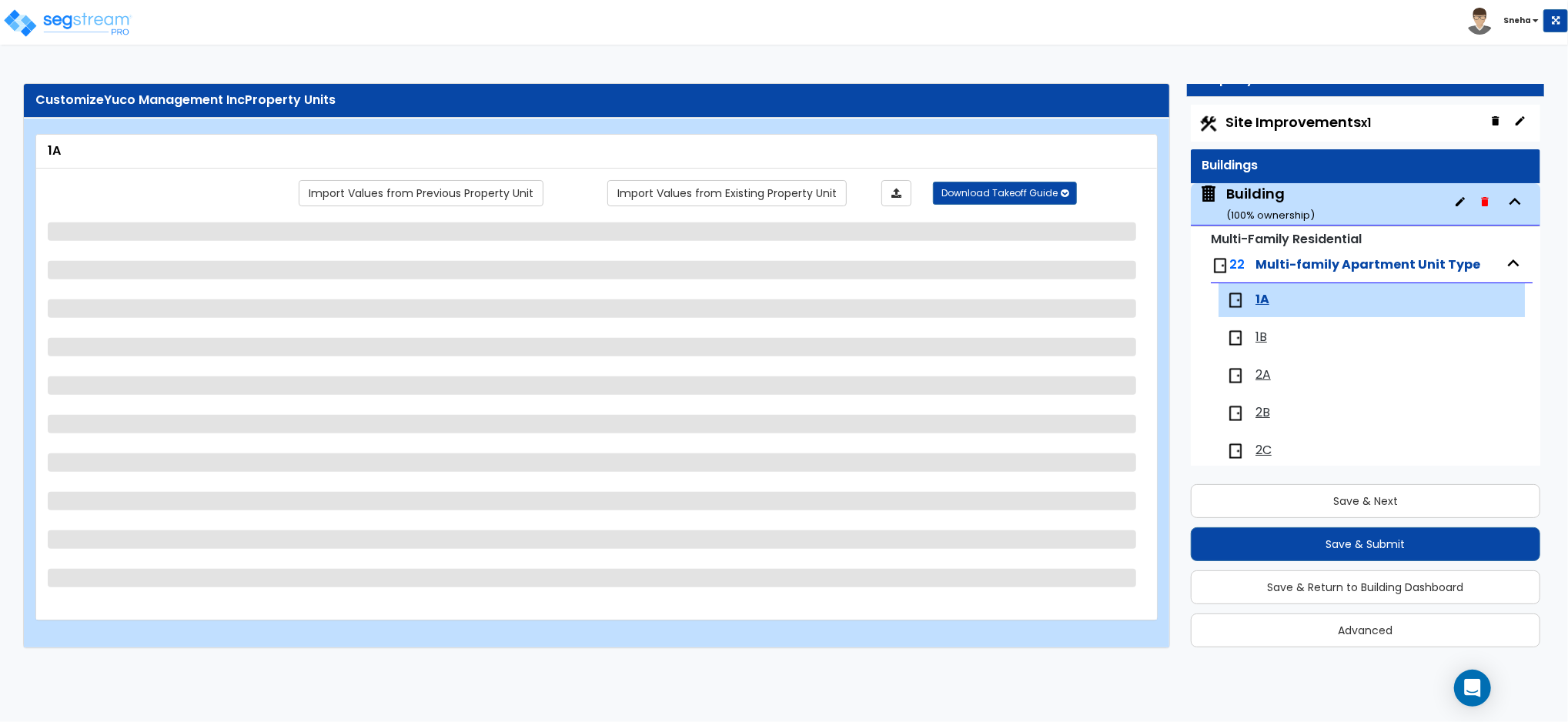
select select "2"
select select "4"
select select "1"
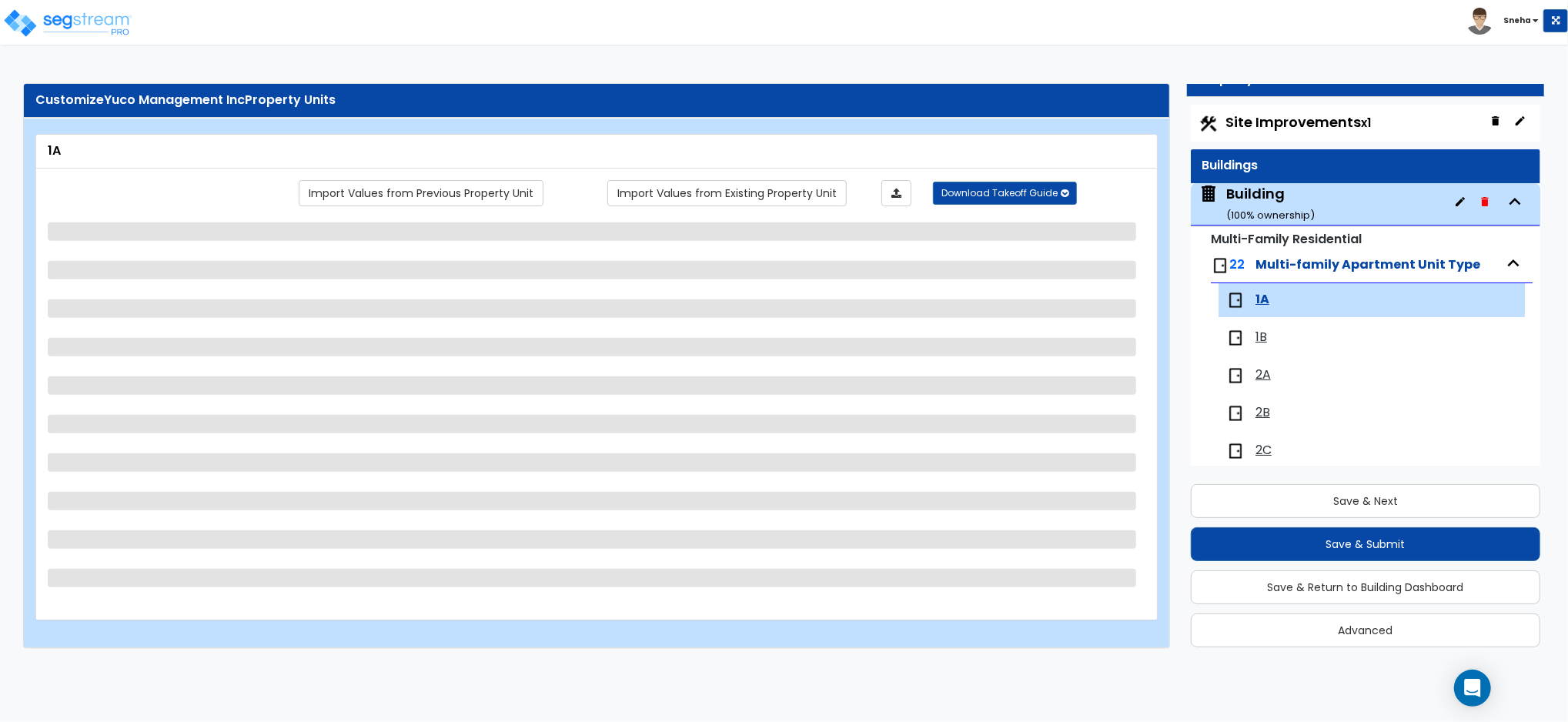
select select "1"
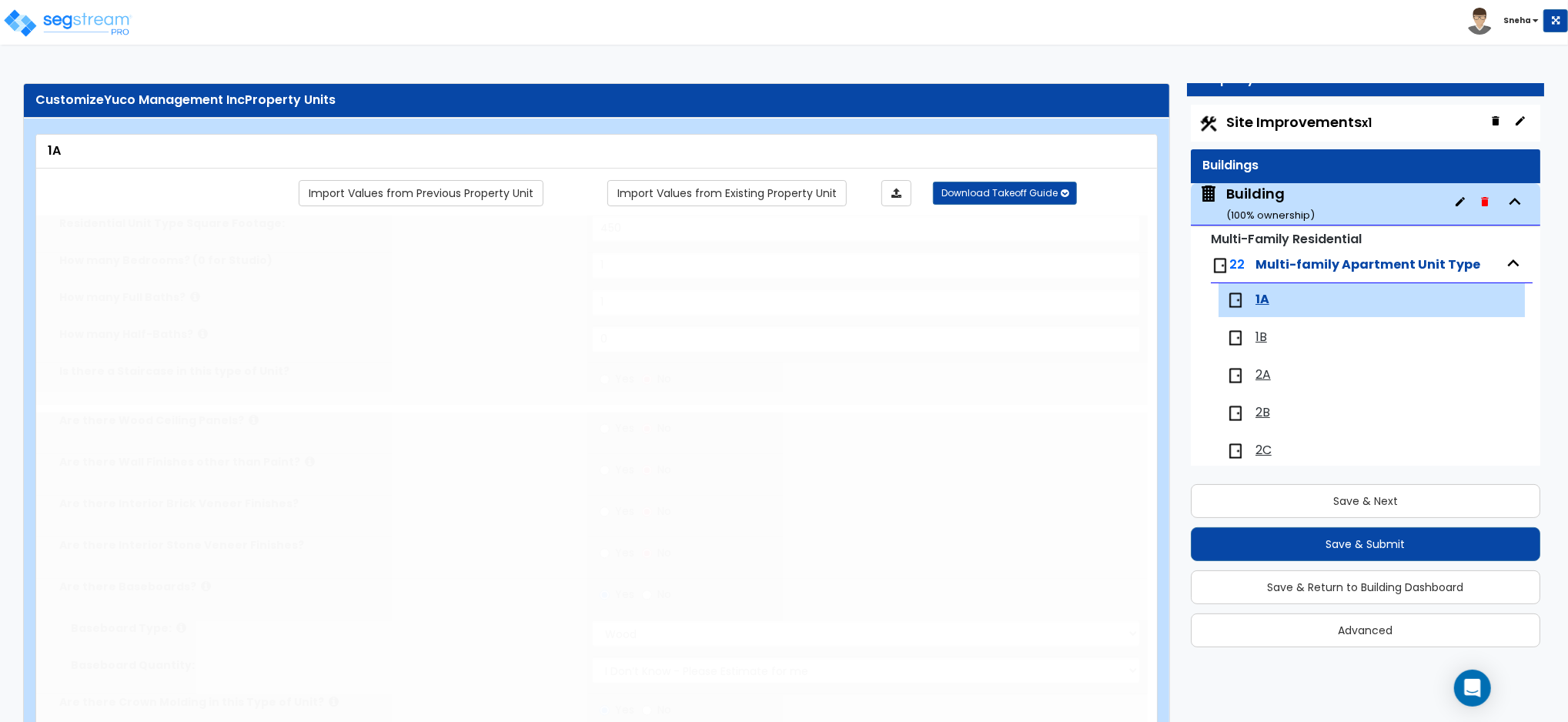
select select "1"
select select "2"
type input "60"
select select "1"
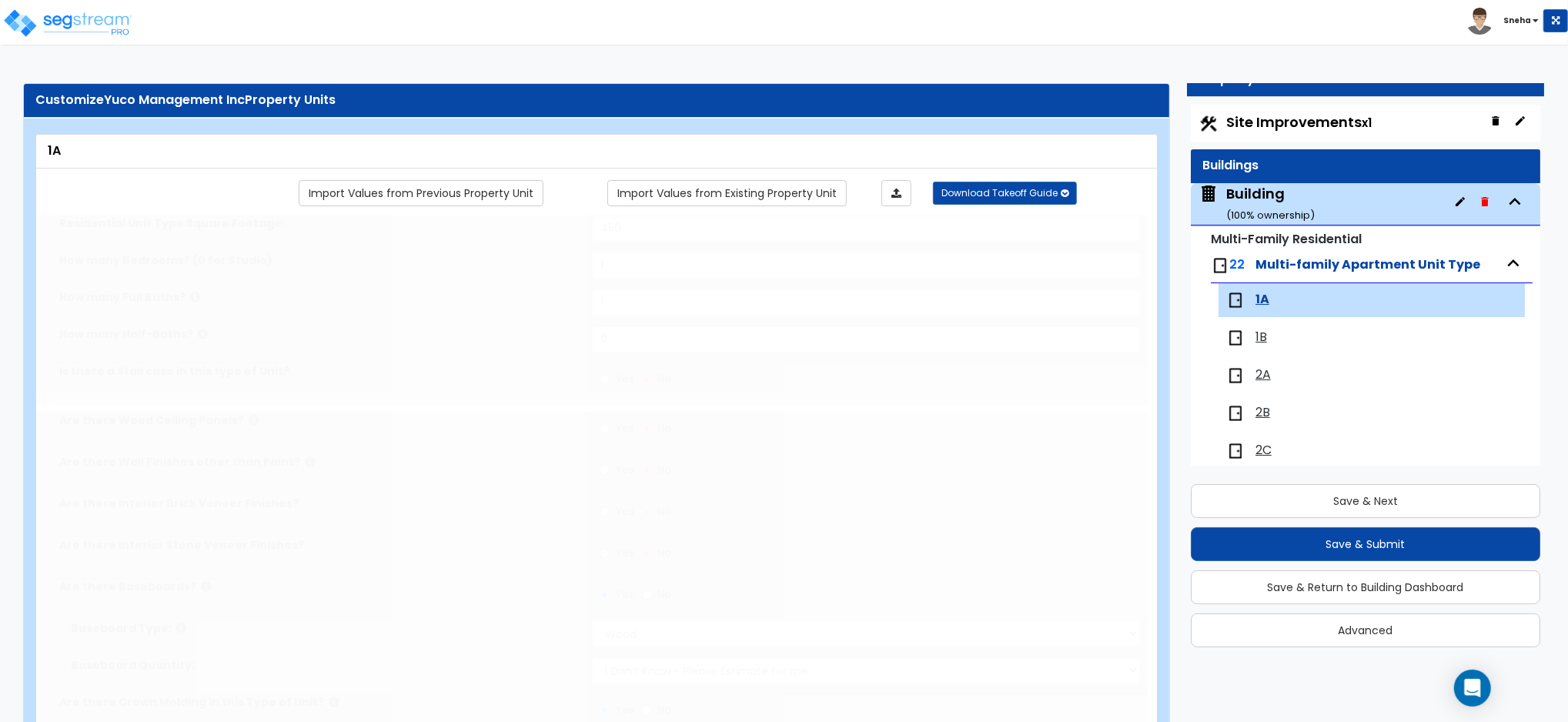
select select "1"
radio input "true"
select select "3"
select select "1"
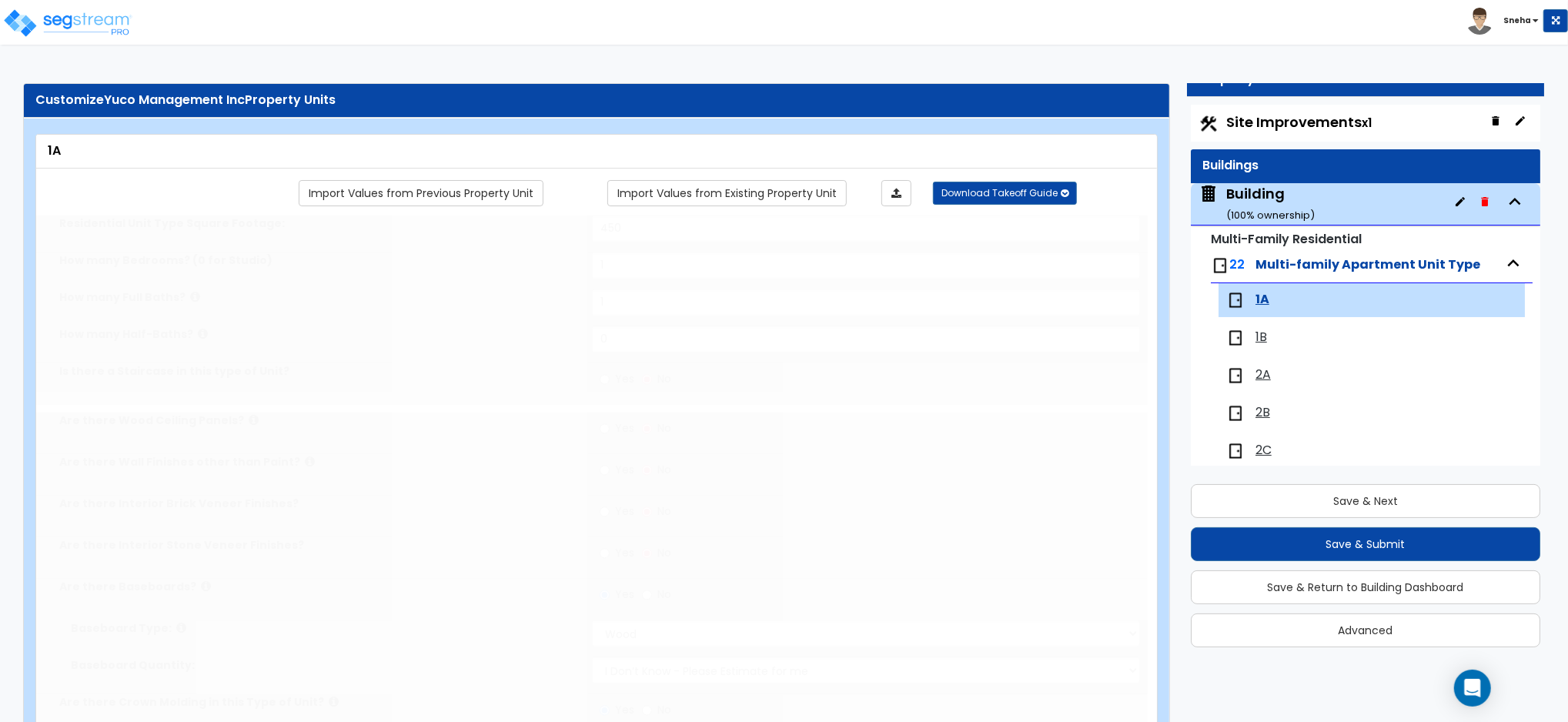
select select "1"
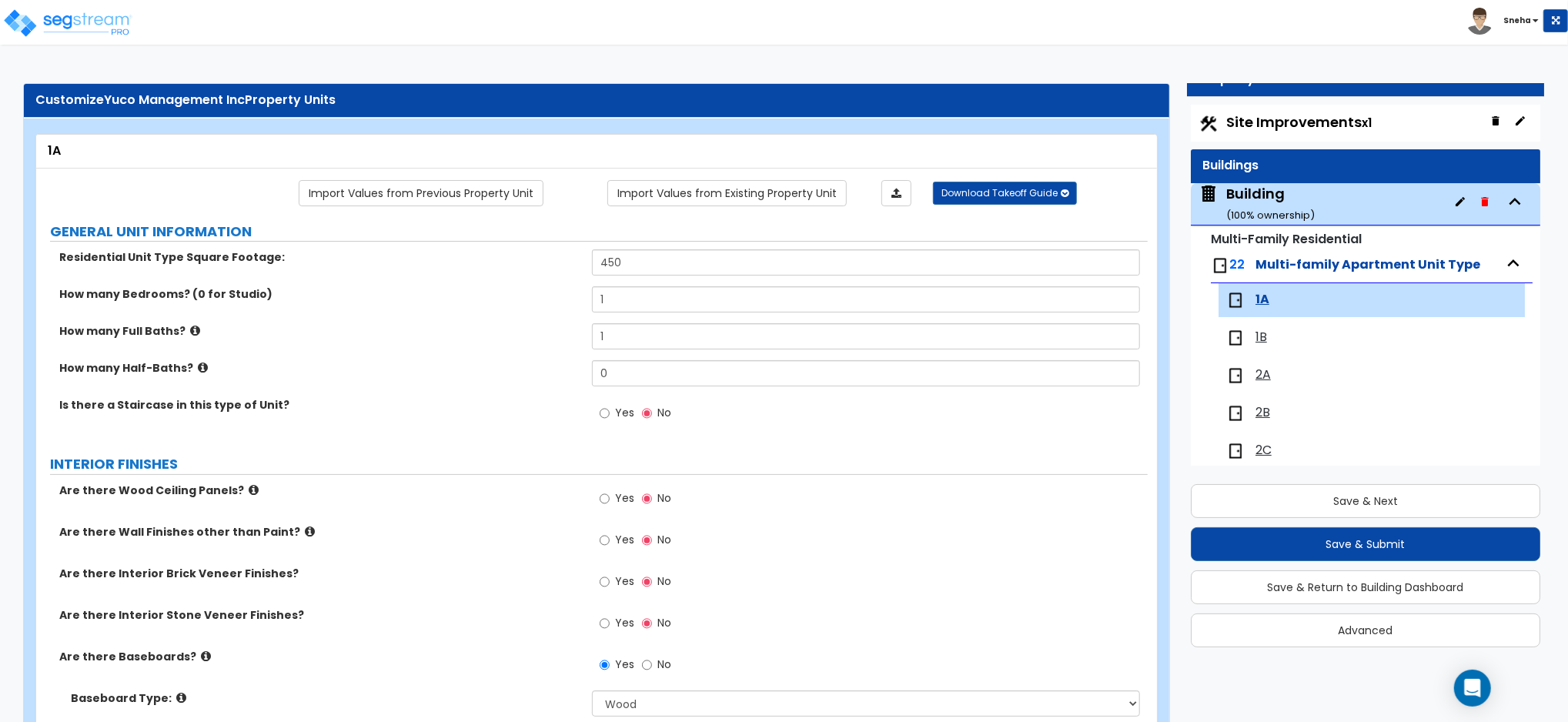
click at [1245, 195] on div "Building ( 100 % ownership)" at bounding box center [1271, 204] width 88 height 39
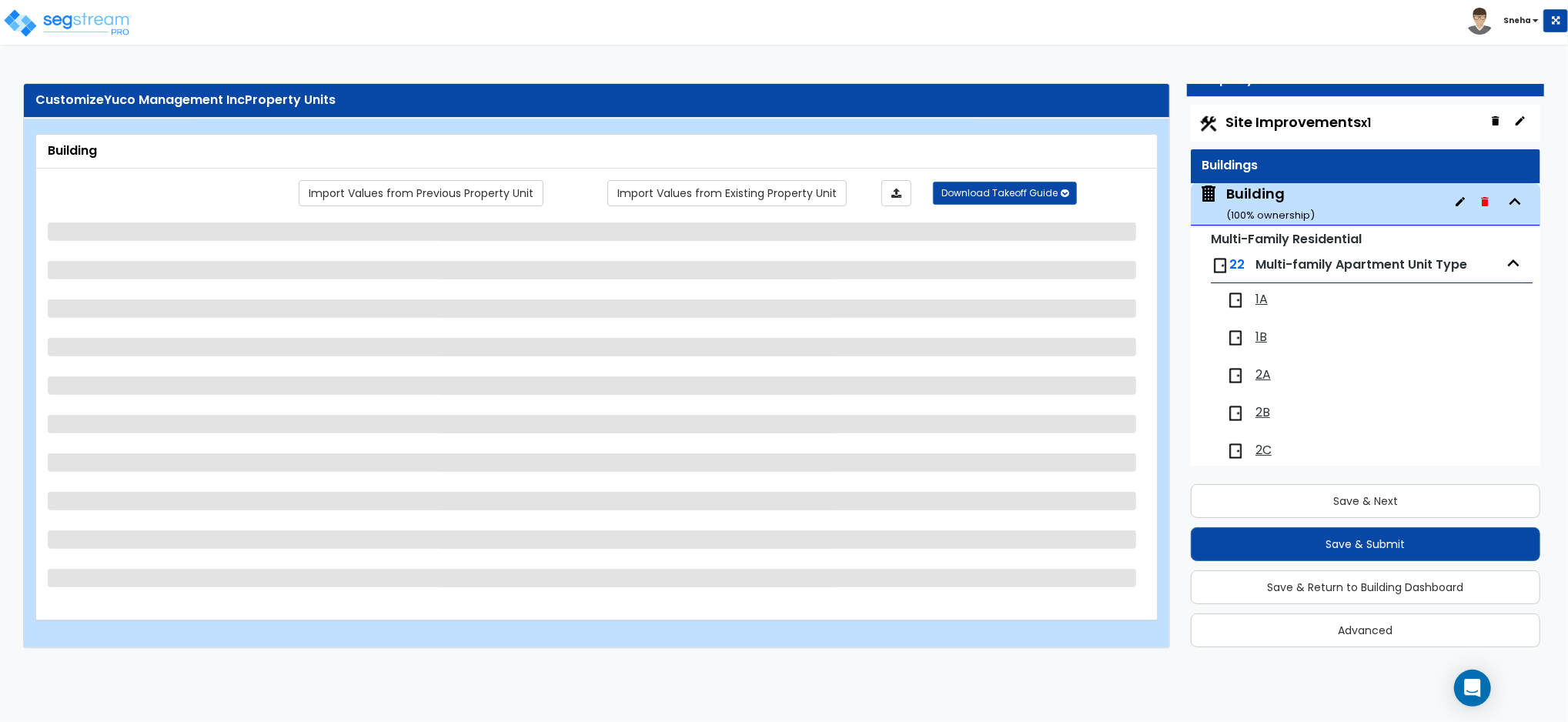
scroll to position [78, 0]
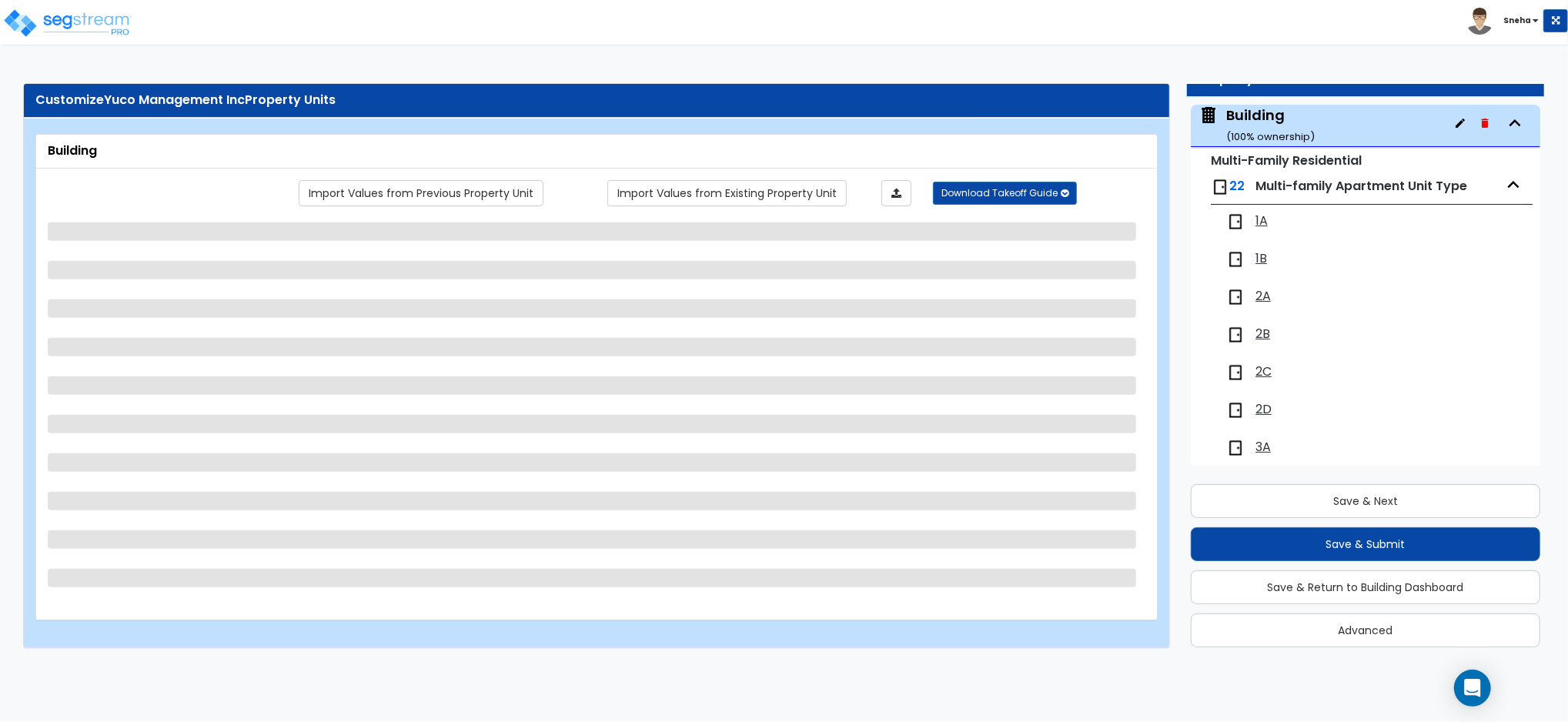
select select "7"
select select "1"
select select "2"
select select "3"
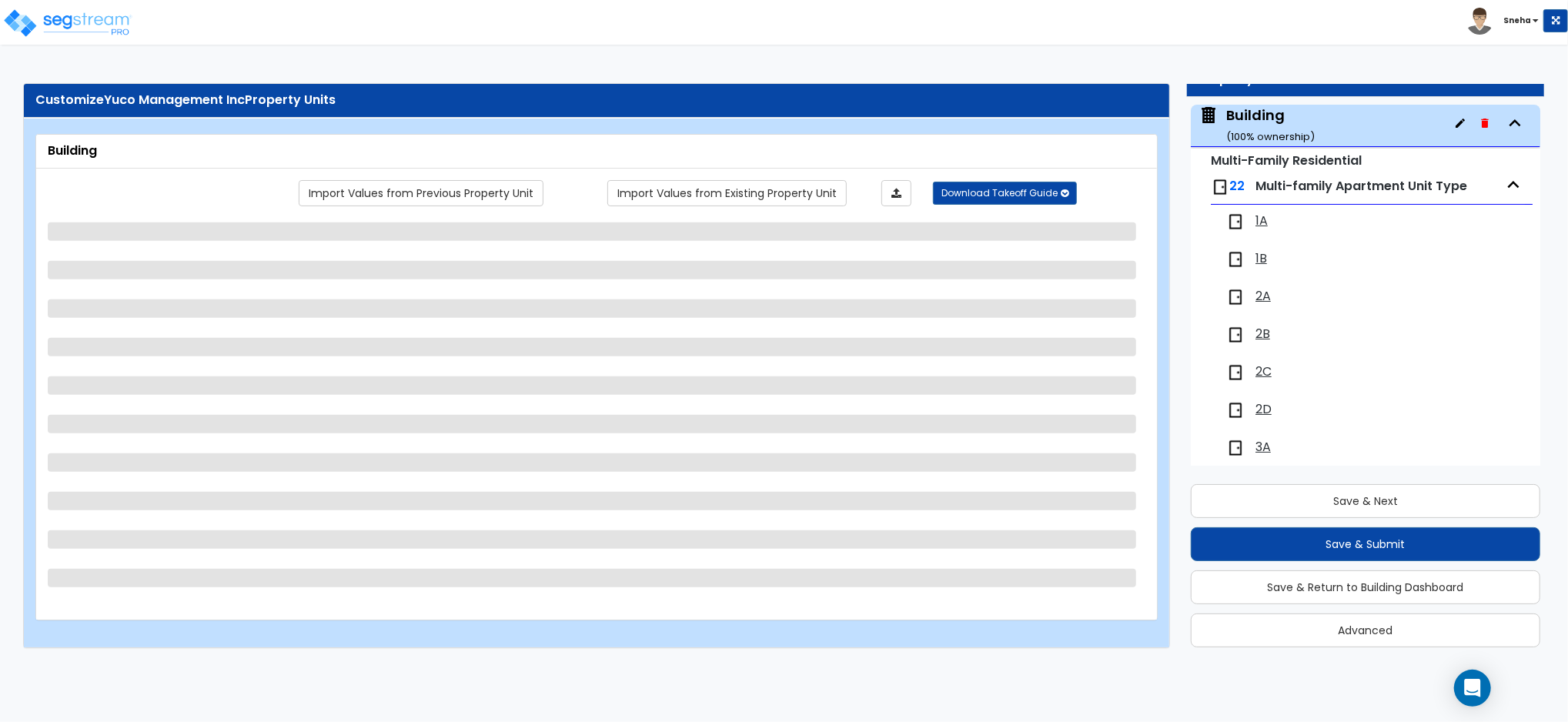
select select "6"
select select "4"
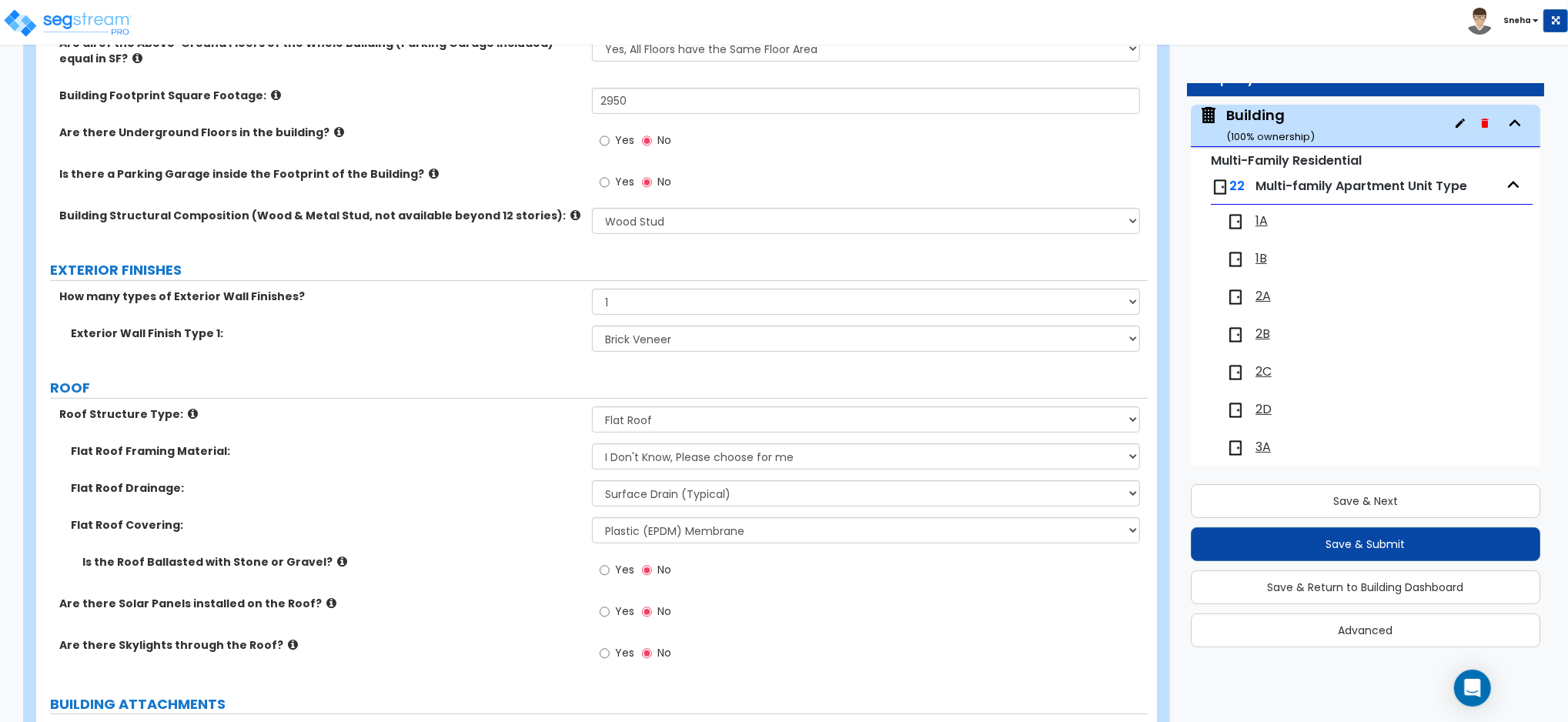
scroll to position [718, 0]
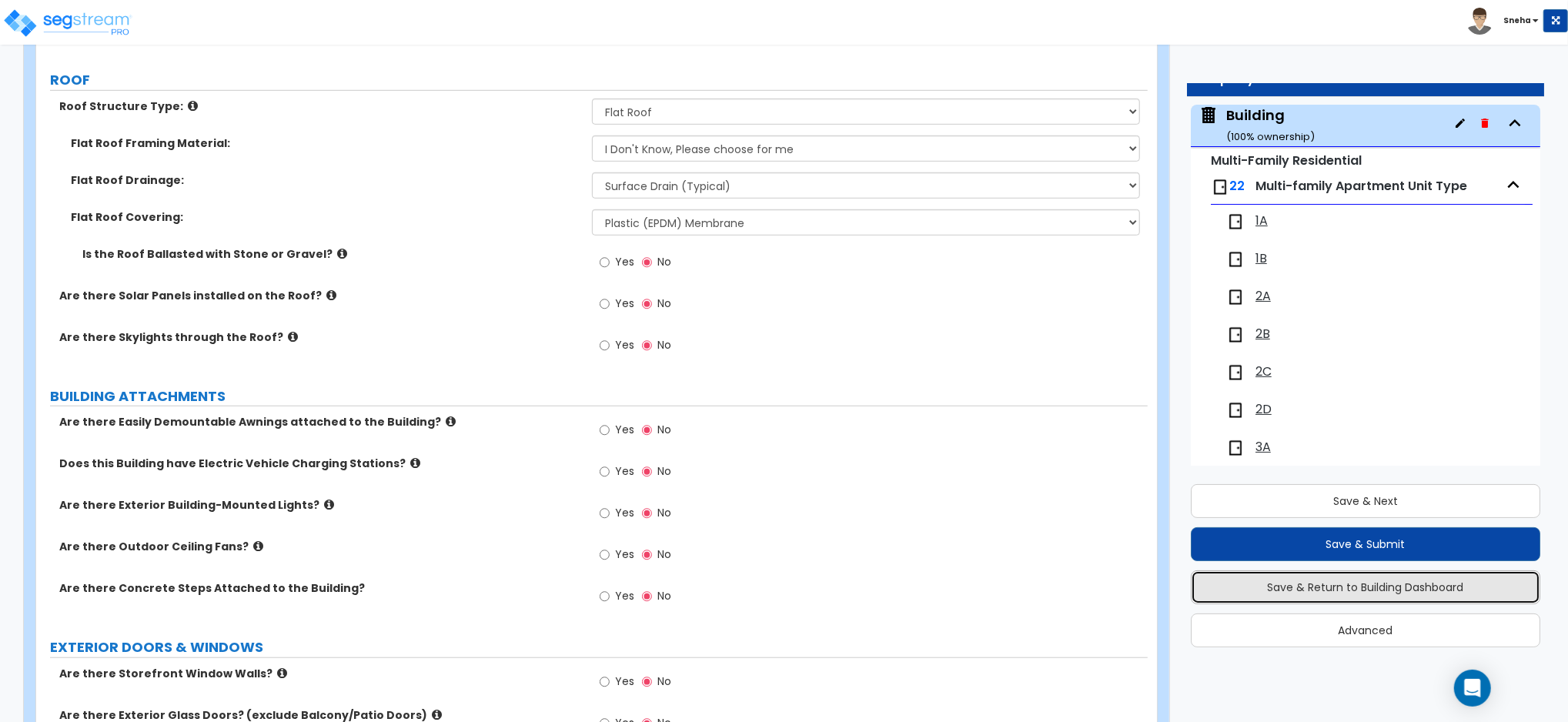
click at [1429, 579] on button "Save & Return to Building Dashboard" at bounding box center [1365, 587] width 349 height 34
